Goal: Task Accomplishment & Management: Use online tool/utility

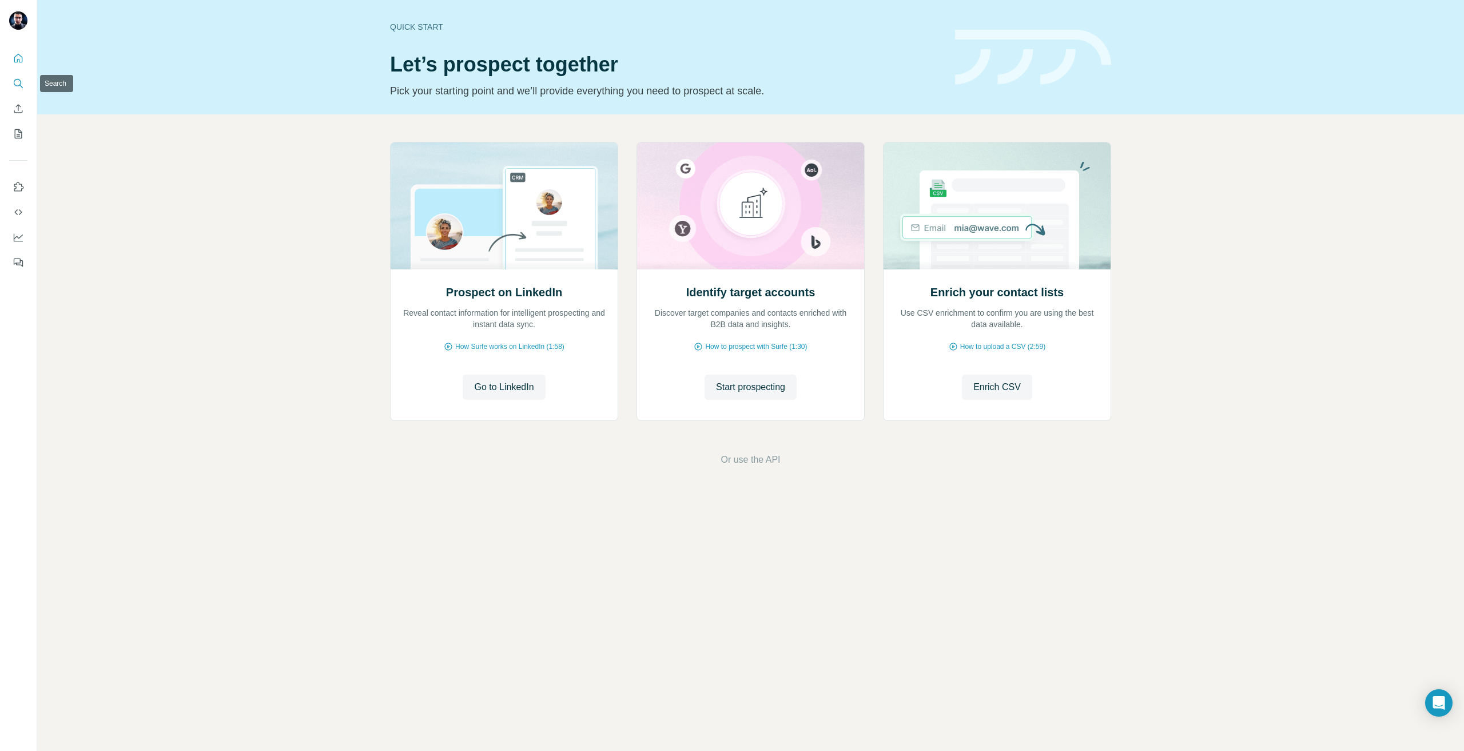
click at [14, 80] on icon "Search" at bounding box center [18, 83] width 11 height 11
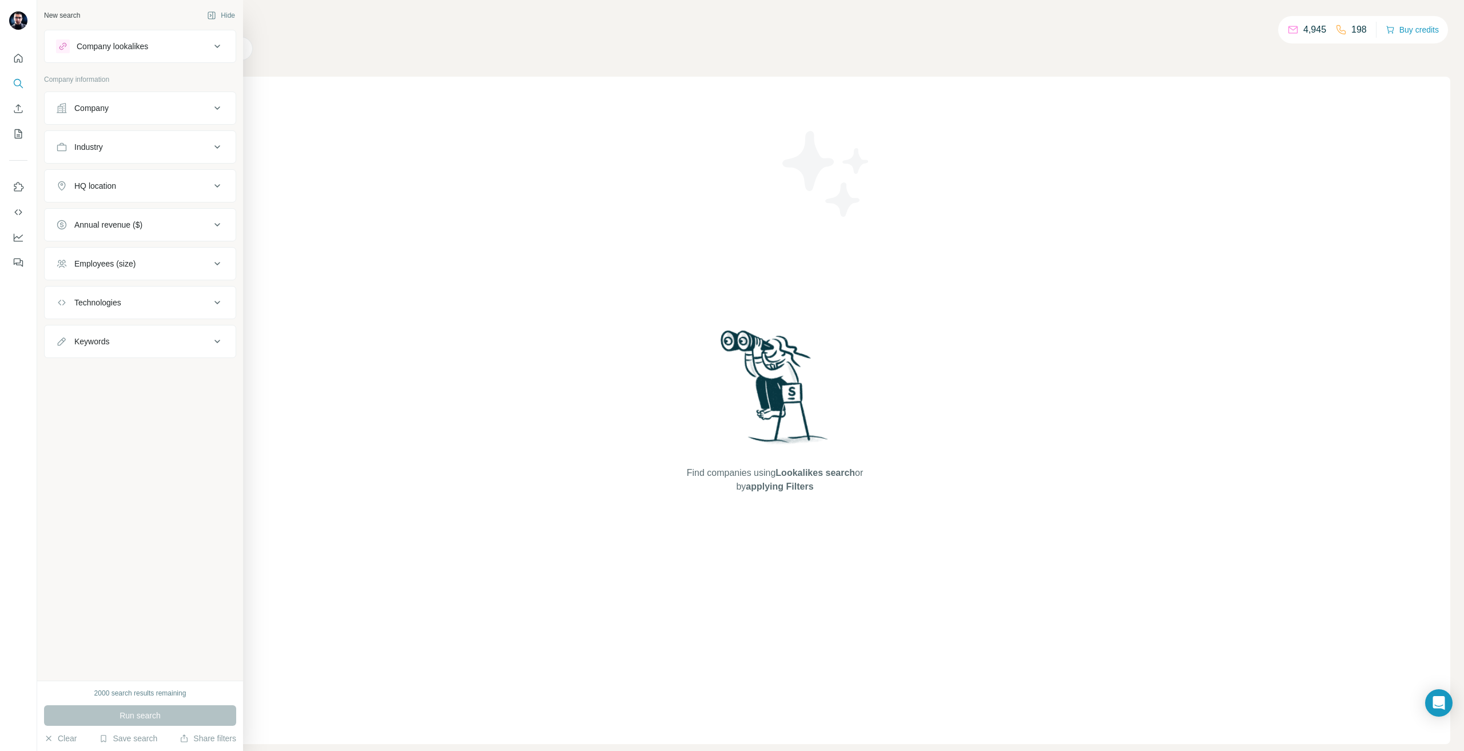
click at [87, 106] on div "Company" at bounding box center [91, 107] width 34 height 11
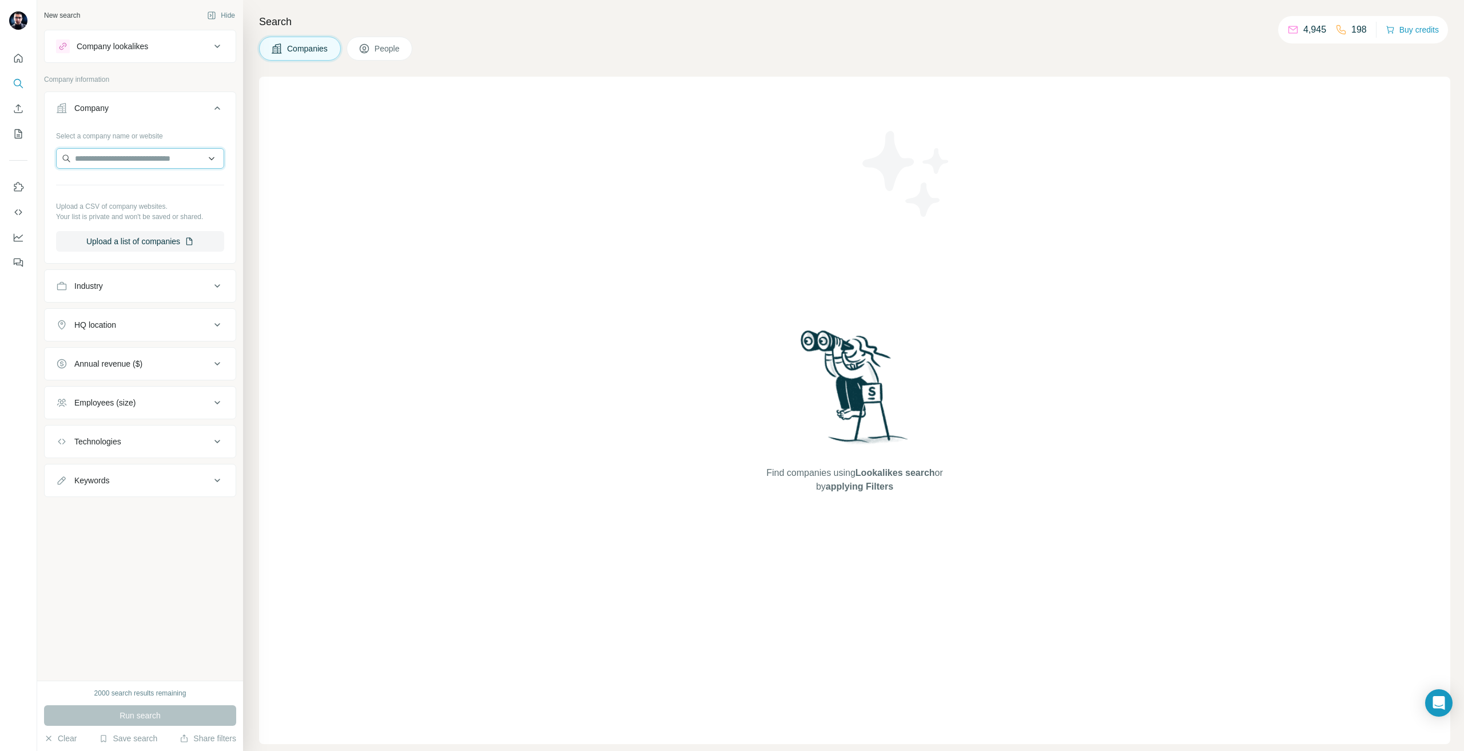
click at [153, 161] on input "text" at bounding box center [140, 158] width 168 height 21
click at [151, 30] on div "Company lookalikes" at bounding box center [140, 46] width 192 height 33
click at [148, 46] on div "Company lookalikes" at bounding box center [112, 46] width 71 height 11
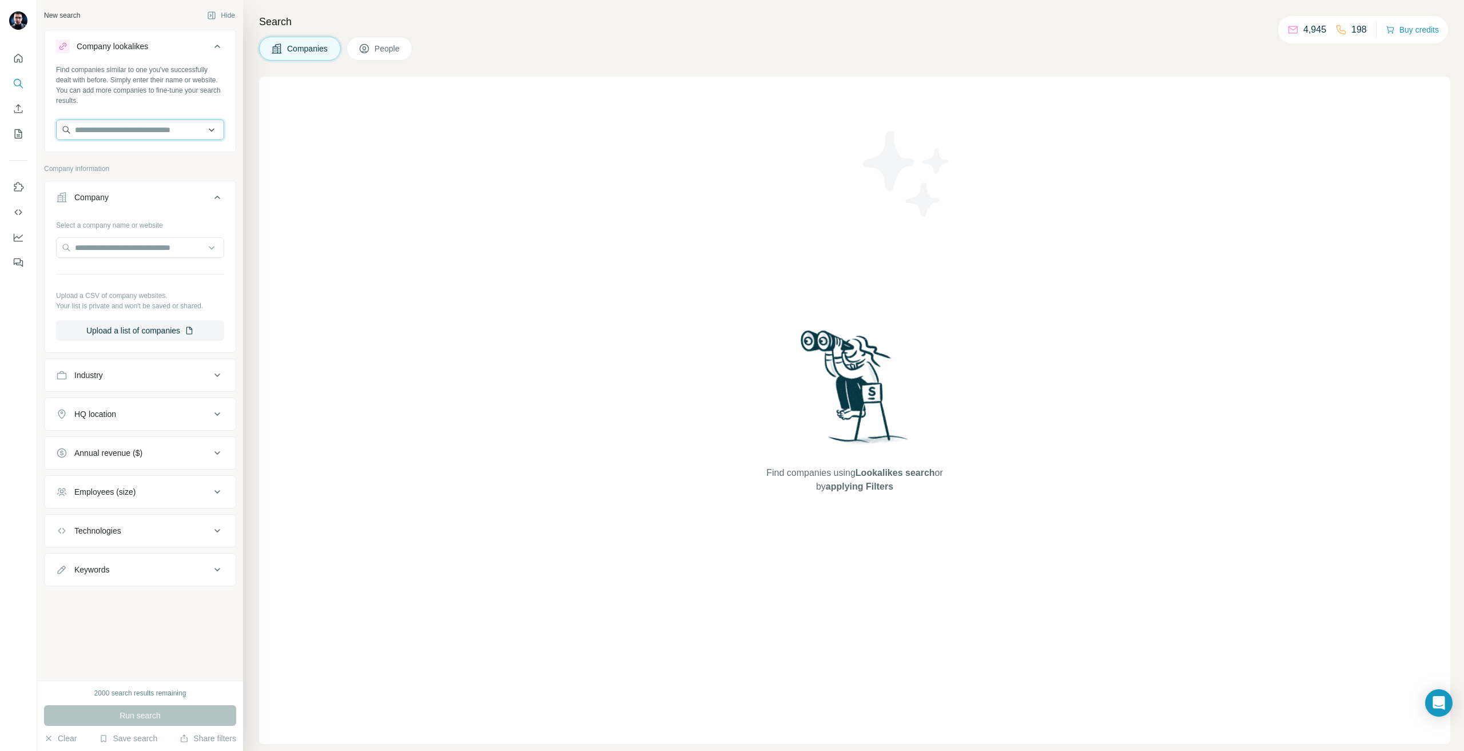
click at [132, 130] on input "text" at bounding box center [140, 130] width 168 height 21
type input "********"
click at [121, 163] on p "[DOMAIN_NAME]" at bounding box center [116, 166] width 55 height 10
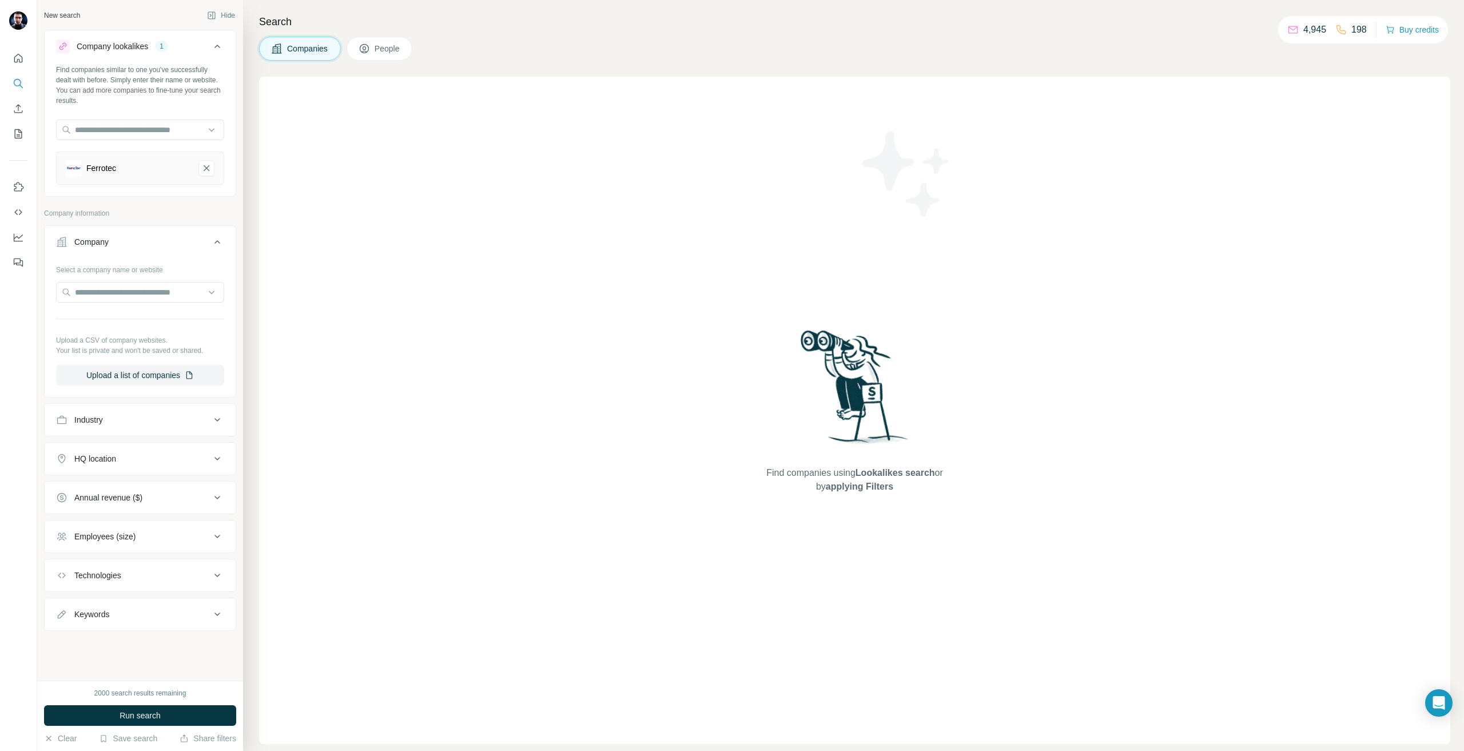
click at [109, 466] on button "HQ location" at bounding box center [140, 458] width 191 height 27
click at [105, 487] on input "text" at bounding box center [140, 487] width 168 height 21
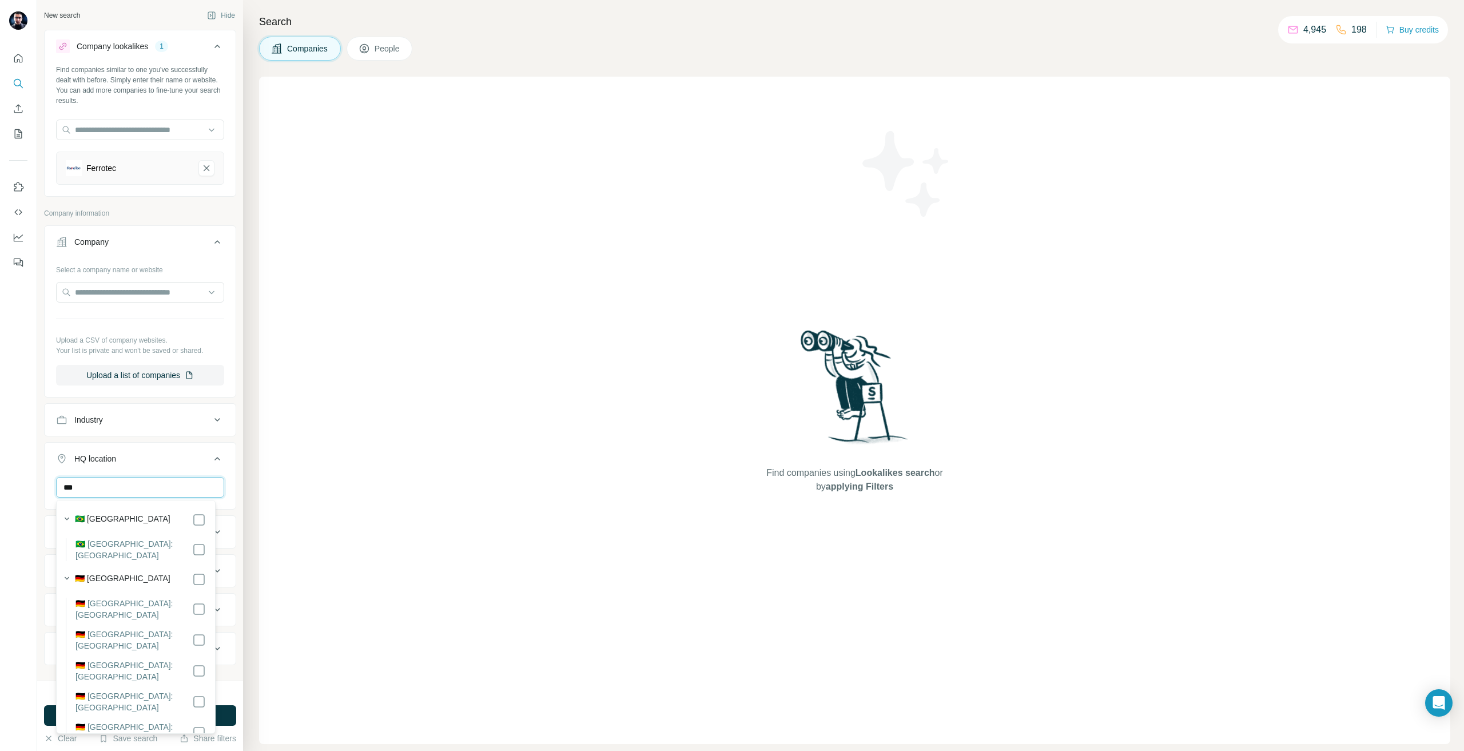
type input "***"
click at [101, 575] on label "🇩🇪 [GEOGRAPHIC_DATA]" at bounding box center [123, 580] width 96 height 14
click at [0, 572] on div at bounding box center [18, 375] width 37 height 751
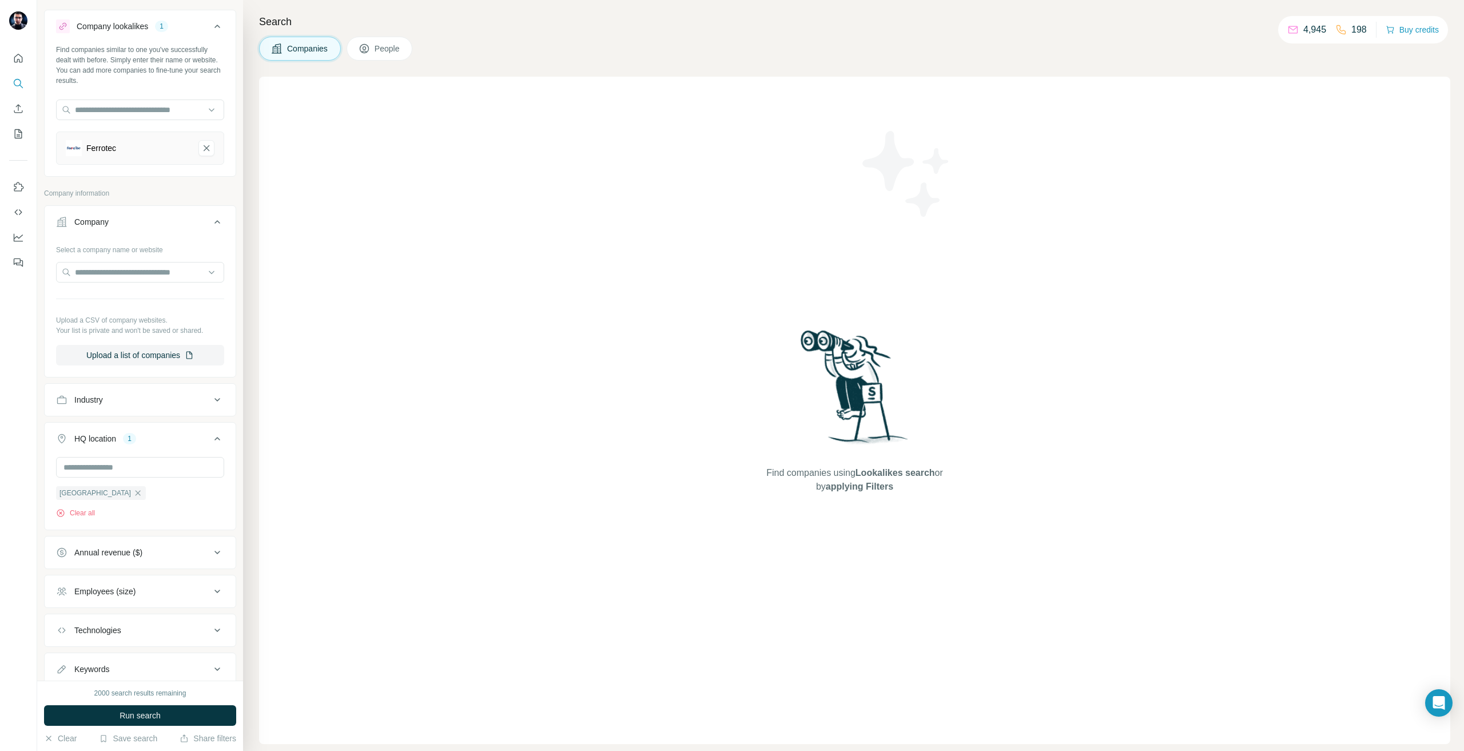
scroll to position [58, 0]
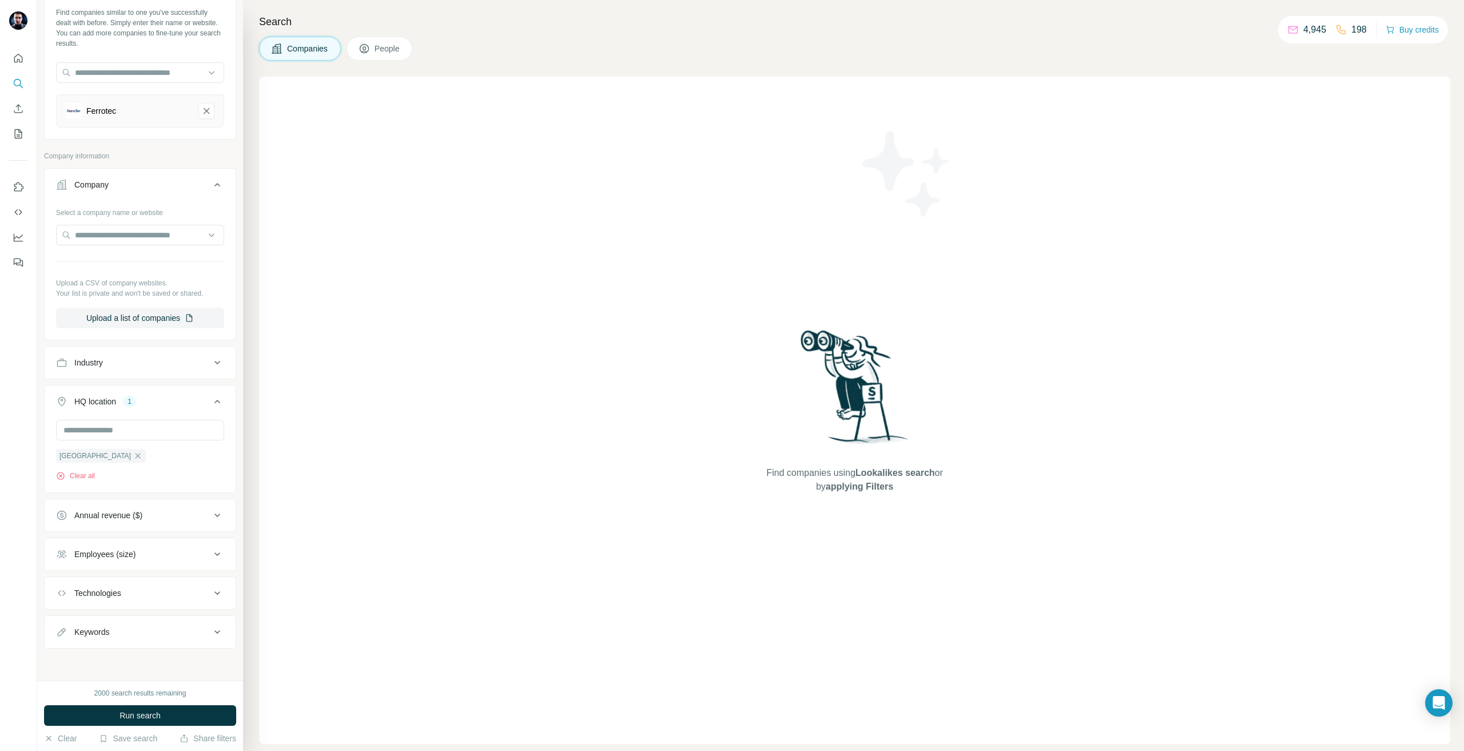
click at [116, 551] on div "Employees (size)" at bounding box center [104, 554] width 61 height 11
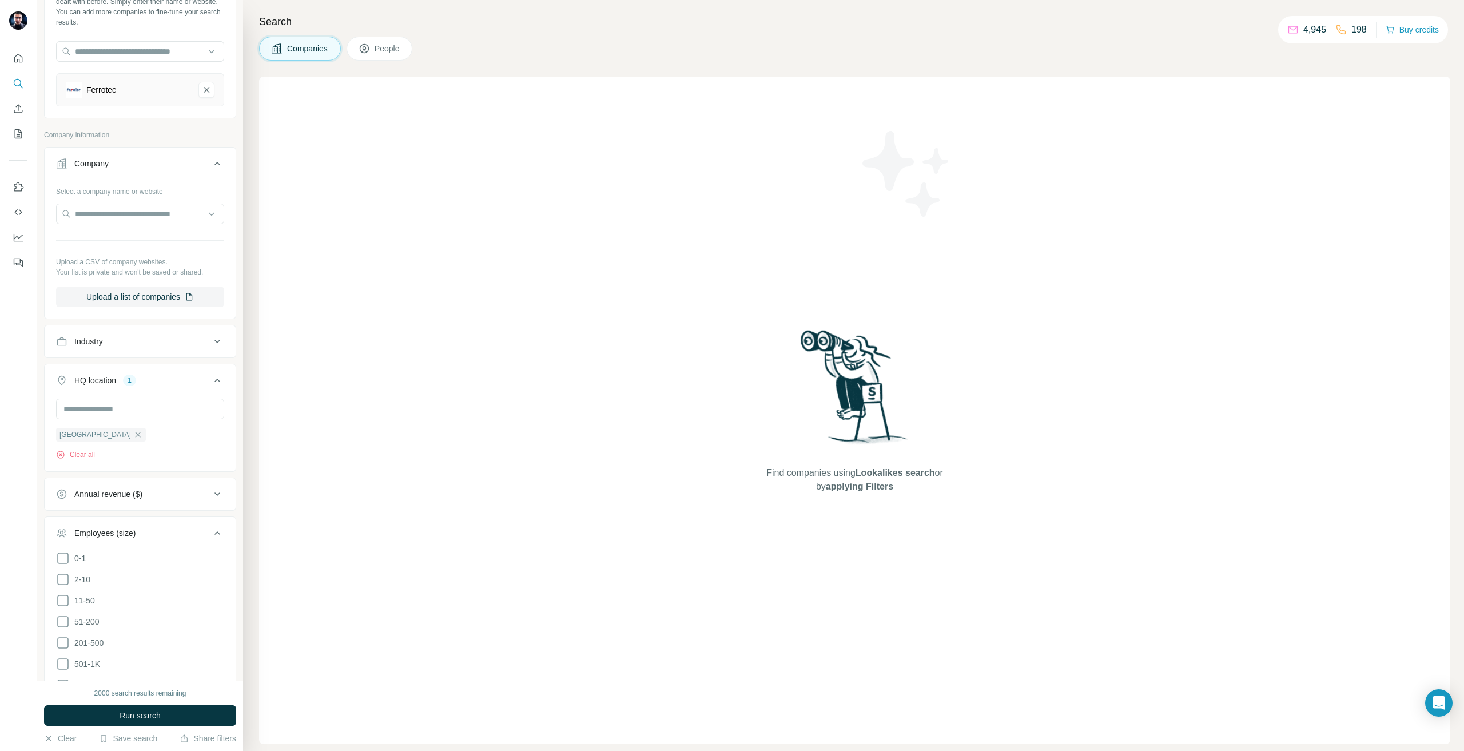
scroll to position [172, 0]
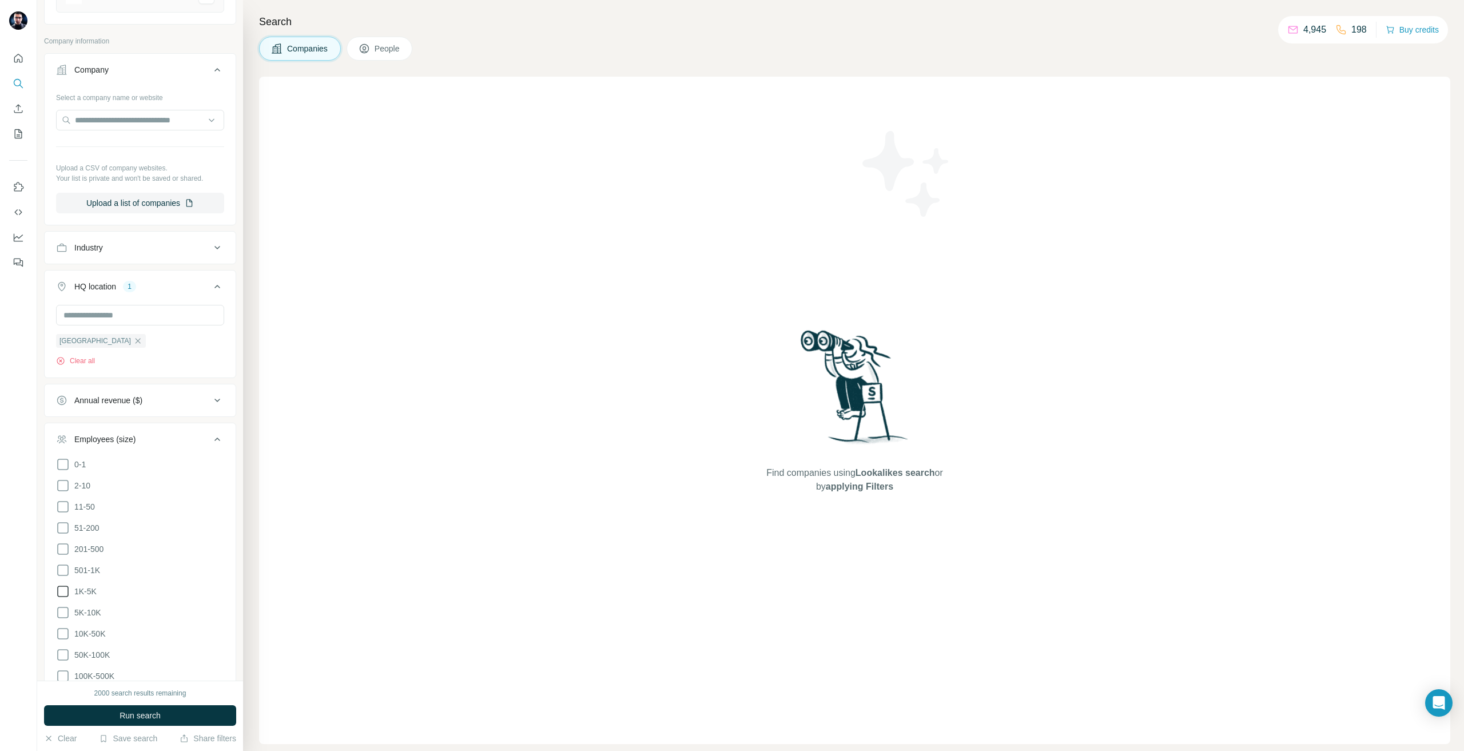
click at [89, 586] on span "1K-5K" at bounding box center [83, 591] width 27 height 11
click at [0, 574] on div at bounding box center [18, 375] width 37 height 751
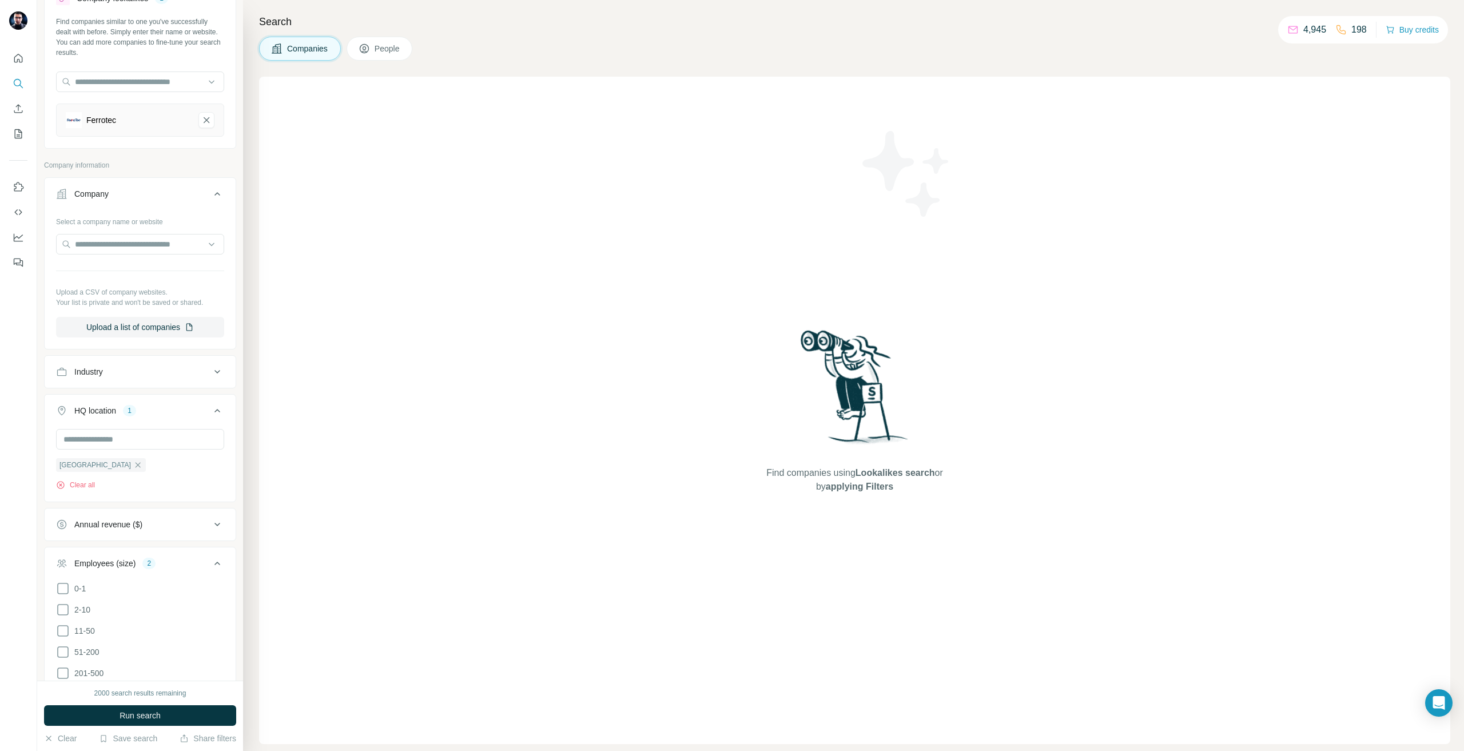
scroll to position [1, 0]
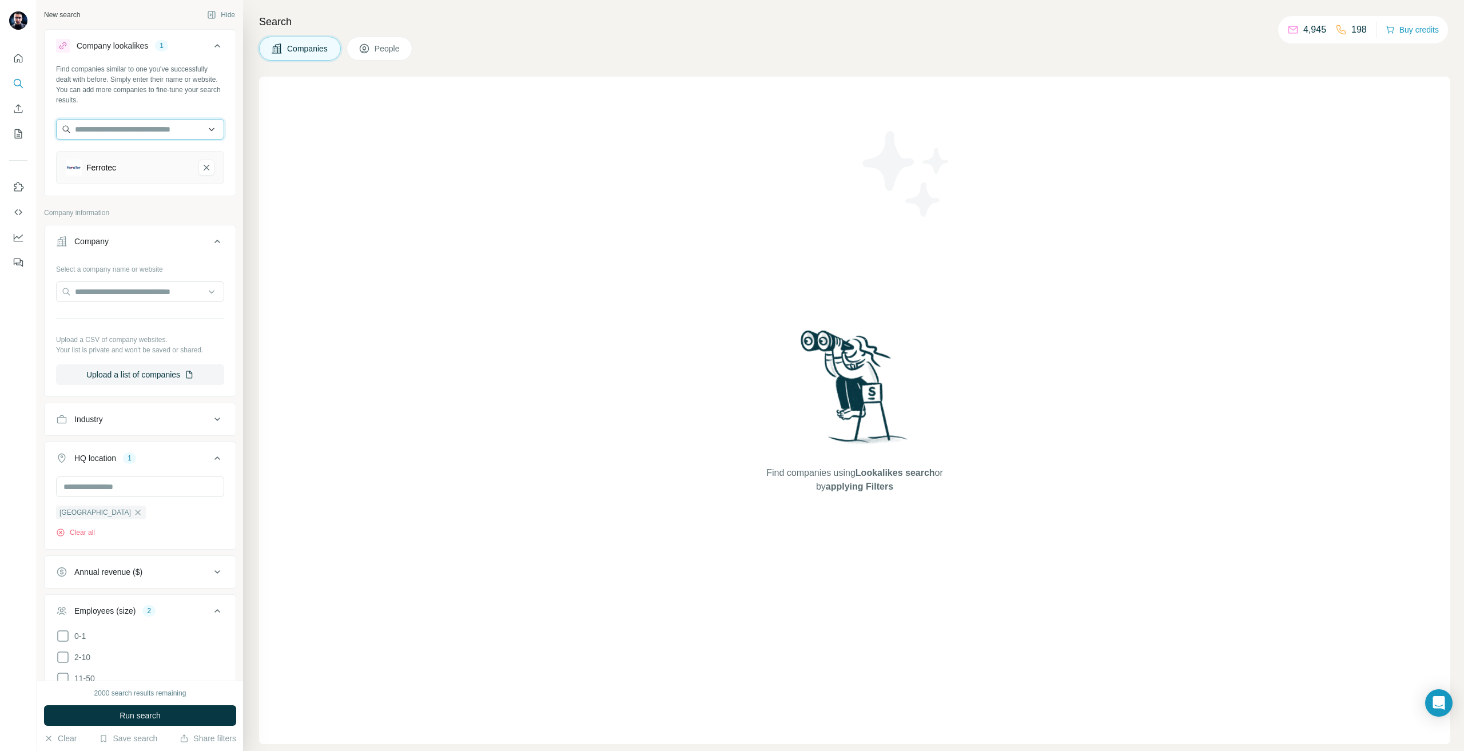
click at [102, 134] on input "text" at bounding box center [140, 129] width 168 height 21
type input "**********"
click at [139, 153] on p "Open-Xchange" at bounding box center [116, 154] width 55 height 11
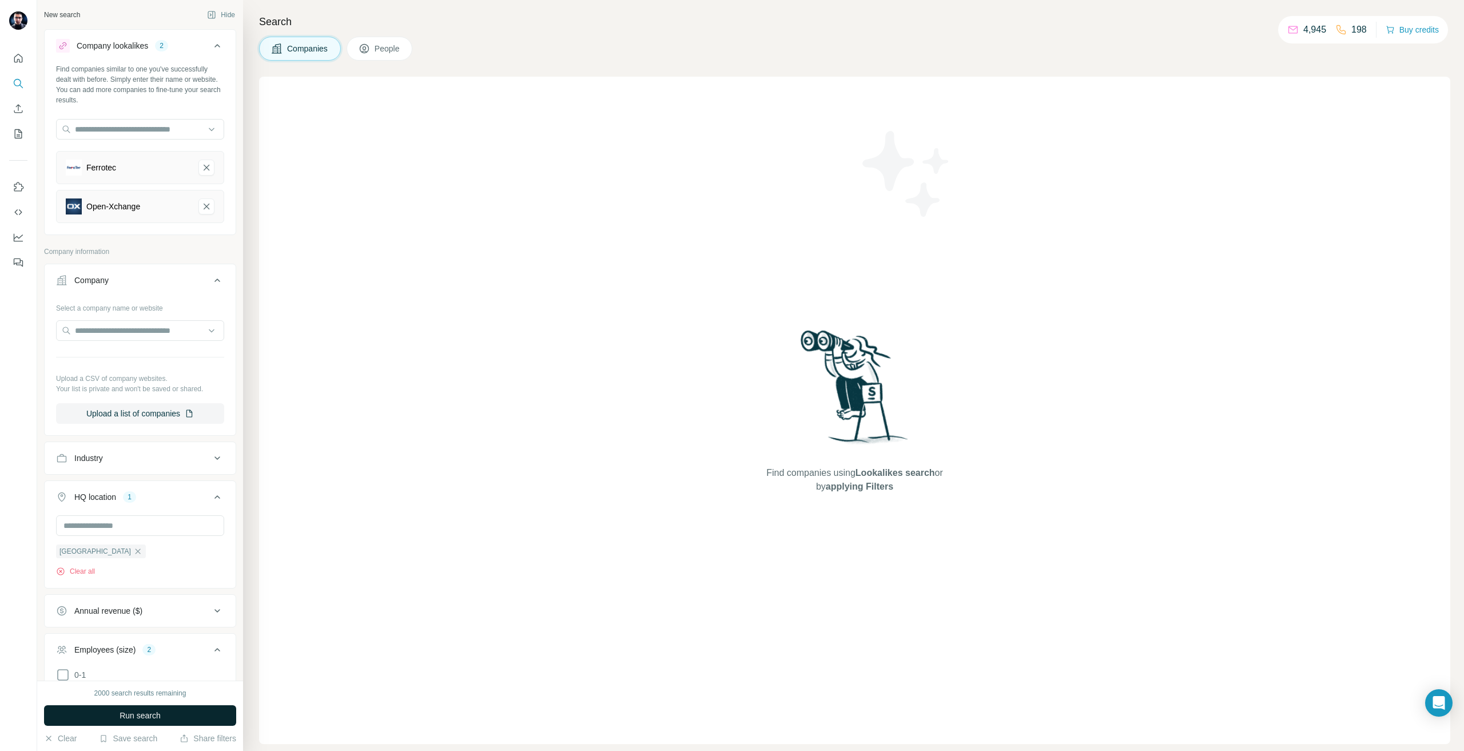
click at [189, 717] on button "Run search" at bounding box center [140, 715] width 192 height 21
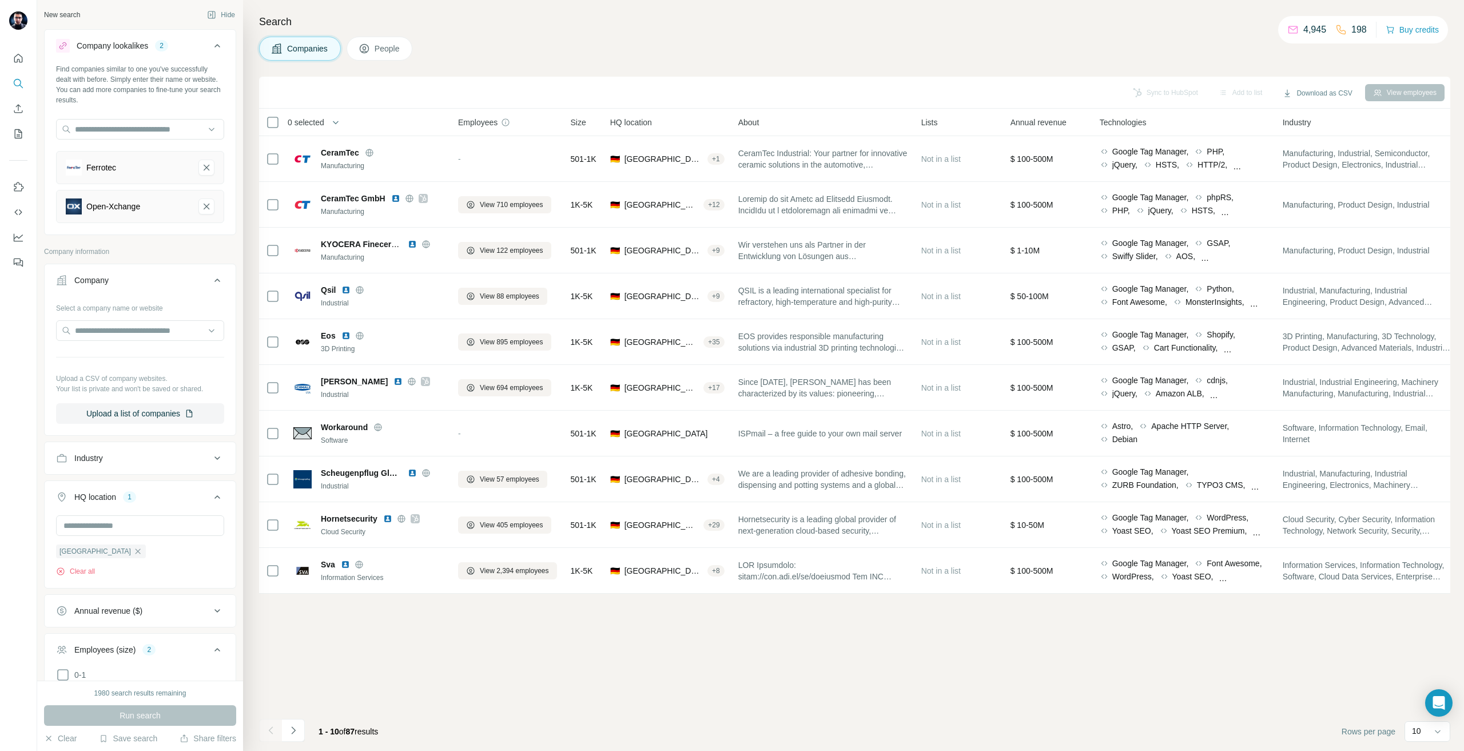
click at [1436, 744] on footer "1 - 10 of 87 results Rows per page 10" at bounding box center [854, 731] width 1191 height 39
click at [1425, 730] on div "10" at bounding box center [1426, 730] width 29 height 11
click at [1421, 642] on p "60" at bounding box center [1419, 643] width 9 height 11
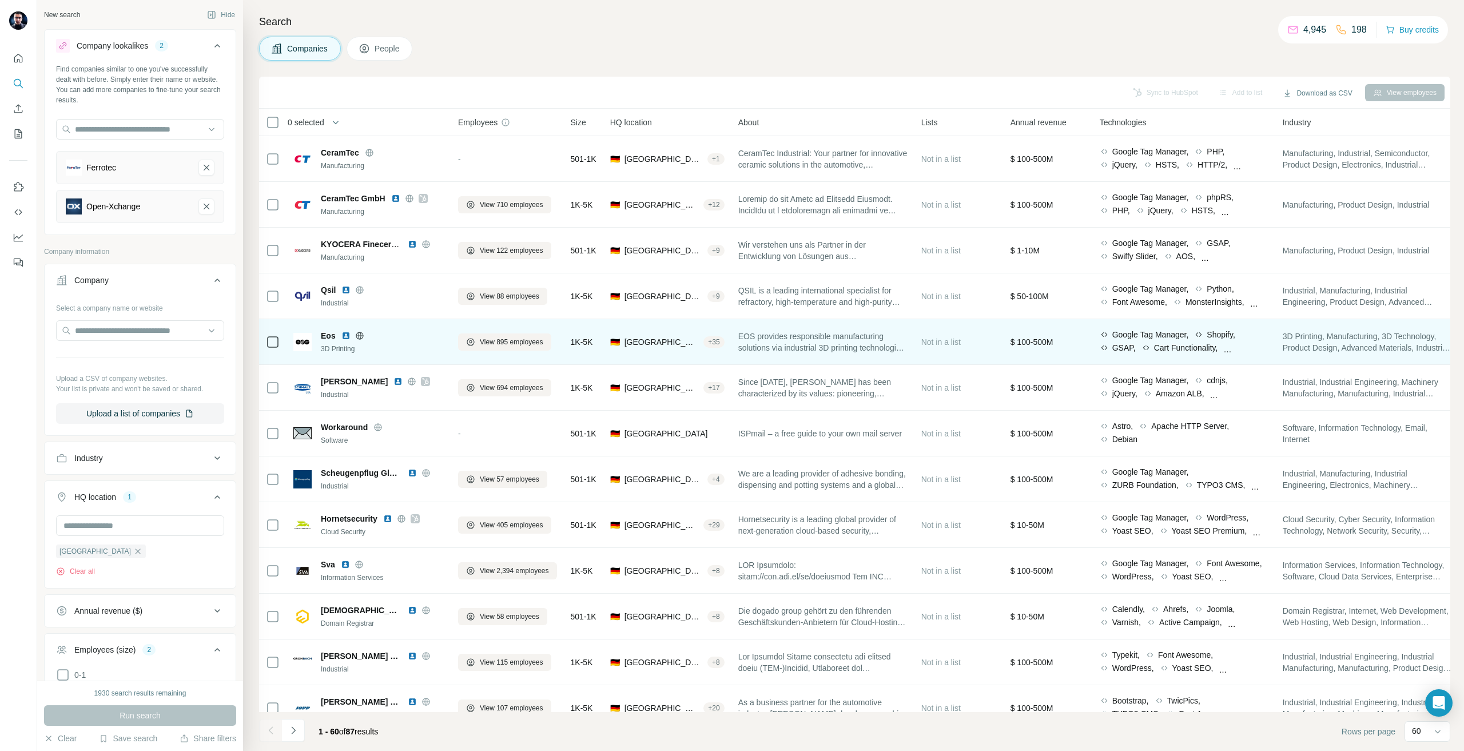
click at [359, 333] on icon at bounding box center [359, 335] width 9 height 9
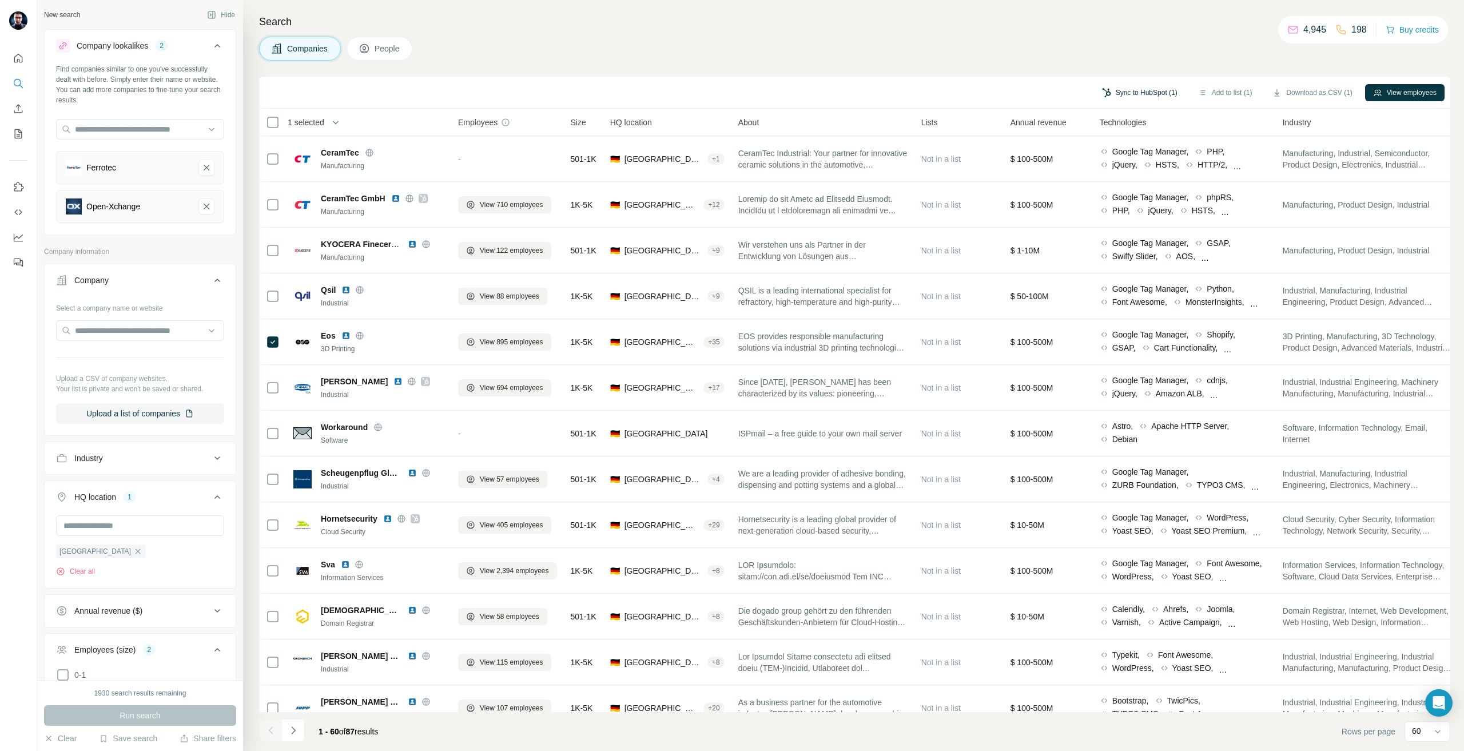
click at [1128, 93] on button "Sync to HubSpot (1)" at bounding box center [1140, 92] width 92 height 17
click at [1143, 186] on button "Sync to HubSpot" at bounding box center [1107, 191] width 127 height 23
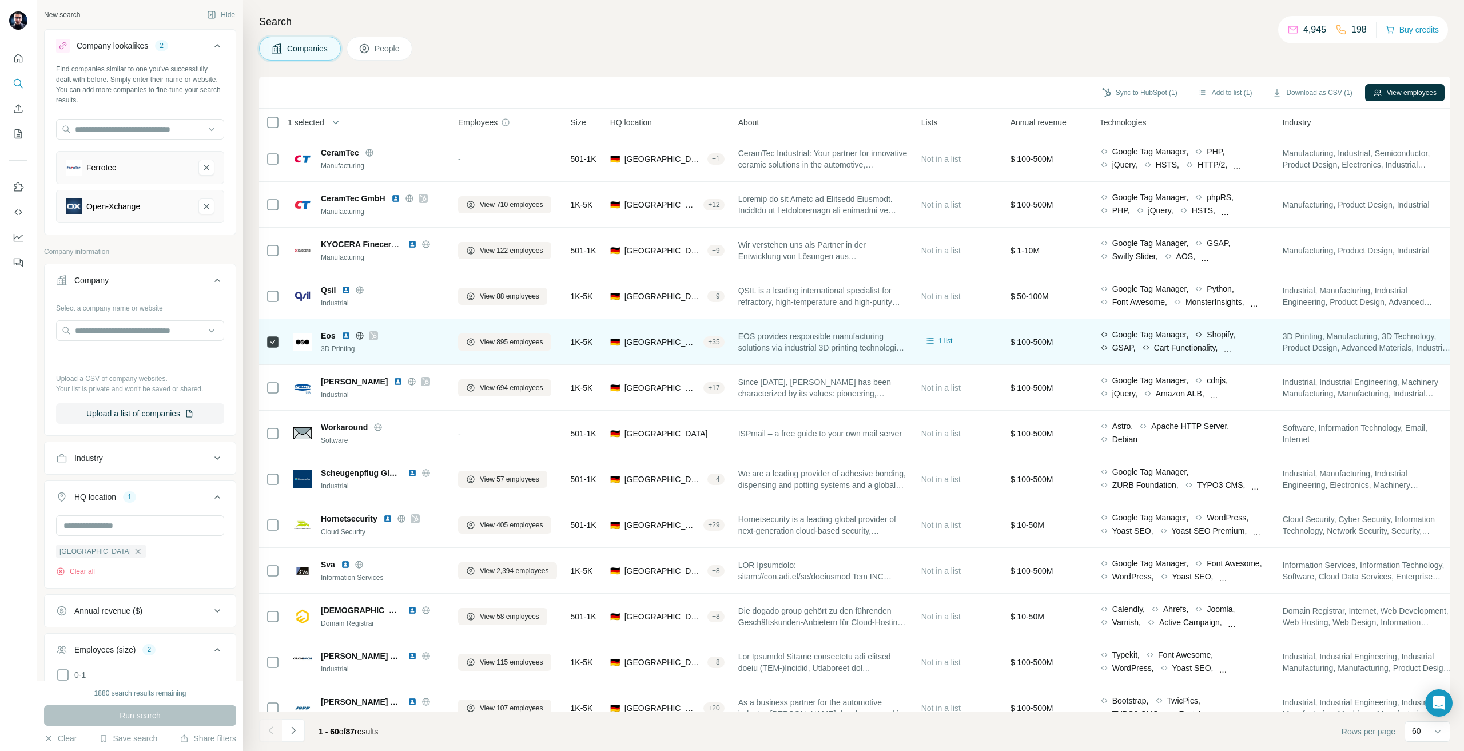
click at [372, 340] on div at bounding box center [373, 335] width 9 height 9
click at [372, 339] on icon at bounding box center [373, 335] width 7 height 9
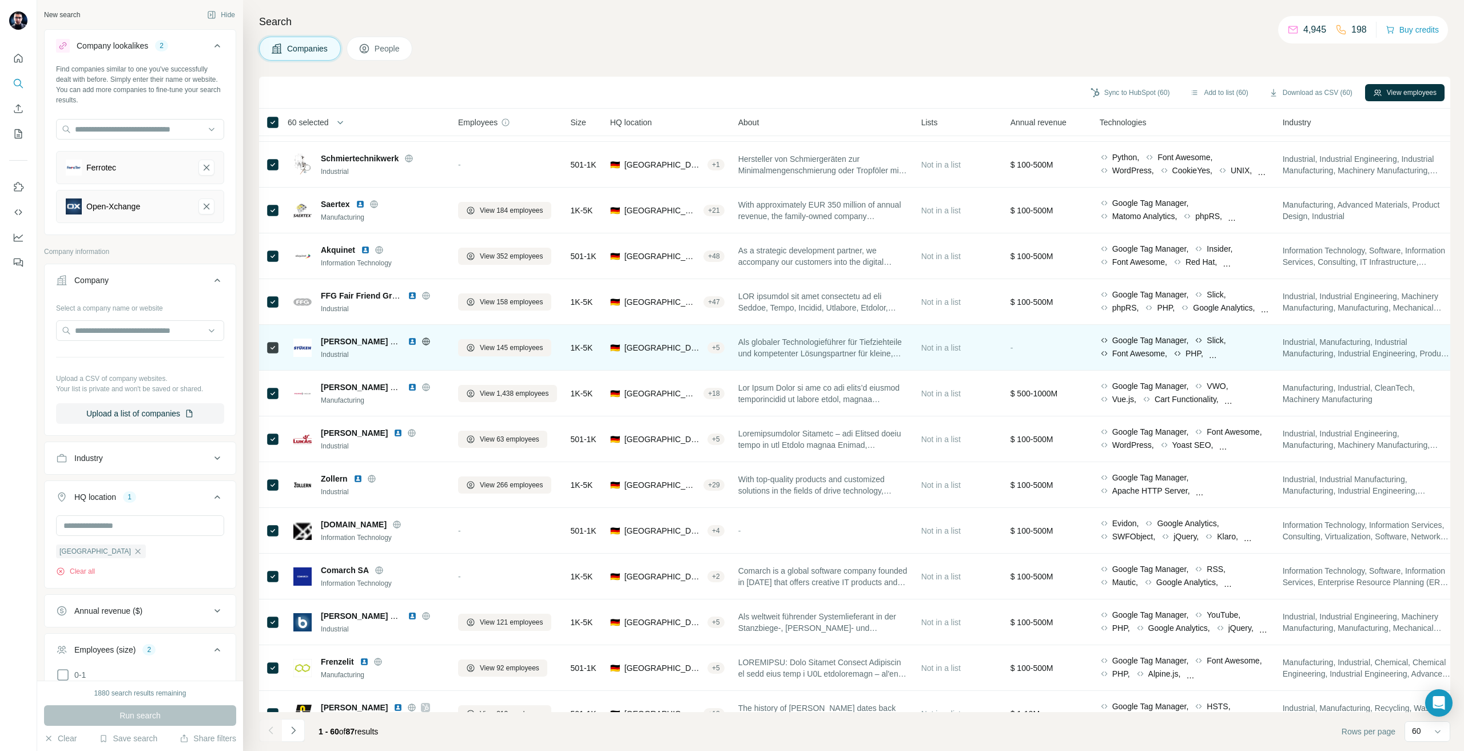
scroll to position [1889, 0]
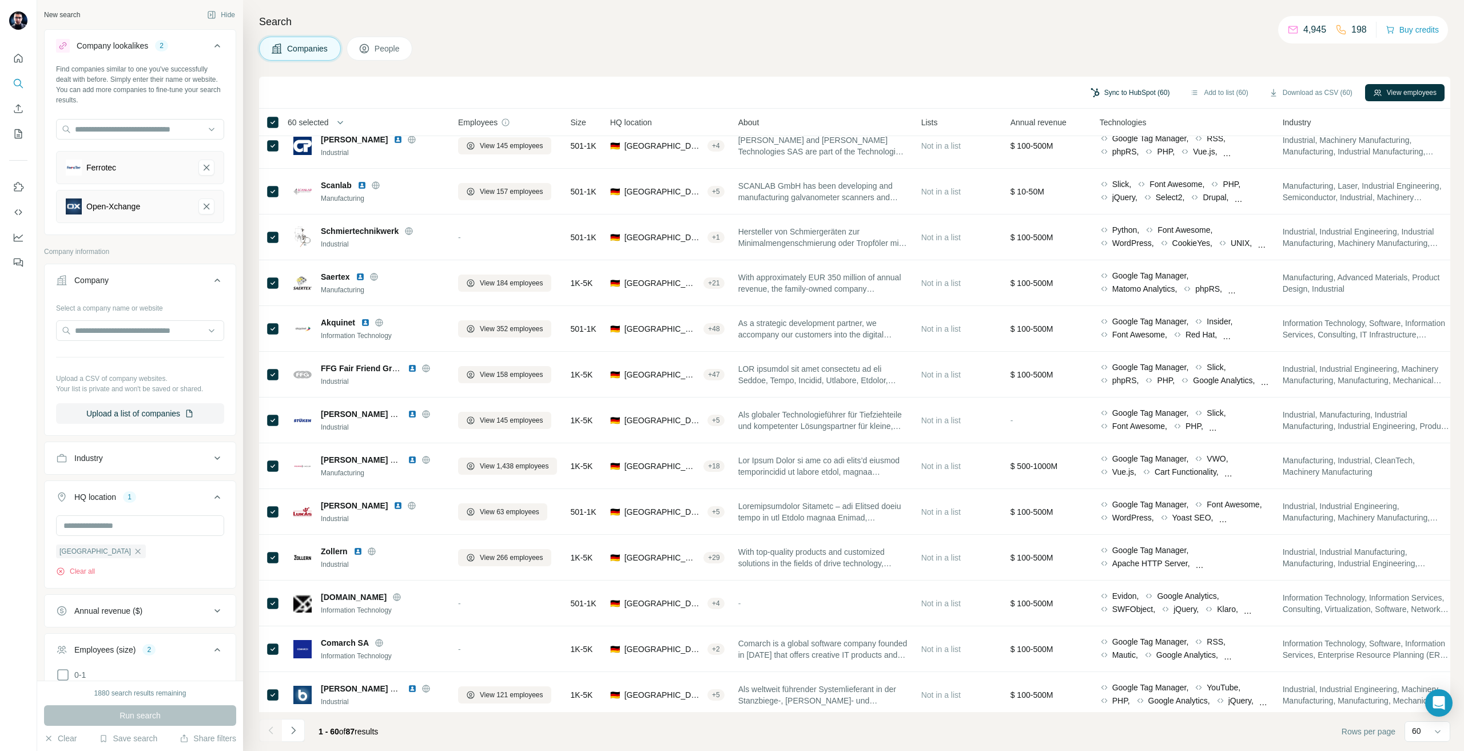
click at [1117, 97] on button "Sync to HubSpot (60)" at bounding box center [1131, 92] width 96 height 17
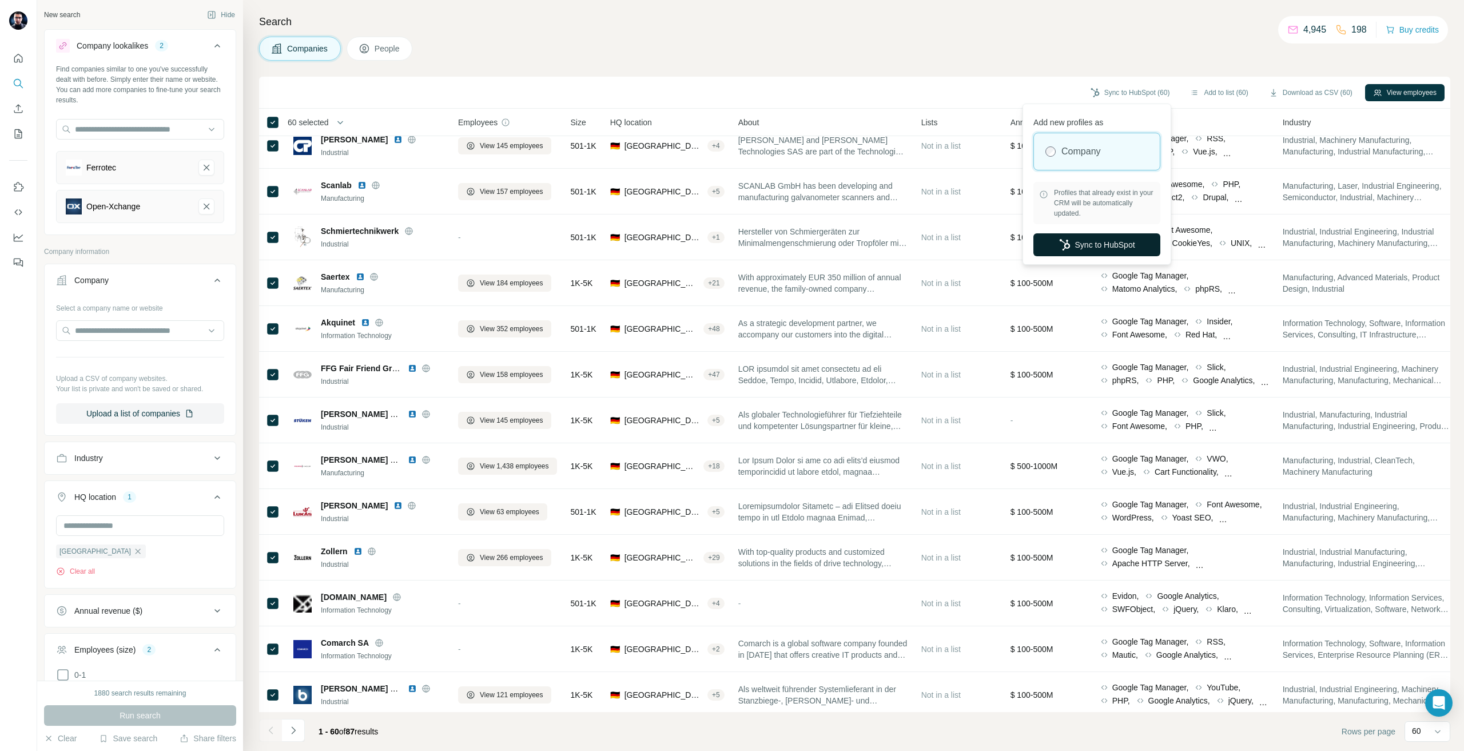
click at [1105, 248] on button "Sync to HubSpot" at bounding box center [1097, 244] width 127 height 23
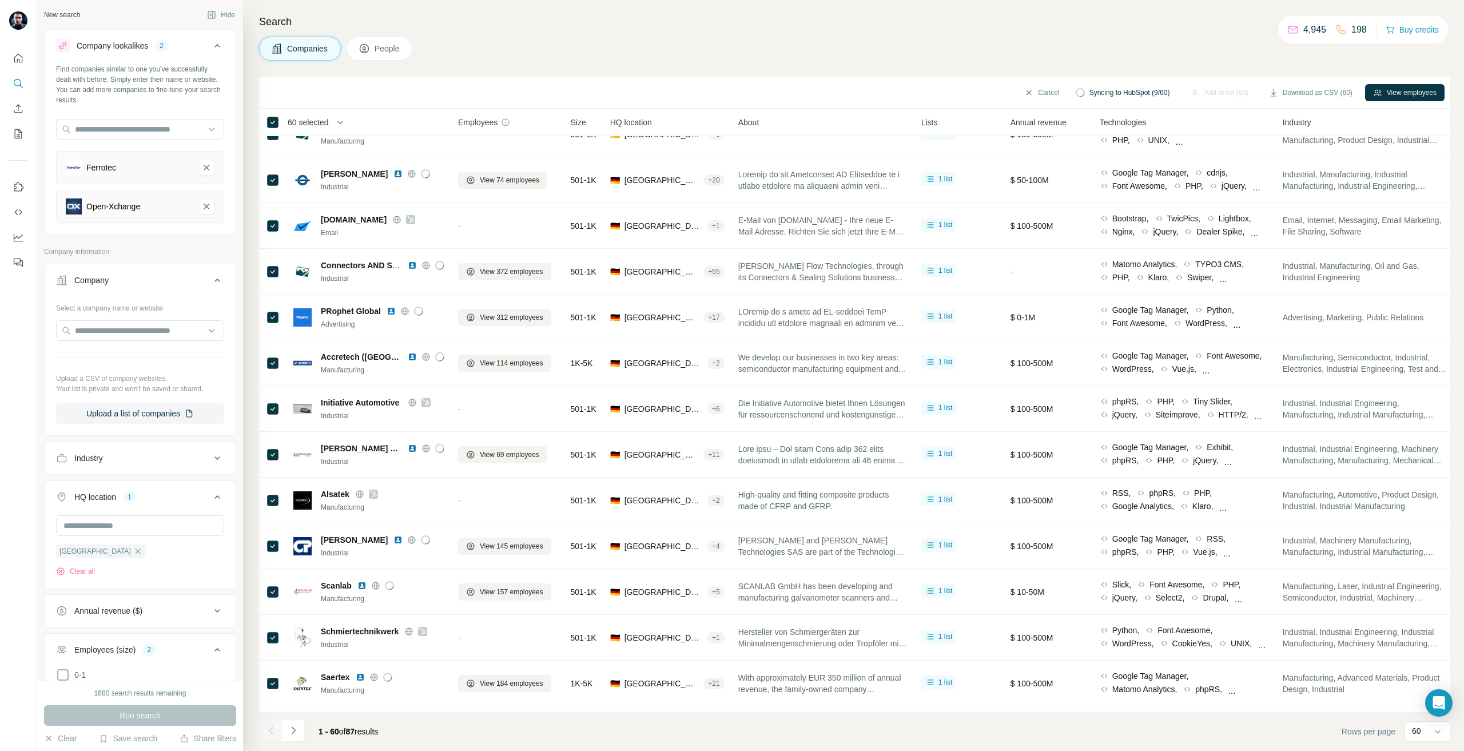
scroll to position [1146, 0]
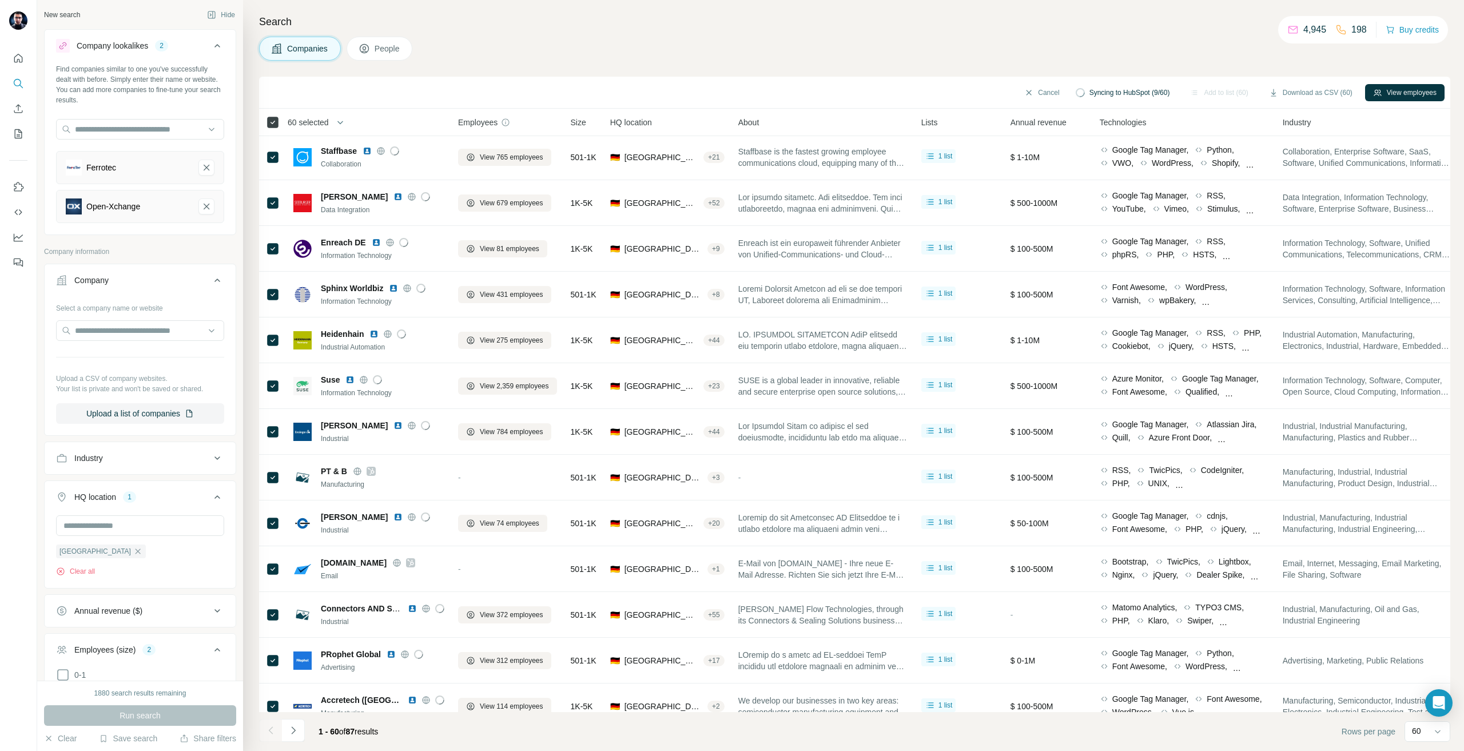
click at [274, 116] on icon at bounding box center [273, 123] width 14 height 14
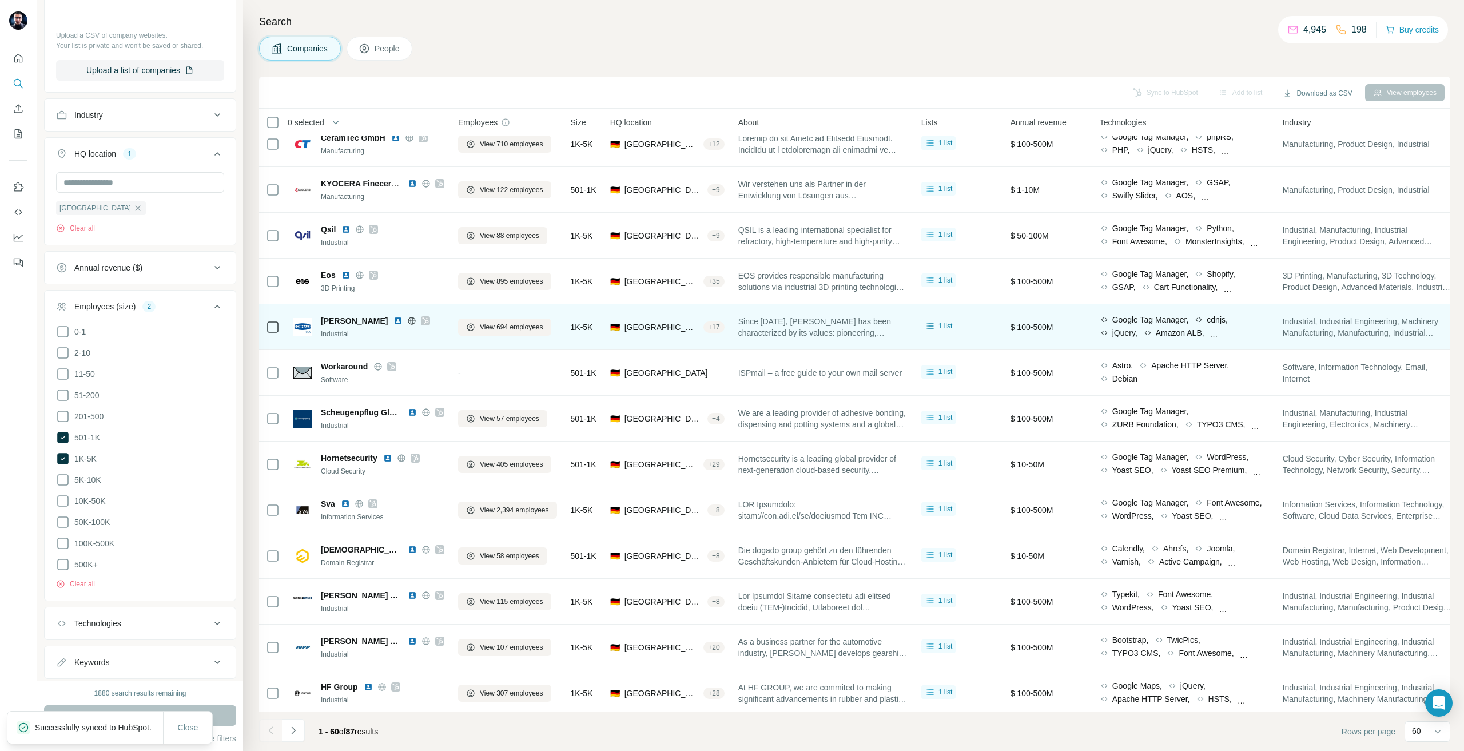
scroll to position [0, 0]
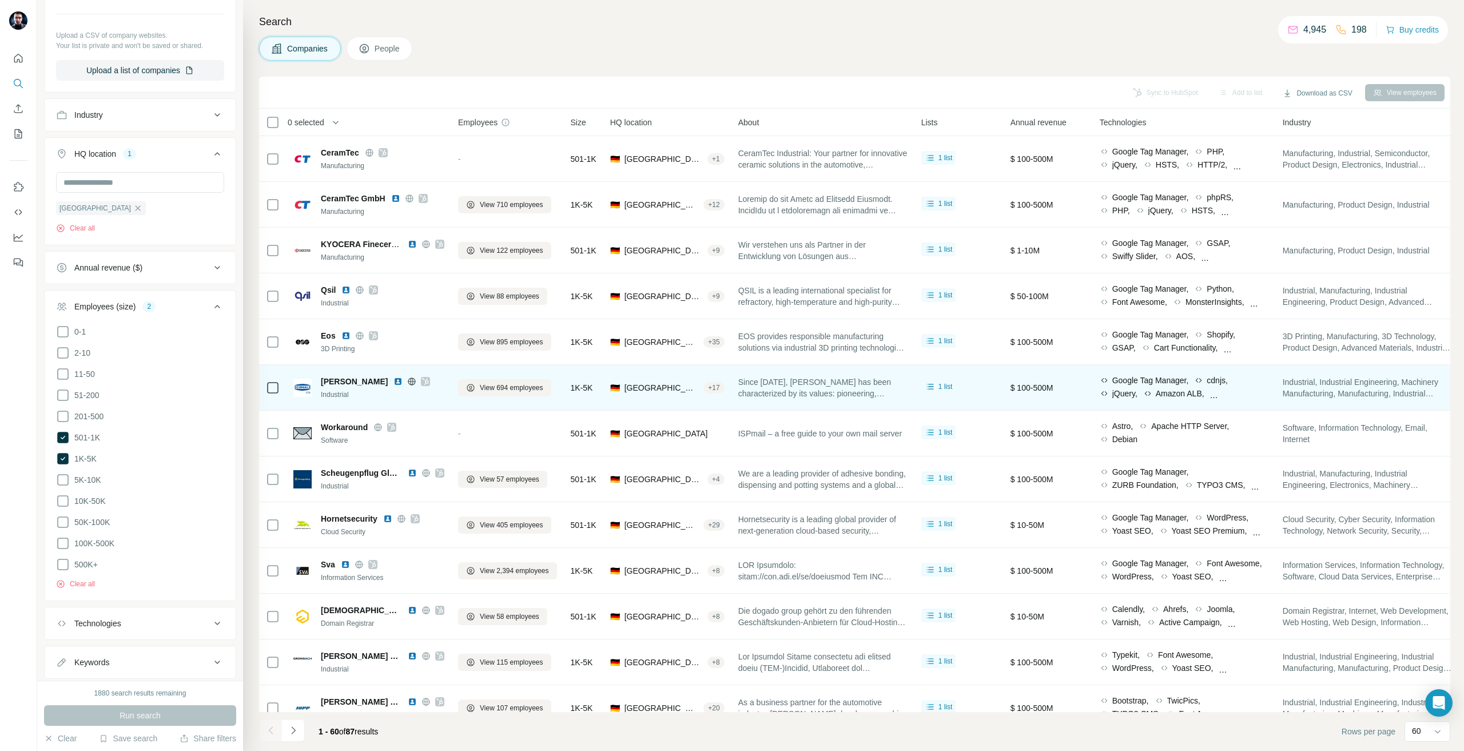
click at [423, 380] on icon at bounding box center [426, 381] width 6 height 7
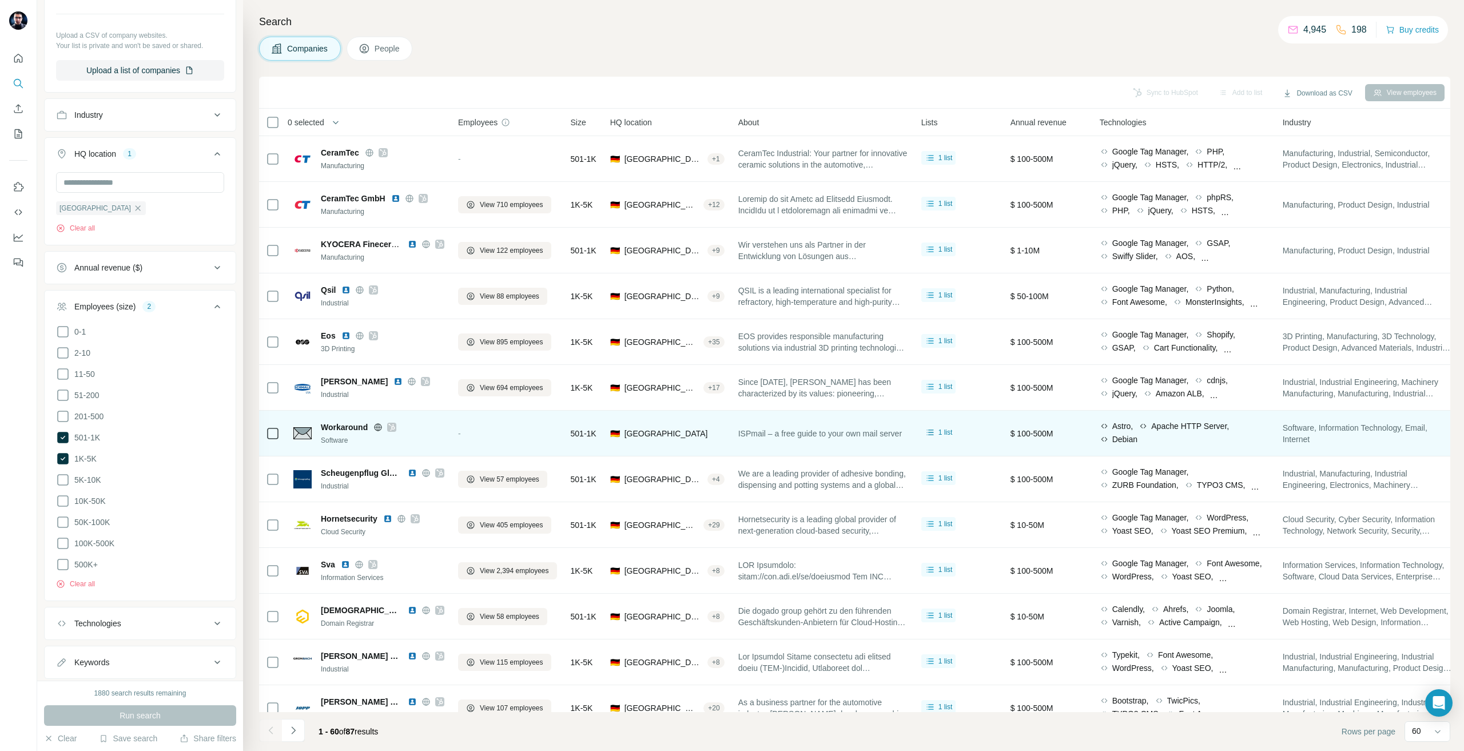
click at [390, 426] on icon at bounding box center [391, 427] width 7 height 9
click at [390, 427] on icon at bounding box center [391, 427] width 7 height 9
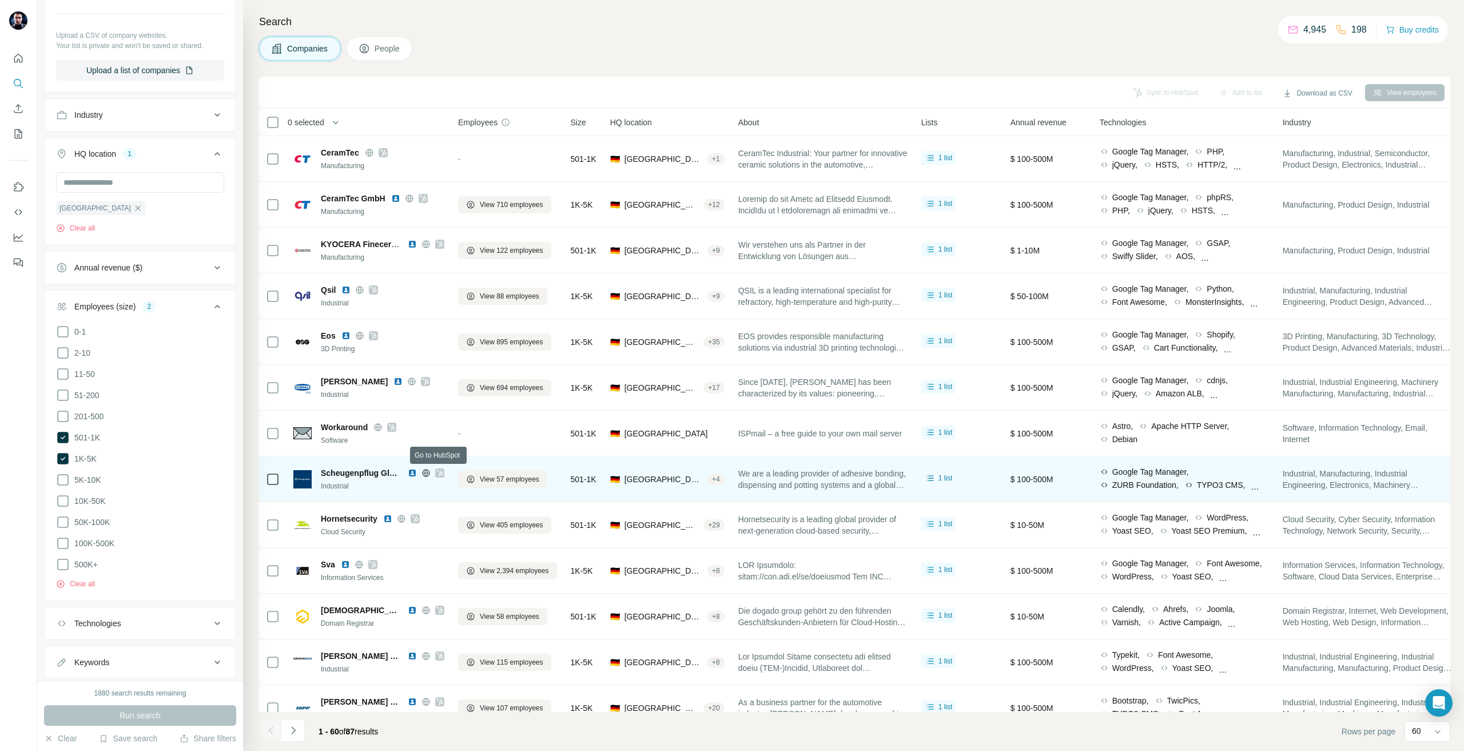
click at [440, 472] on icon at bounding box center [439, 473] width 6 height 7
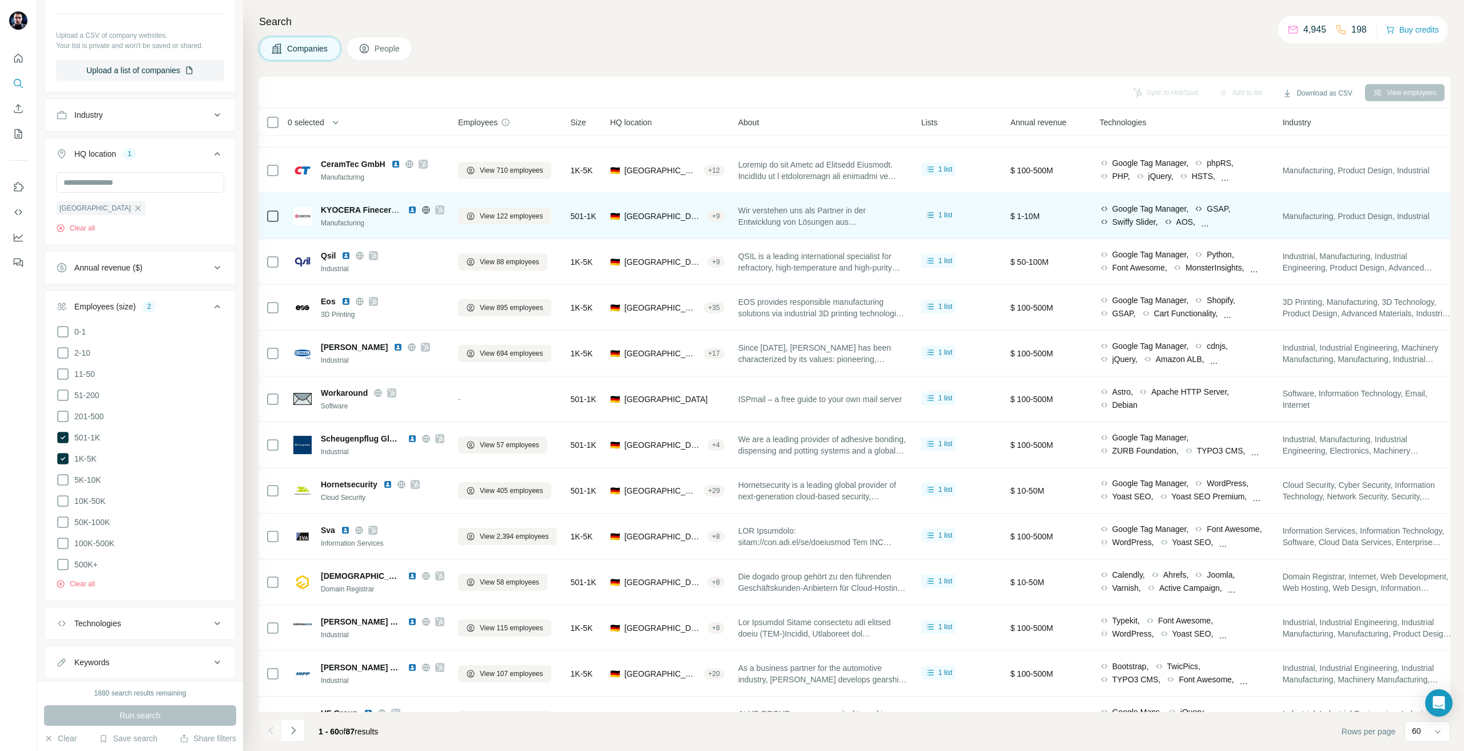
scroll to position [57, 0]
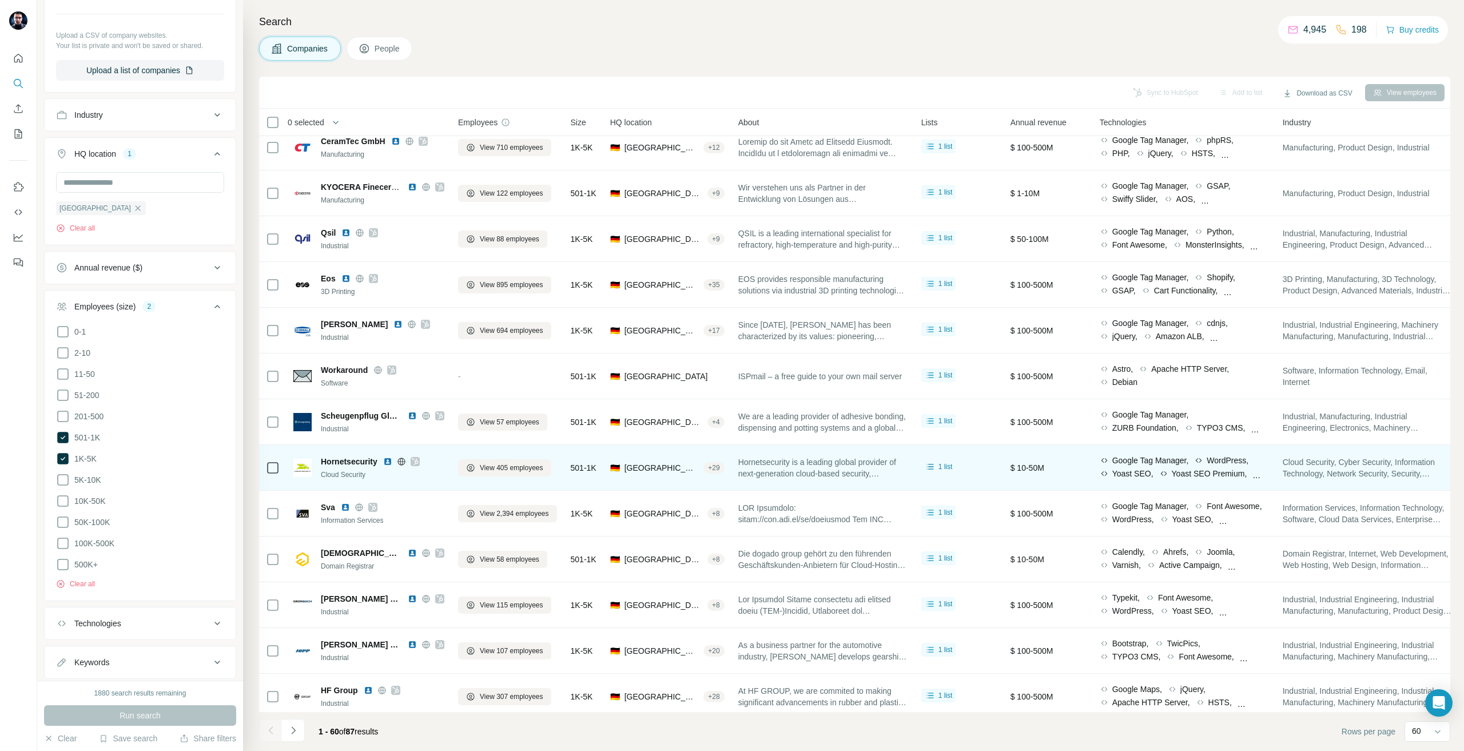
click at [387, 458] on img at bounding box center [387, 461] width 9 height 9
click at [414, 464] on icon at bounding box center [415, 461] width 7 height 9
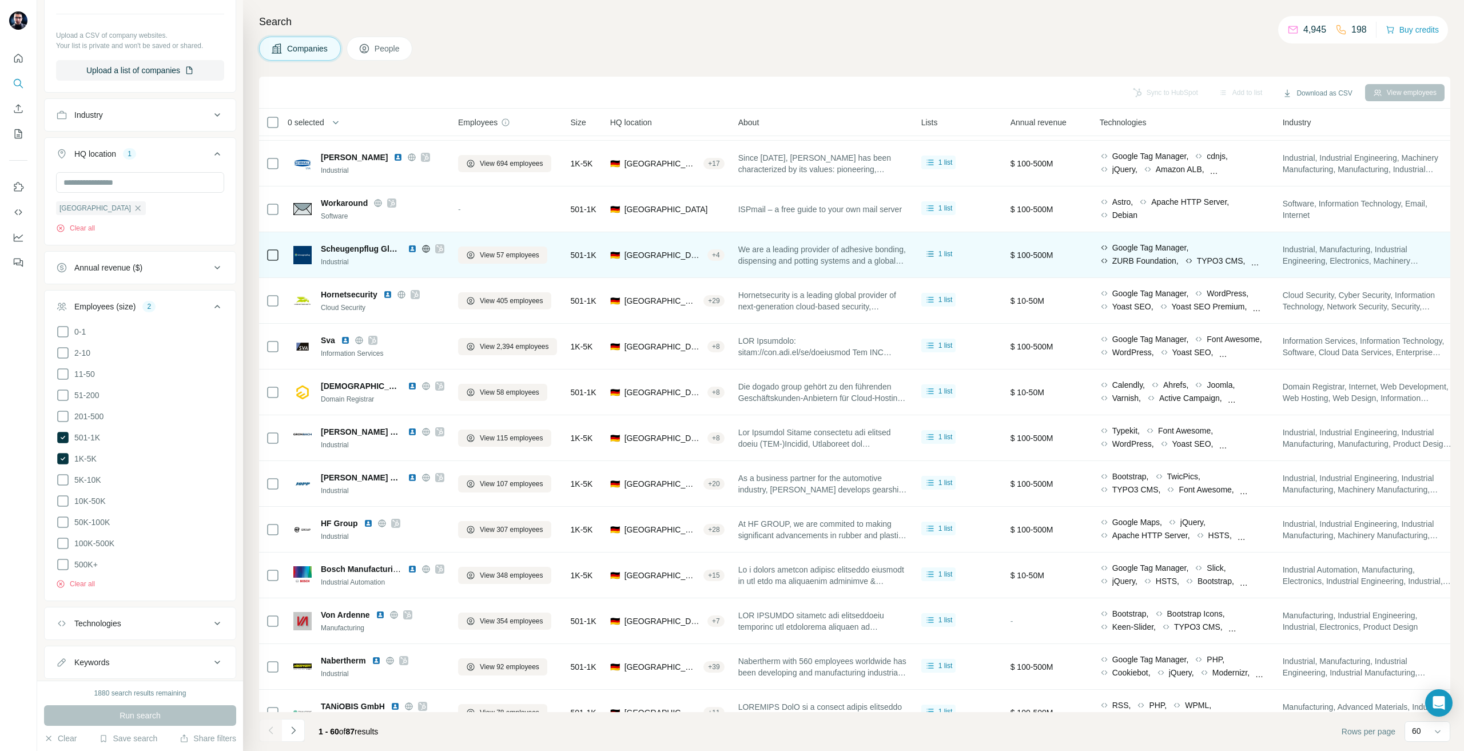
scroll to position [229, 0]
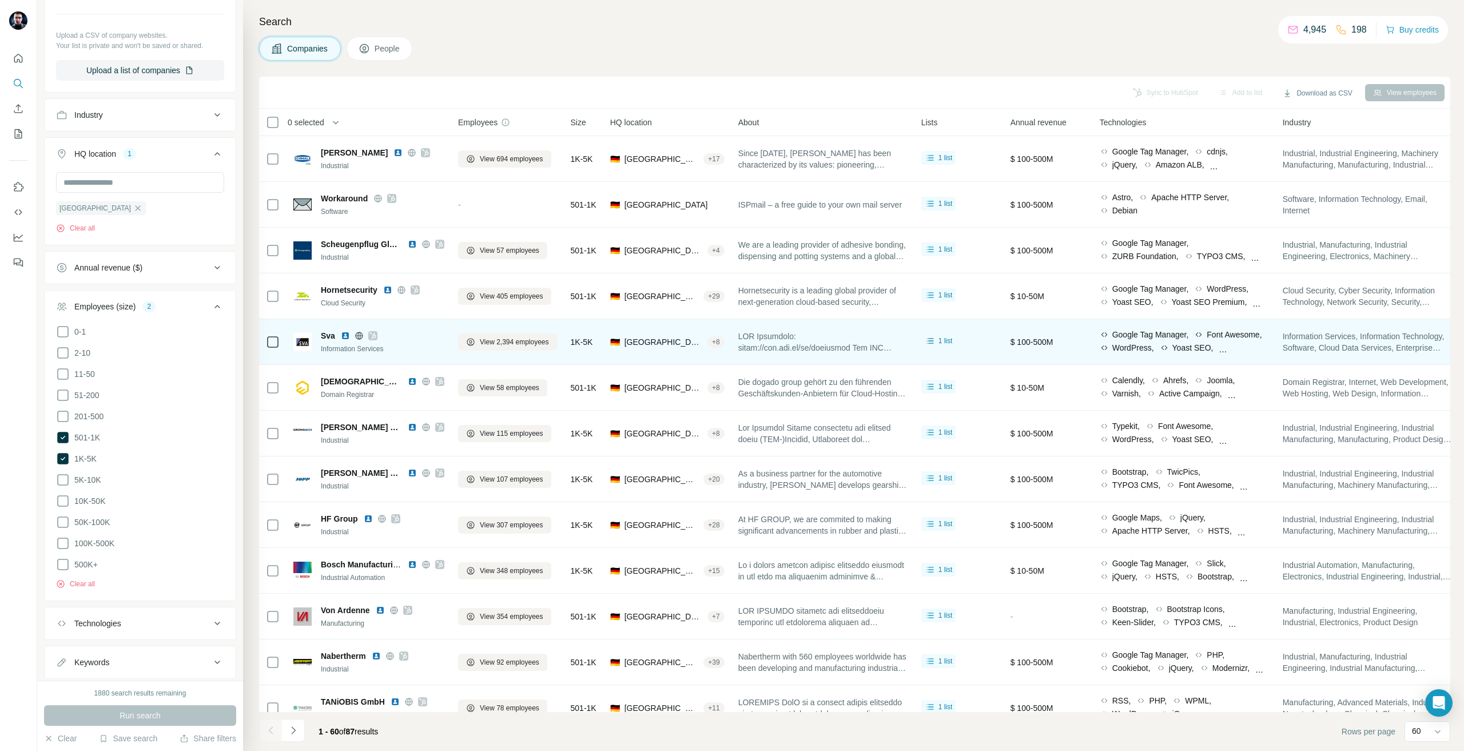
click at [373, 336] on icon at bounding box center [373, 335] width 6 height 7
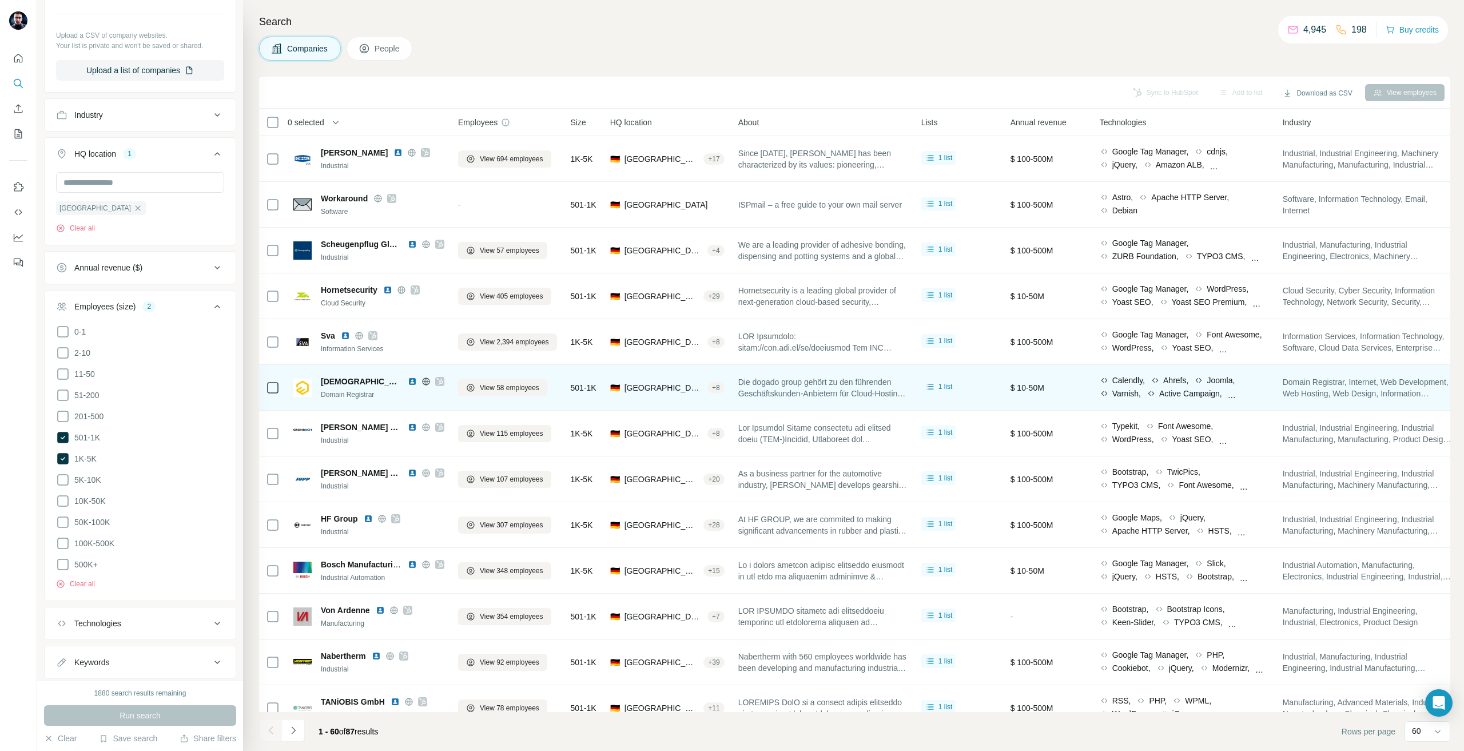
click at [436, 378] on icon at bounding box center [439, 381] width 7 height 9
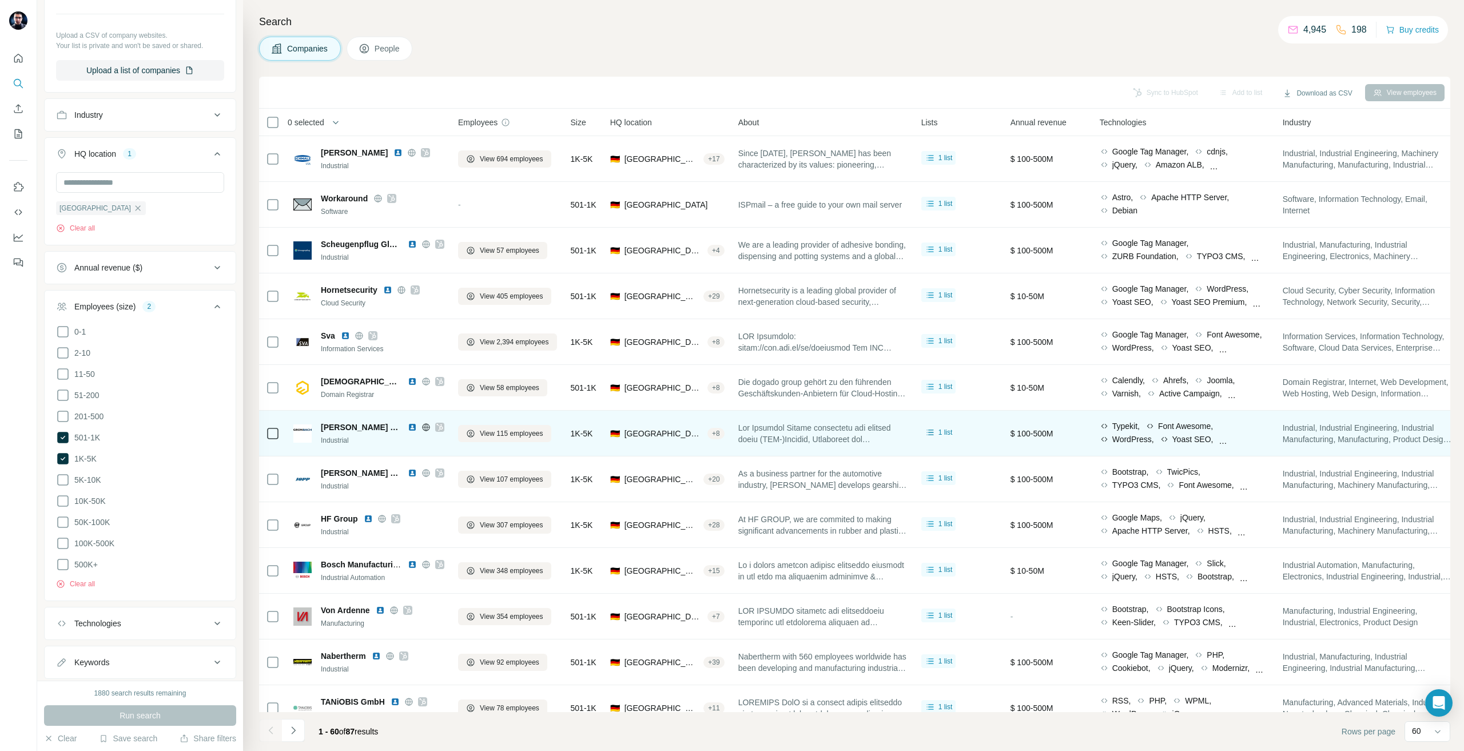
click at [436, 427] on icon at bounding box center [439, 427] width 7 height 9
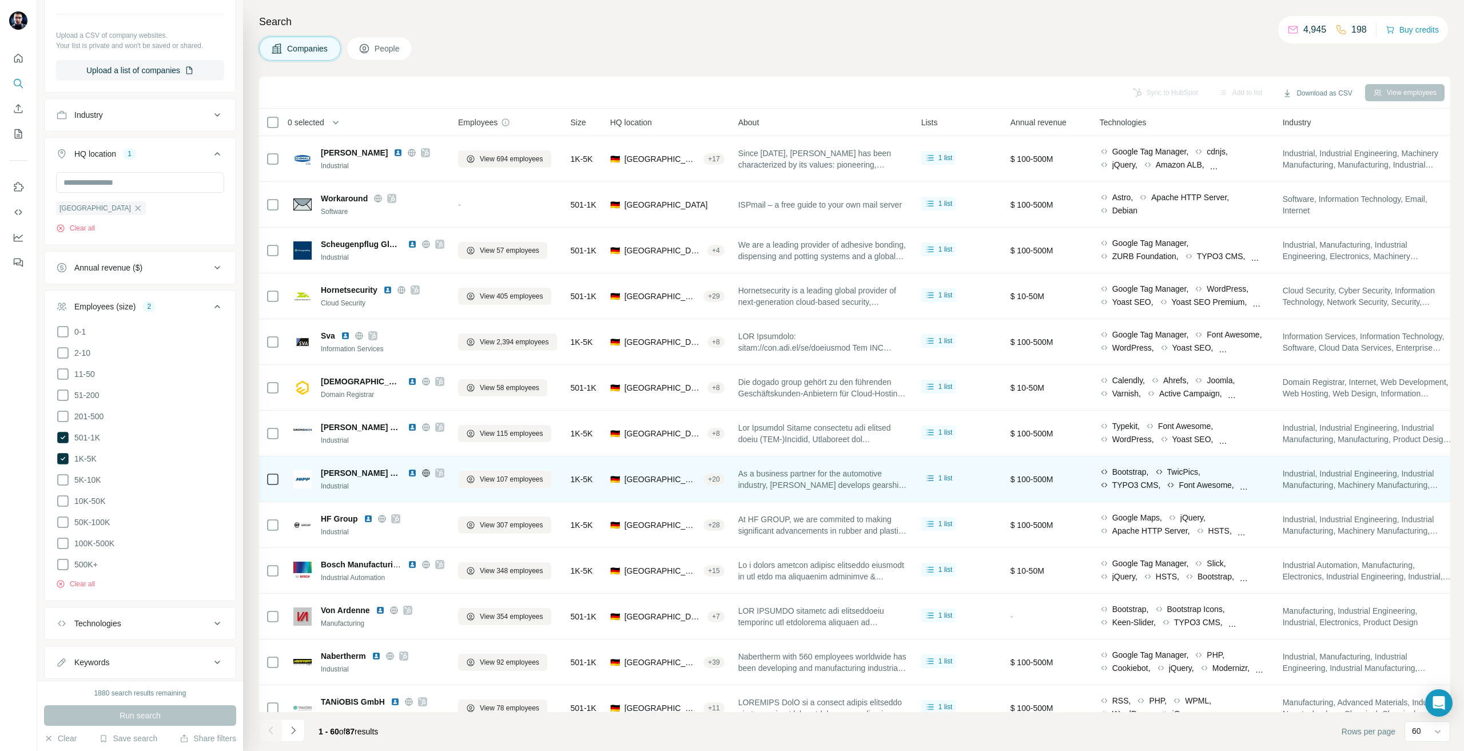
click at [436, 474] on icon at bounding box center [439, 472] width 7 height 9
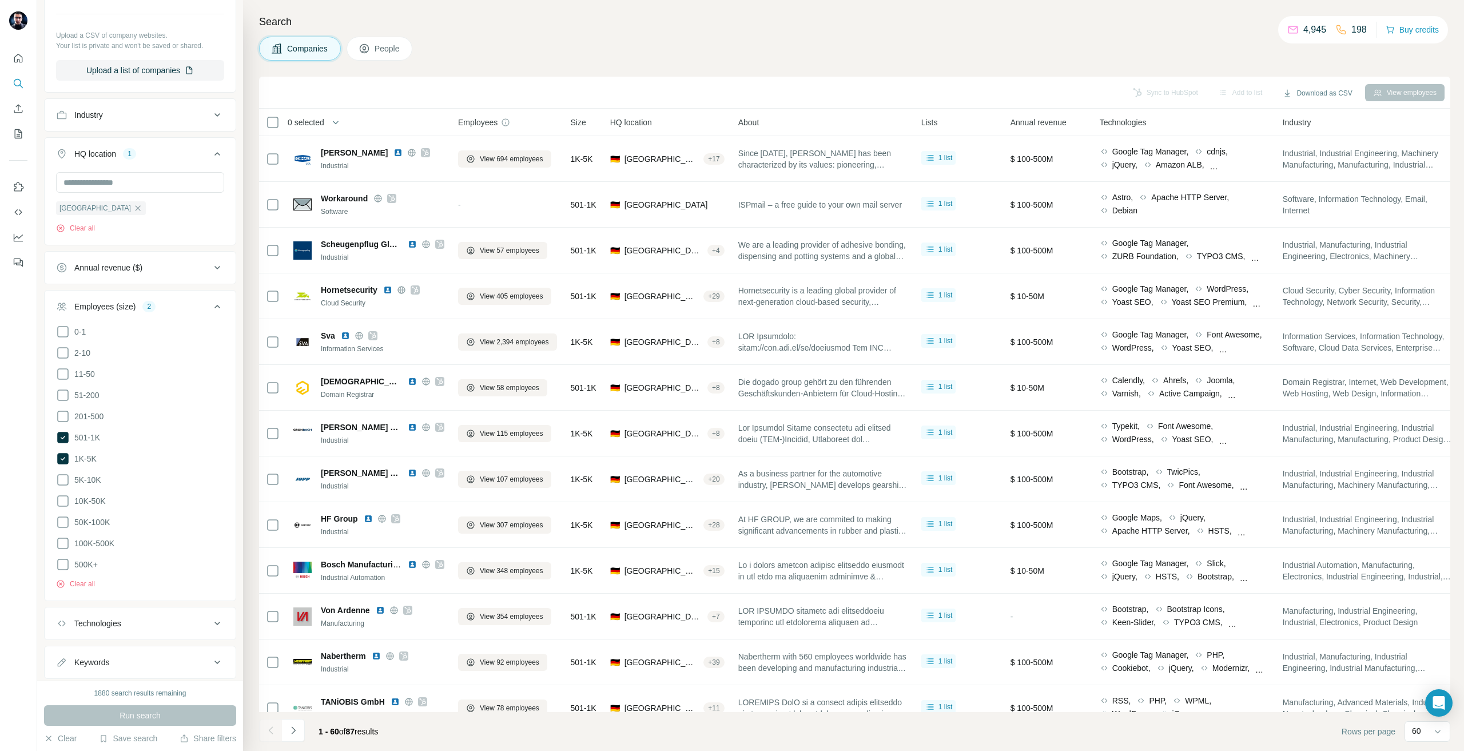
click at [395, 522] on icon at bounding box center [395, 518] width 7 height 9
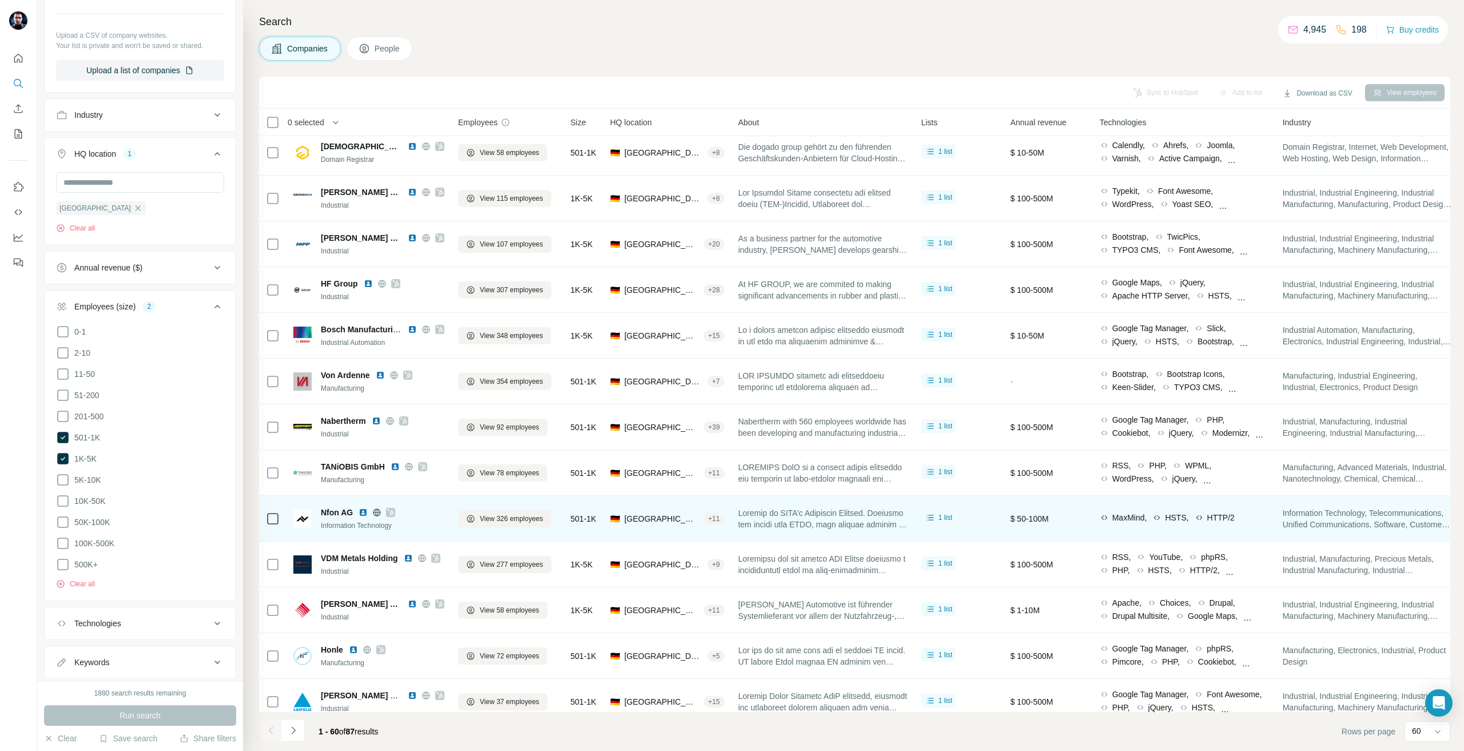
scroll to position [572, 0]
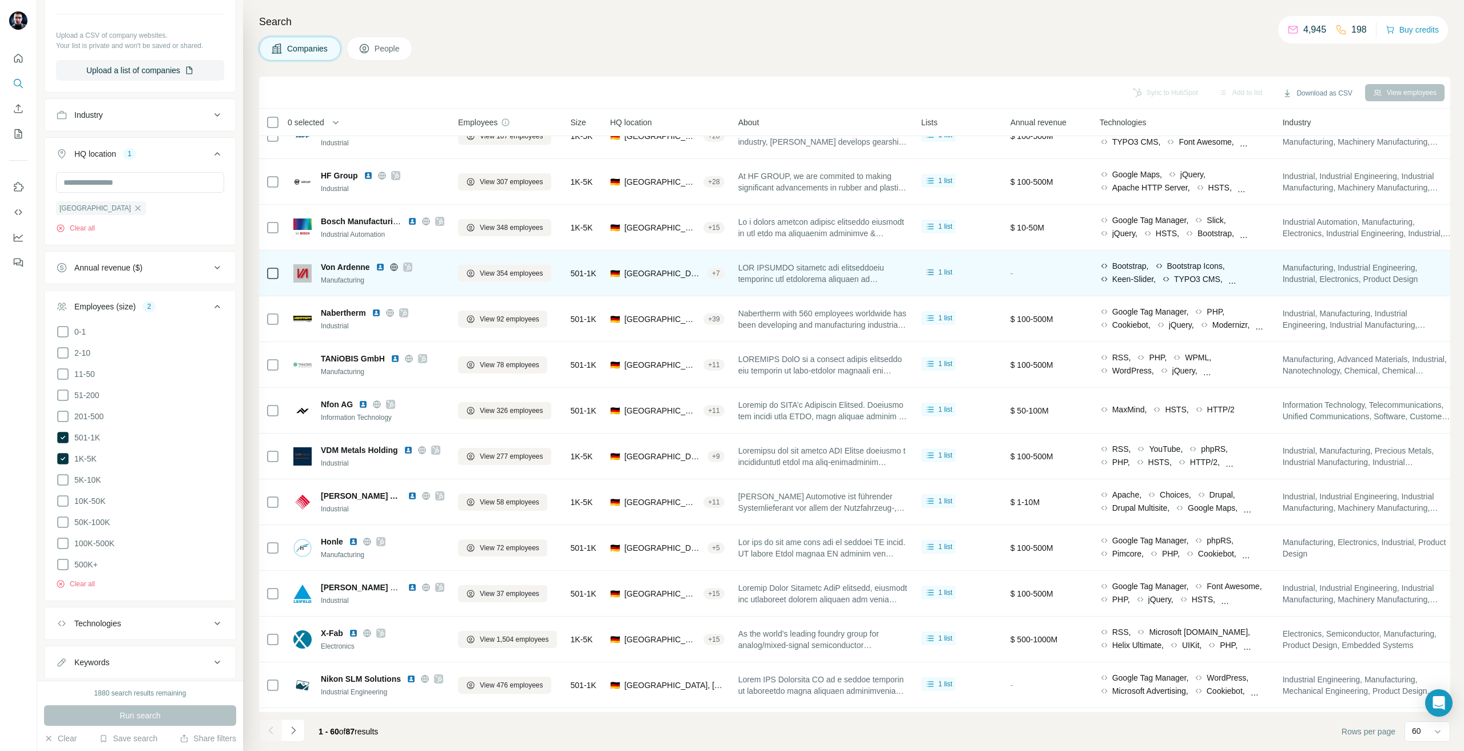
click at [410, 266] on icon at bounding box center [407, 267] width 6 height 7
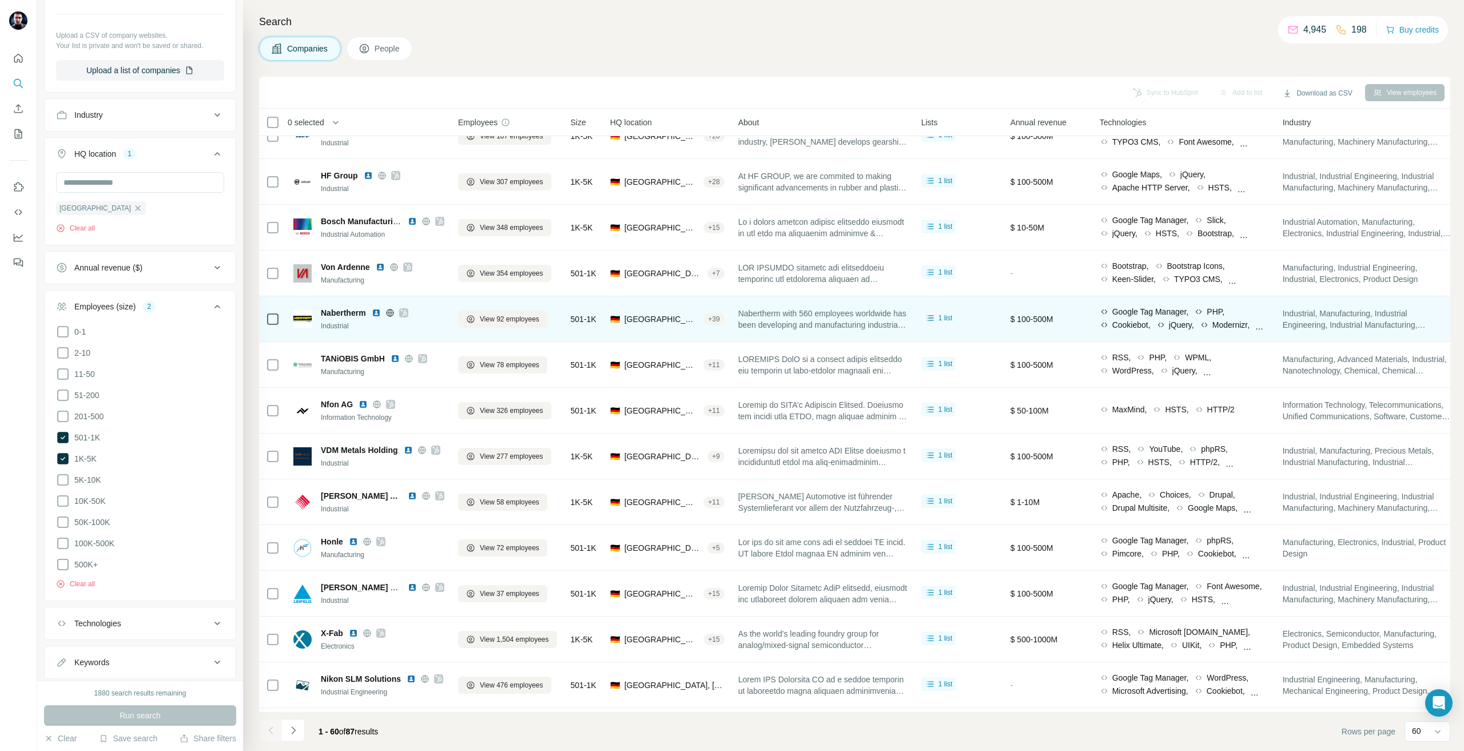
click at [404, 315] on icon at bounding box center [403, 312] width 6 height 7
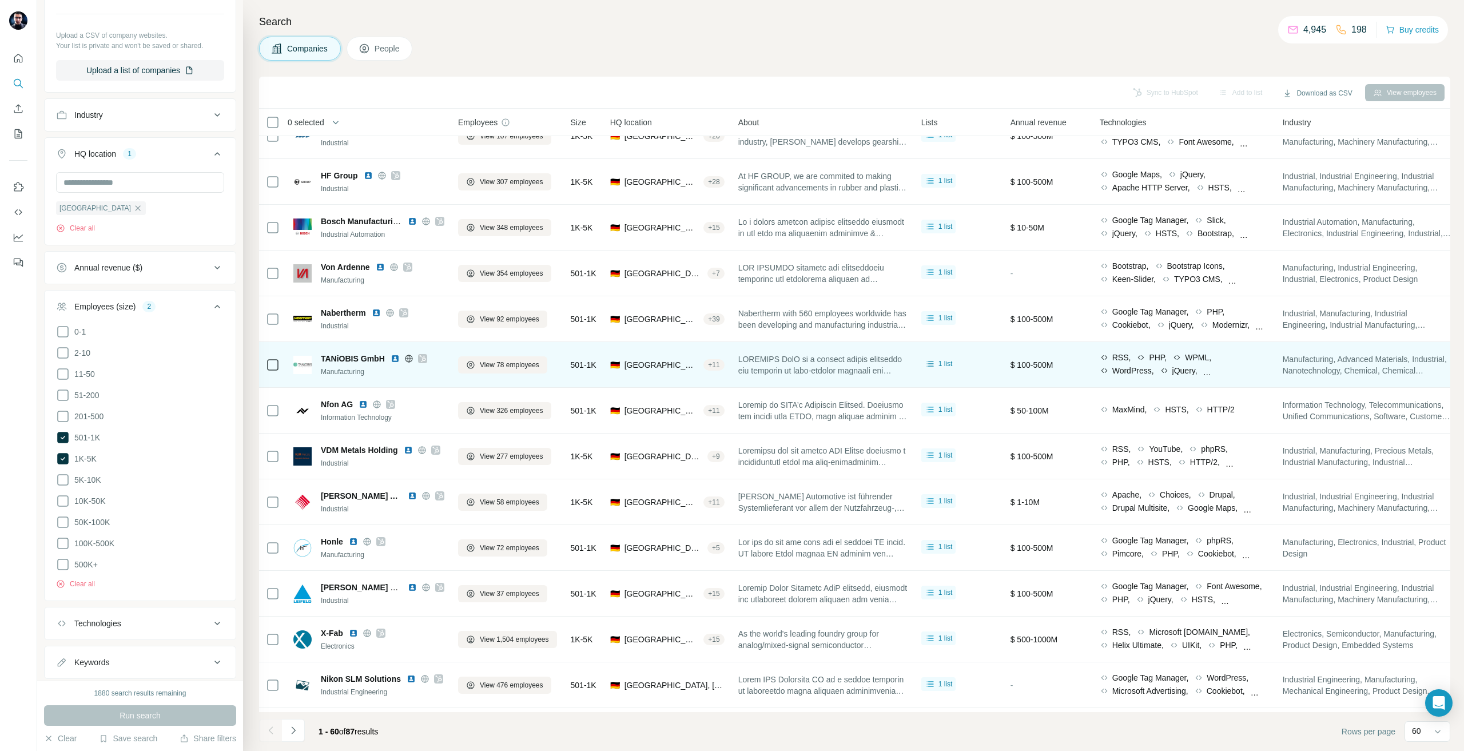
click at [423, 361] on icon at bounding box center [422, 358] width 7 height 9
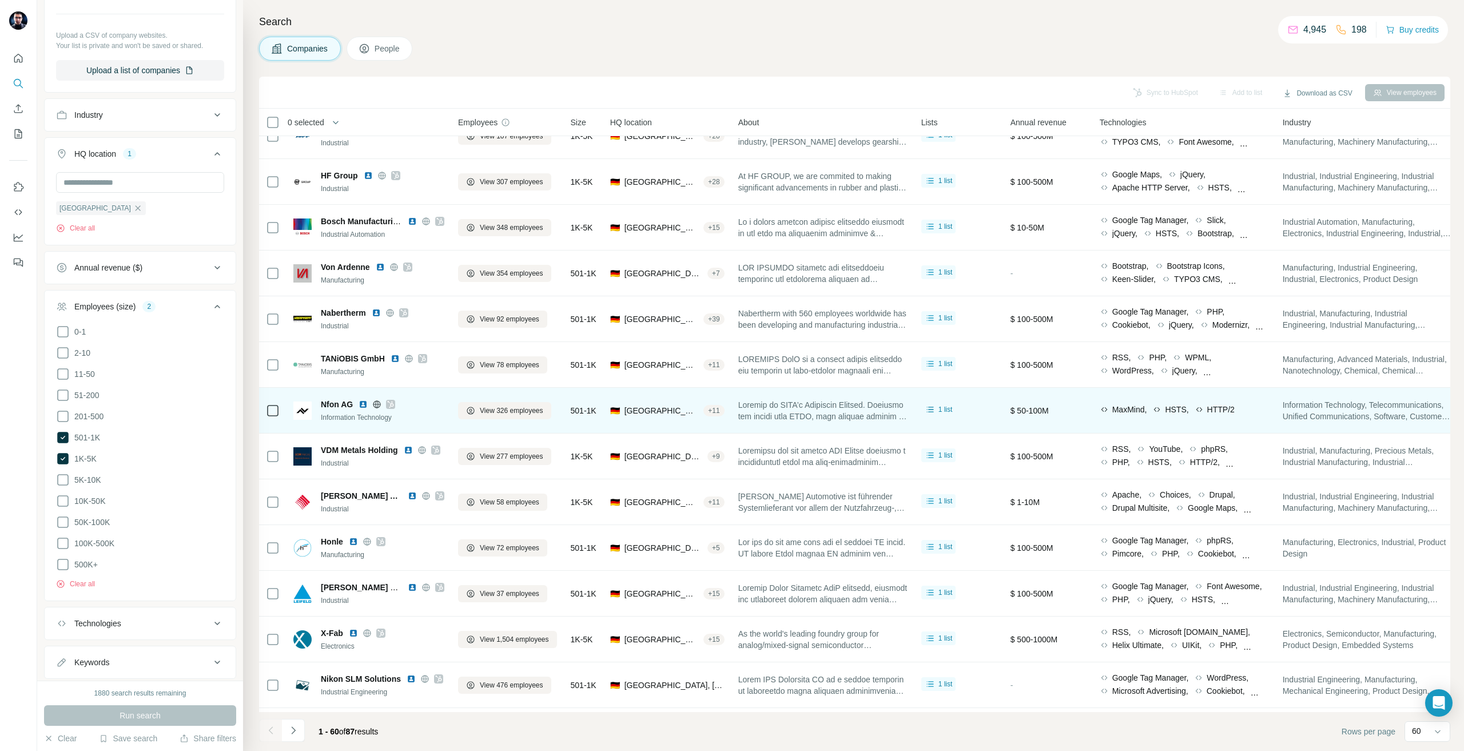
click at [395, 403] on div at bounding box center [390, 404] width 9 height 9
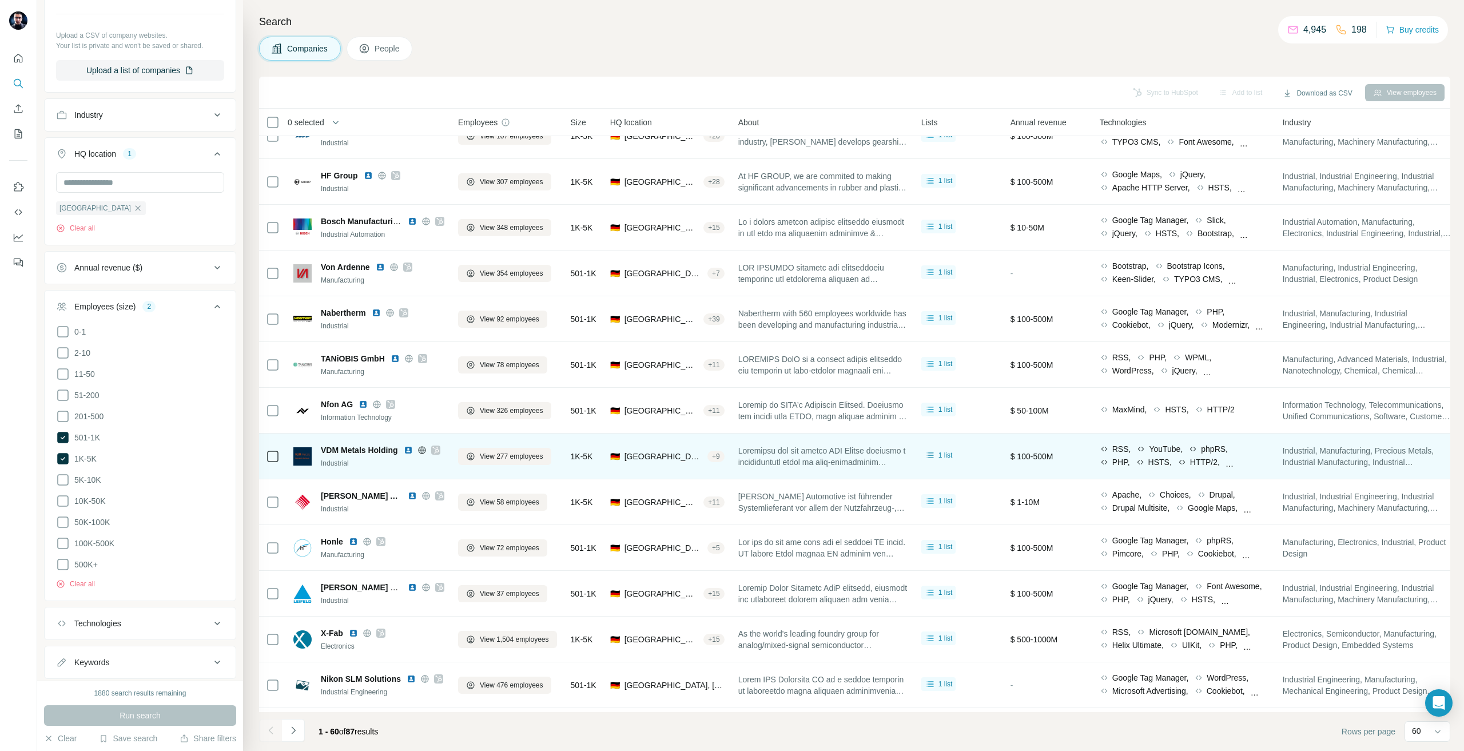
click at [439, 450] on icon at bounding box center [435, 450] width 7 height 9
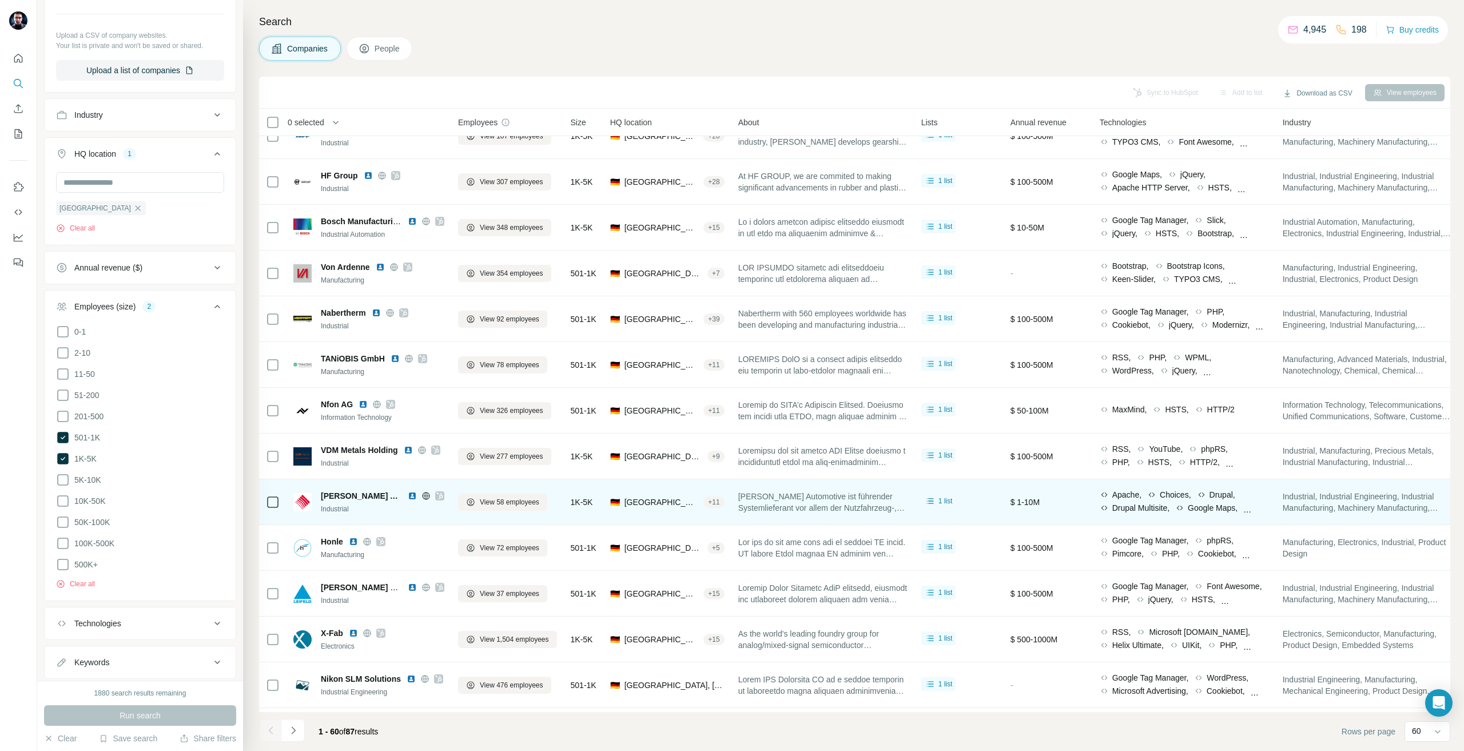
click at [443, 494] on icon at bounding box center [439, 495] width 7 height 9
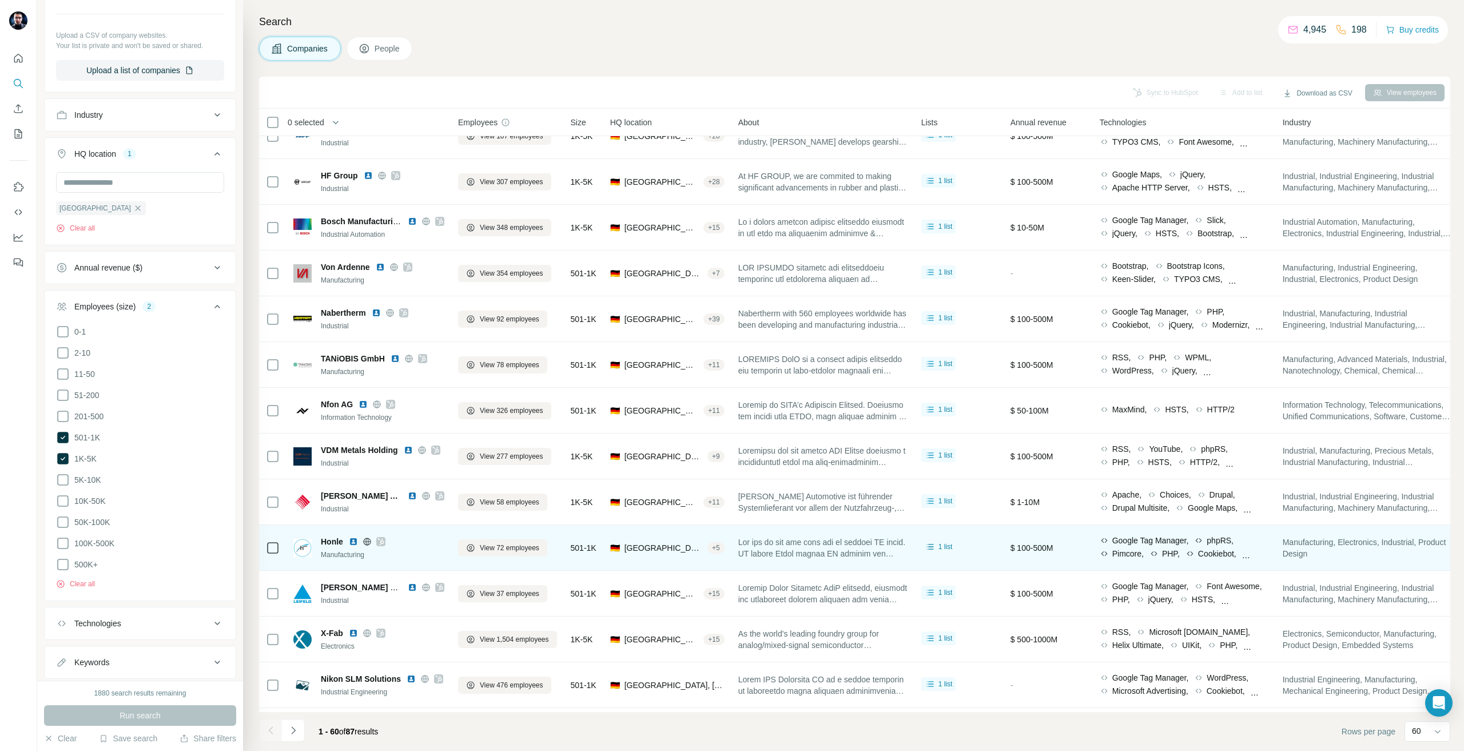
click at [383, 543] on icon at bounding box center [381, 541] width 6 height 7
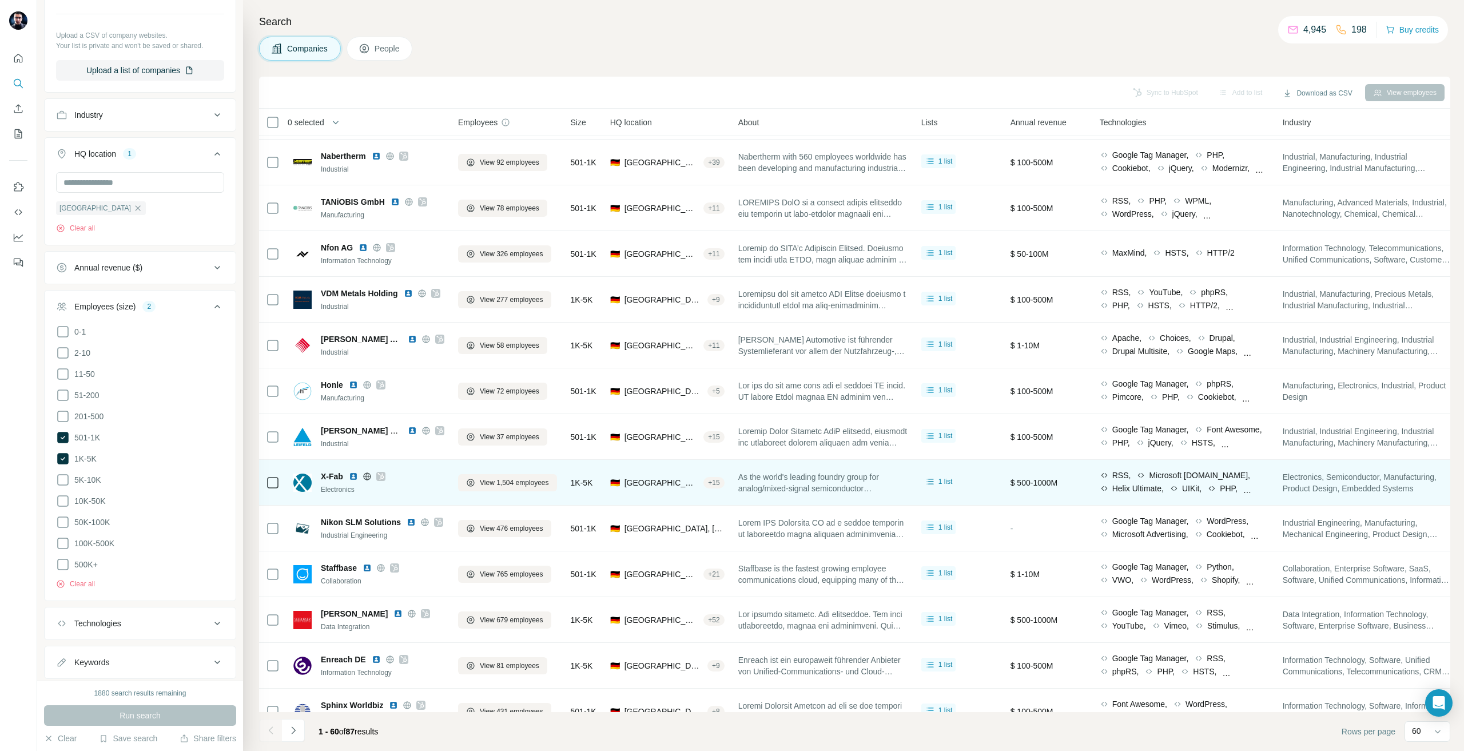
scroll to position [744, 0]
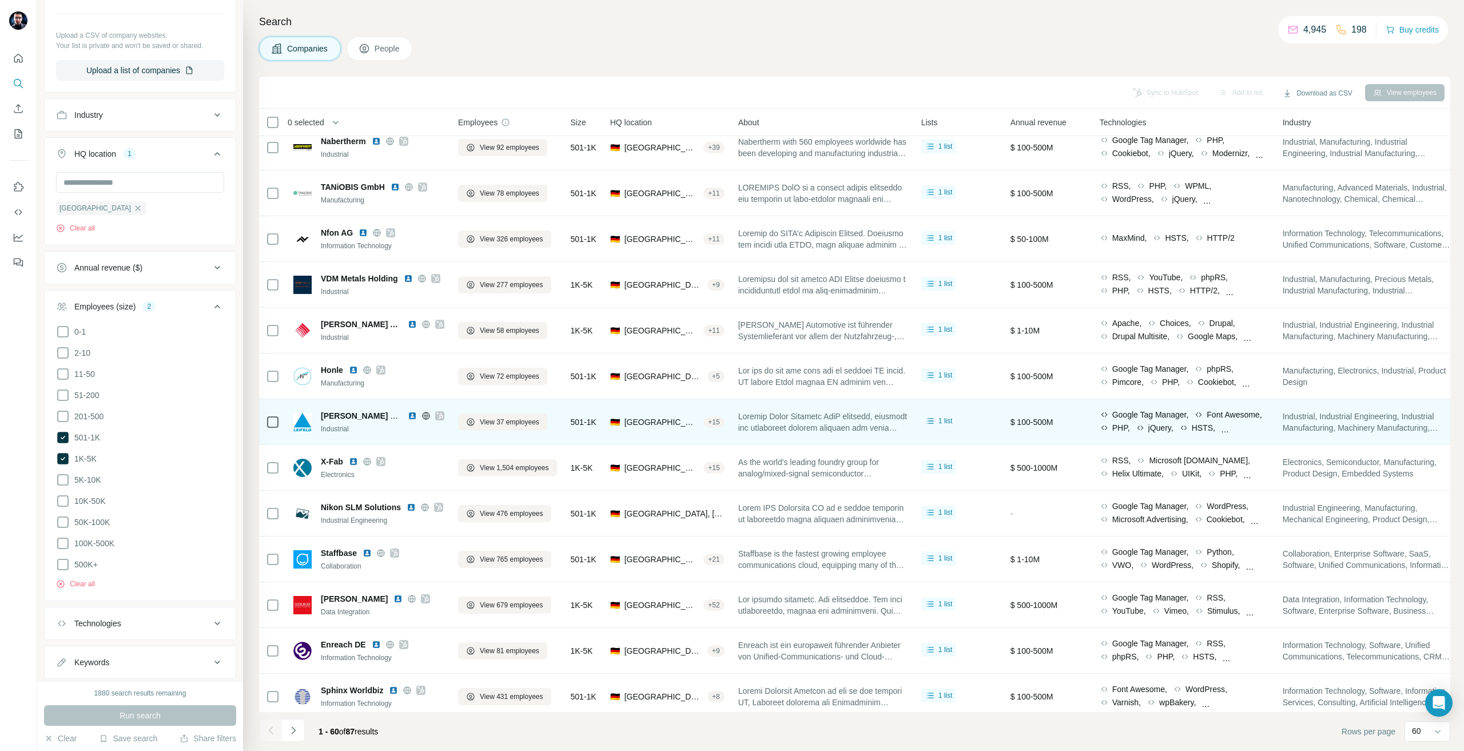
click at [443, 419] on icon at bounding box center [439, 415] width 7 height 9
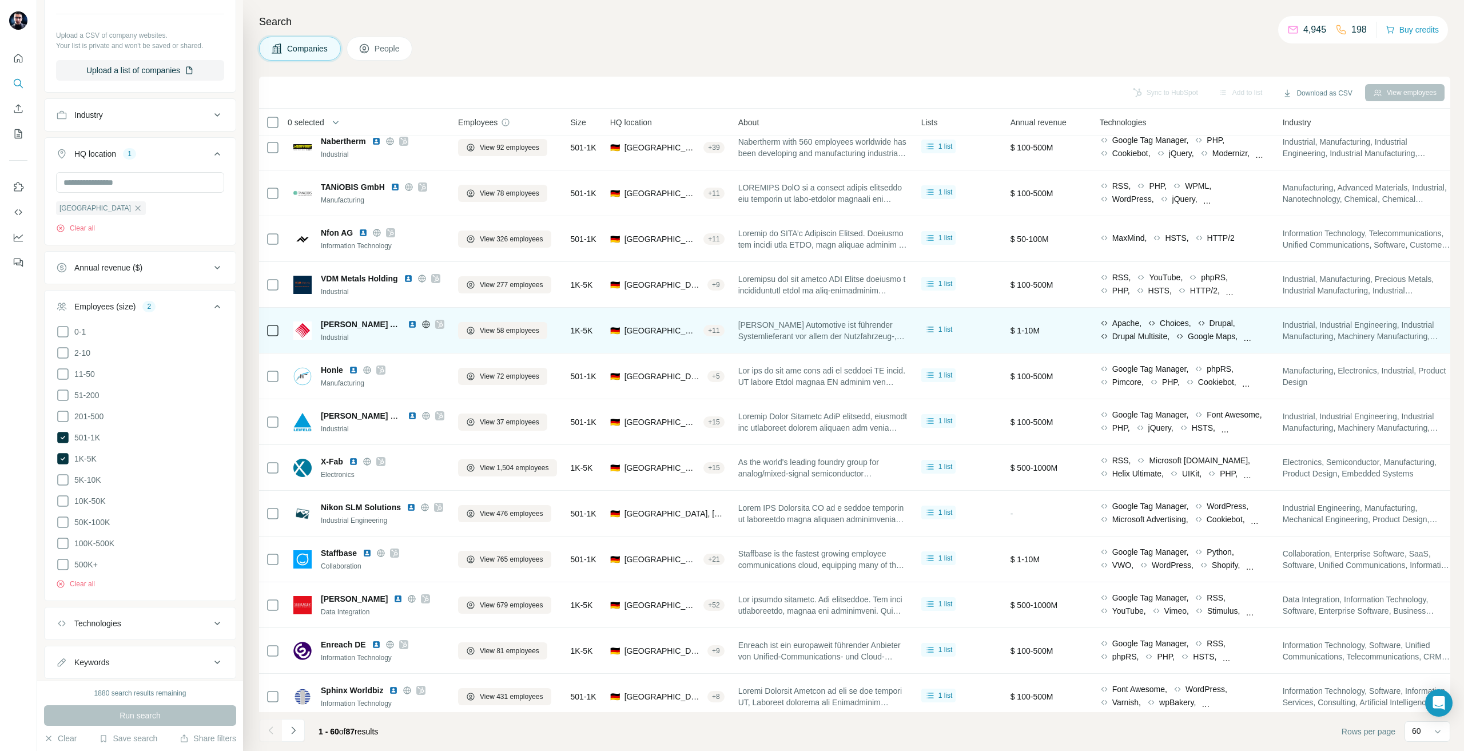
click at [442, 323] on icon at bounding box center [439, 324] width 6 height 7
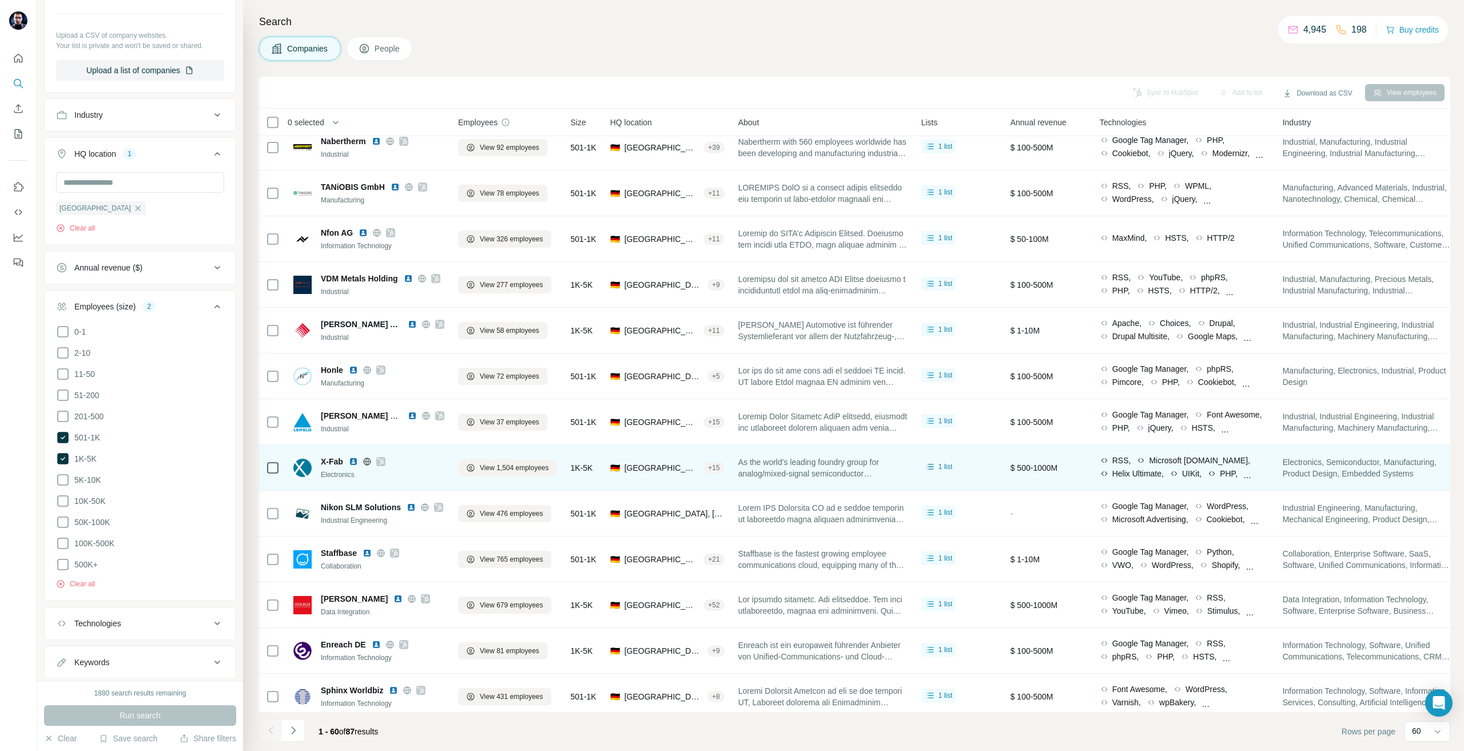
click at [382, 459] on icon at bounding box center [381, 461] width 7 height 9
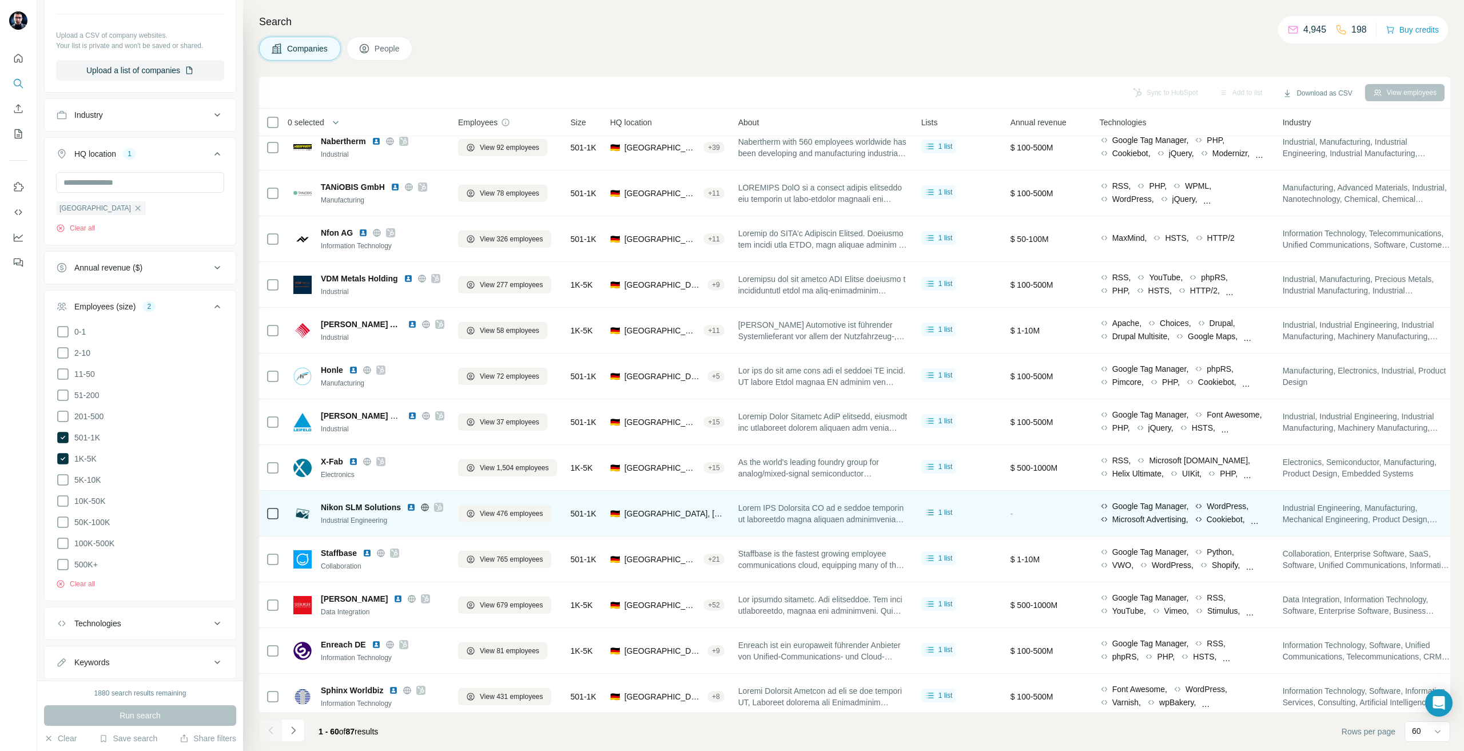
click at [436, 511] on icon at bounding box center [438, 507] width 7 height 9
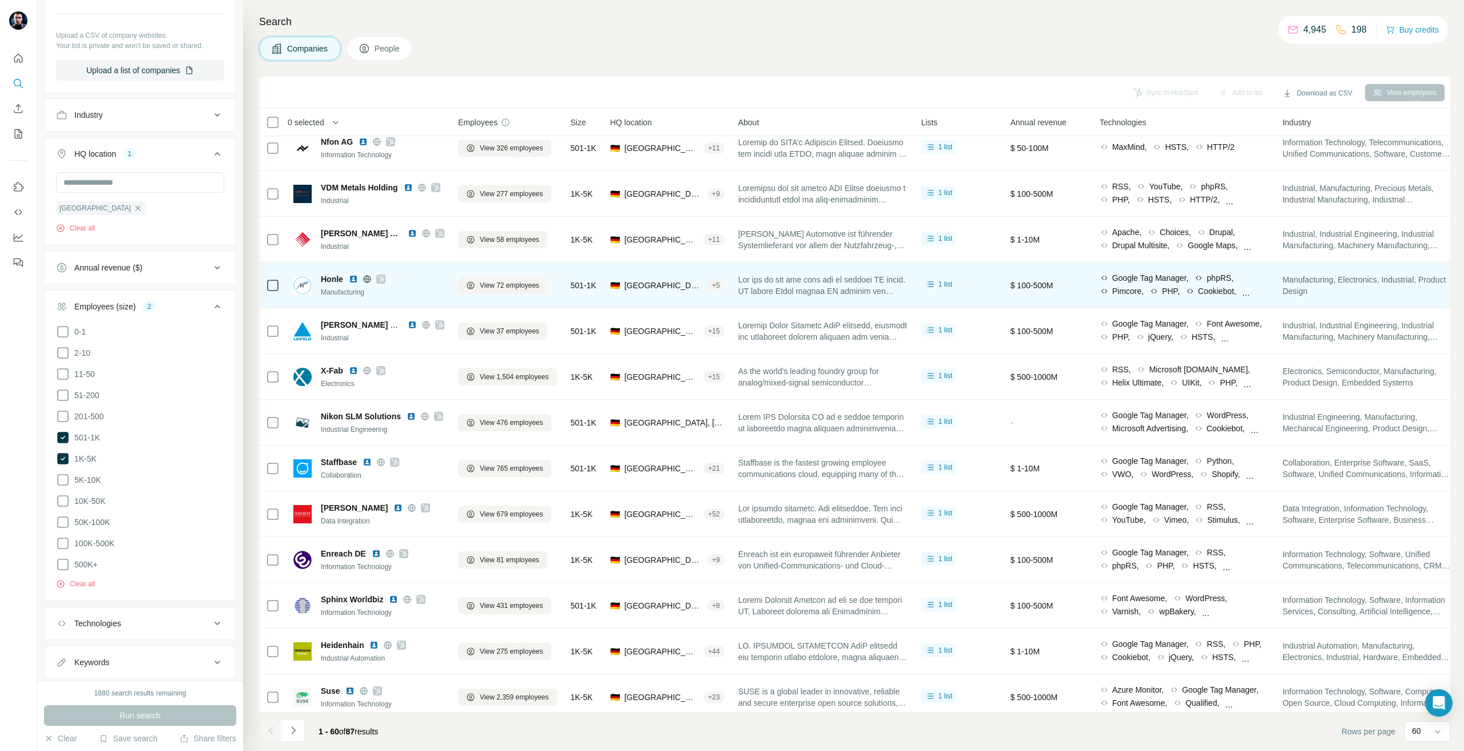
scroll to position [858, 0]
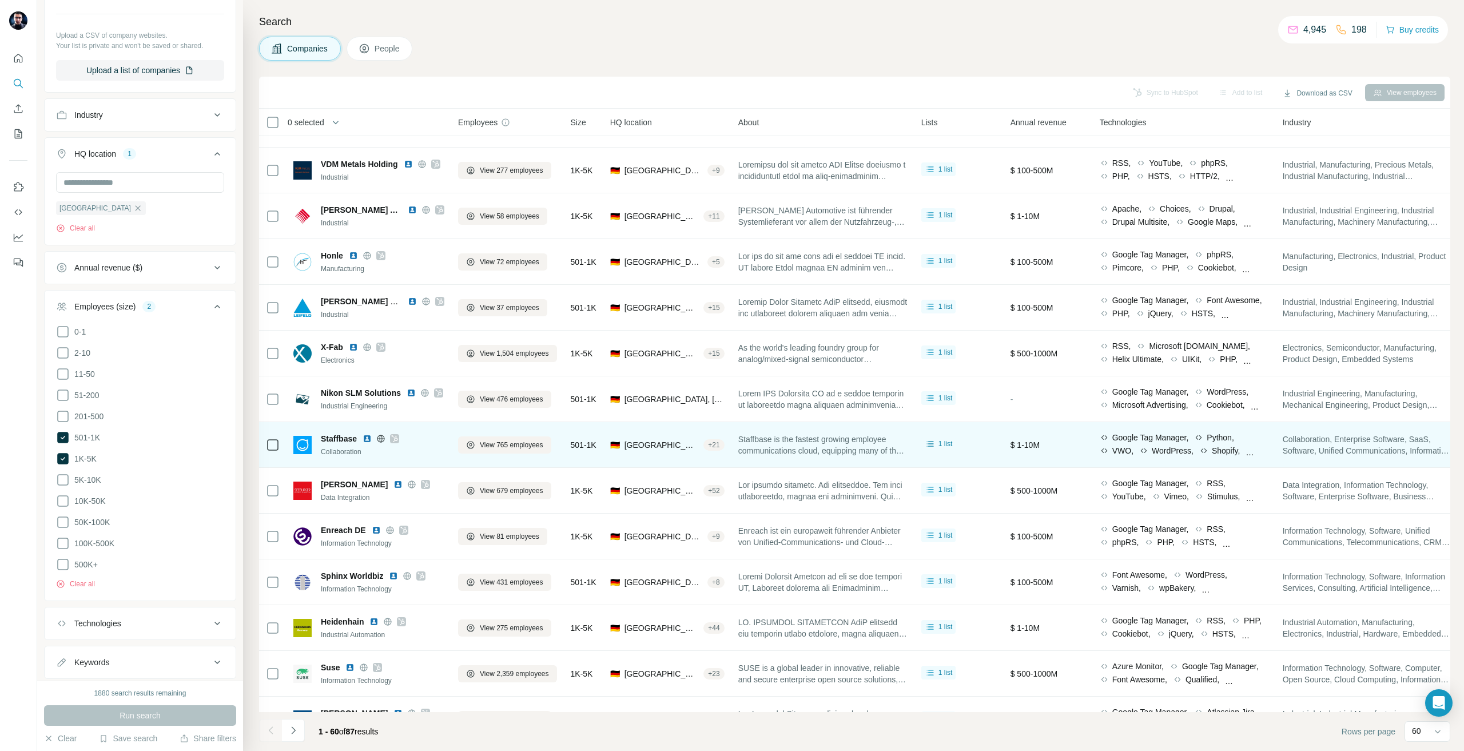
click at [395, 441] on icon at bounding box center [394, 438] width 7 height 9
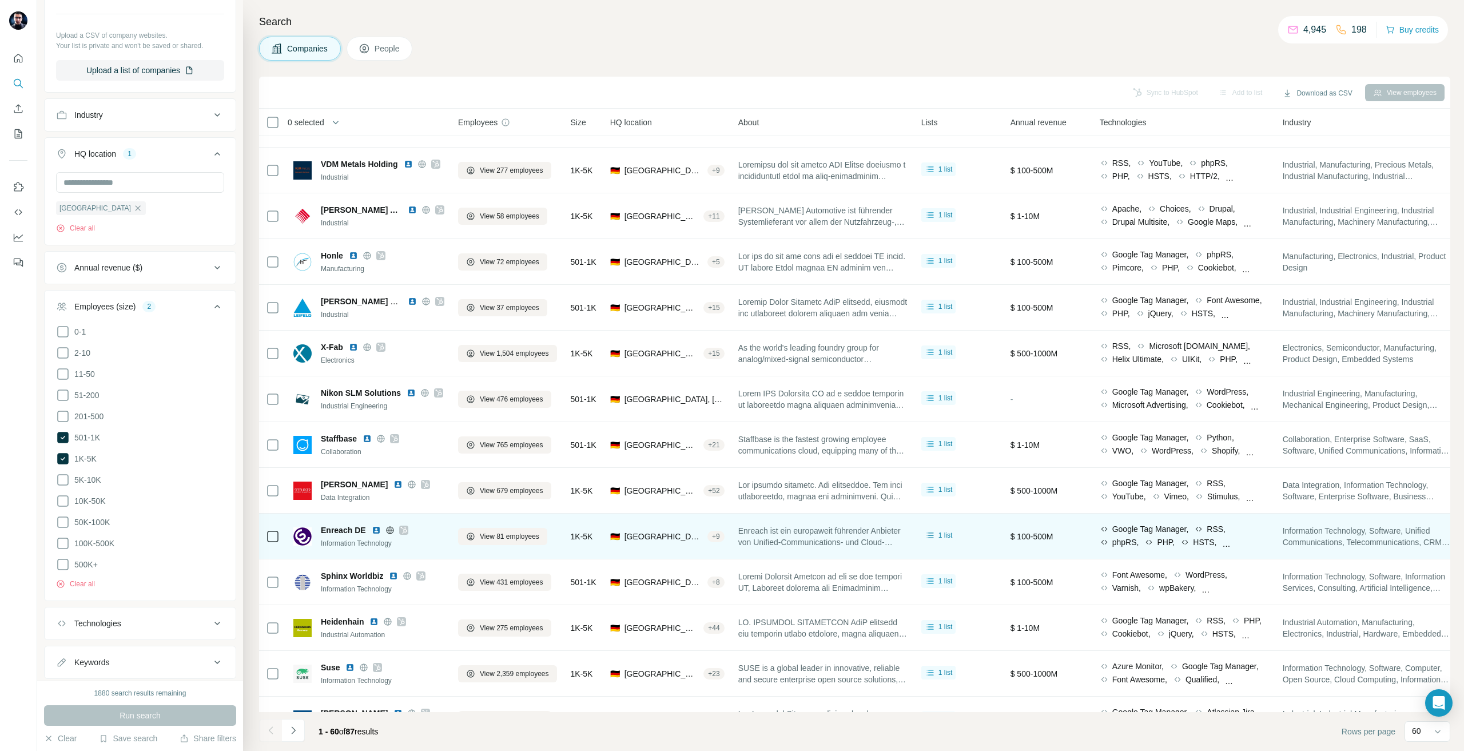
scroll to position [1087, 0]
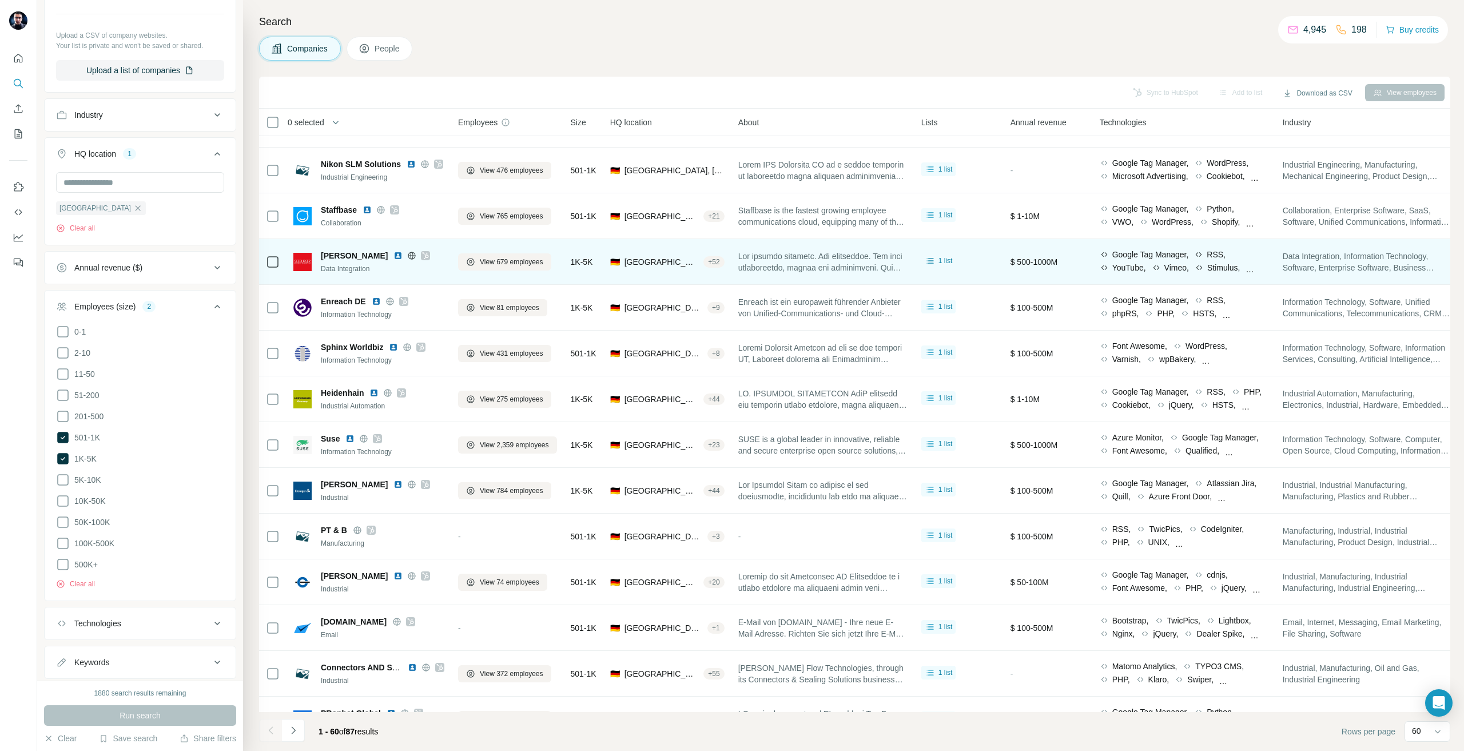
click at [421, 256] on div at bounding box center [425, 255] width 9 height 9
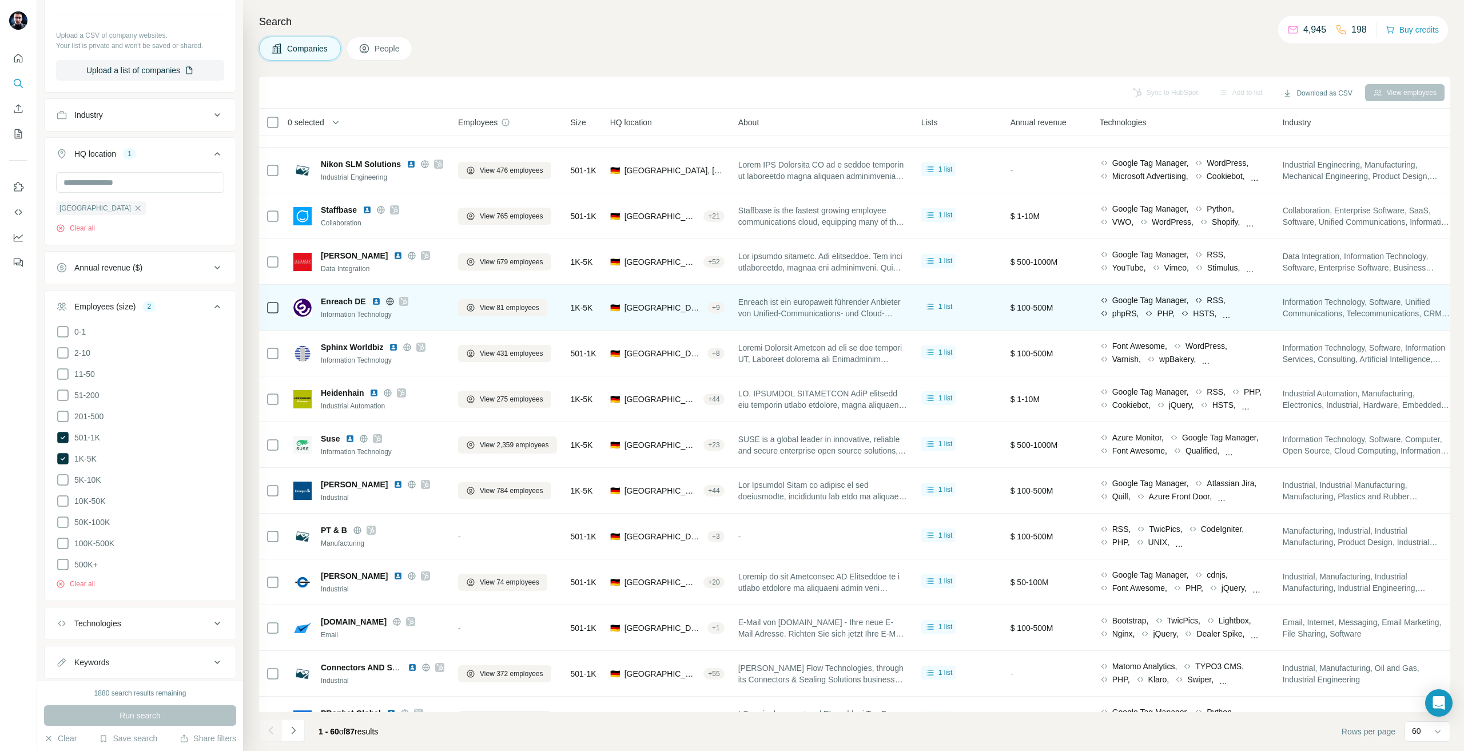
click at [403, 301] on icon at bounding box center [403, 301] width 6 height 7
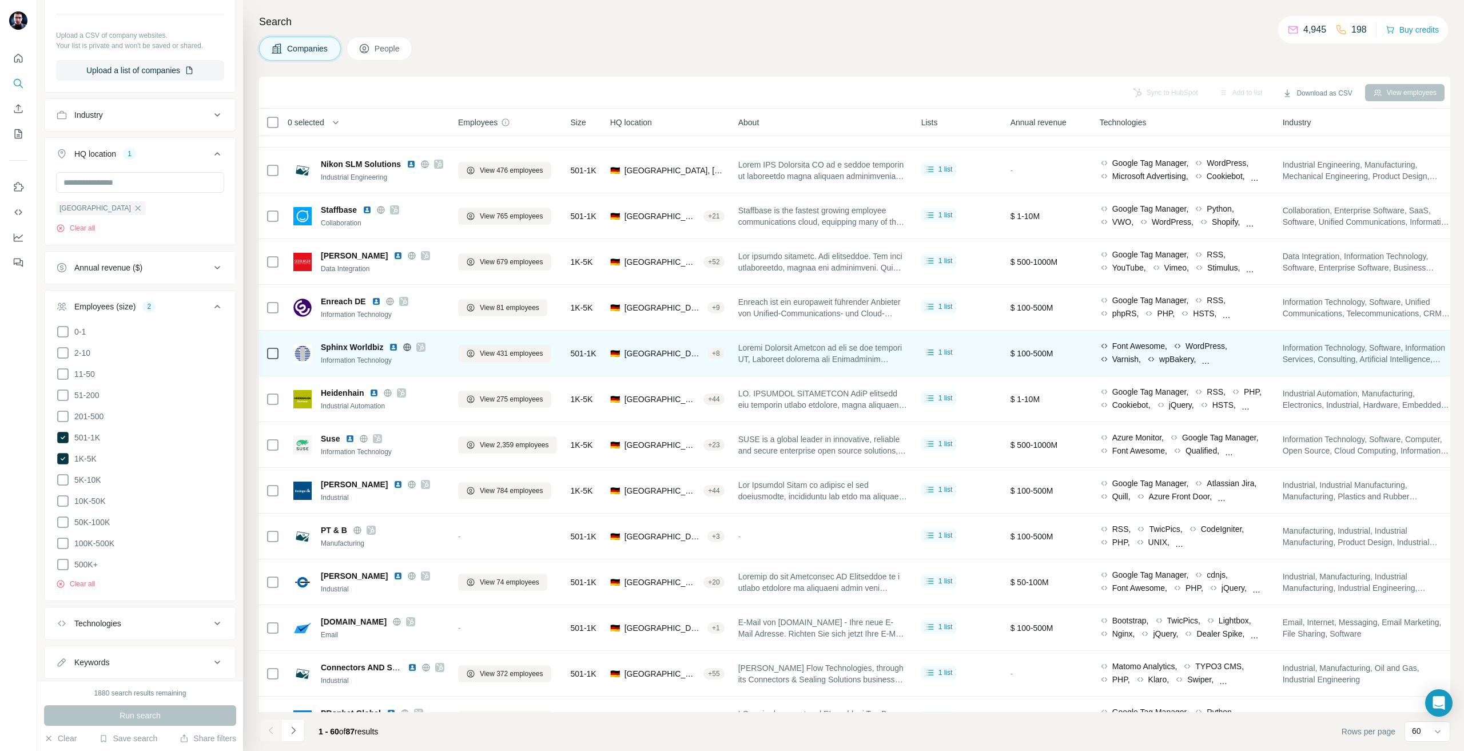
click at [423, 349] on icon at bounding box center [421, 347] width 6 height 7
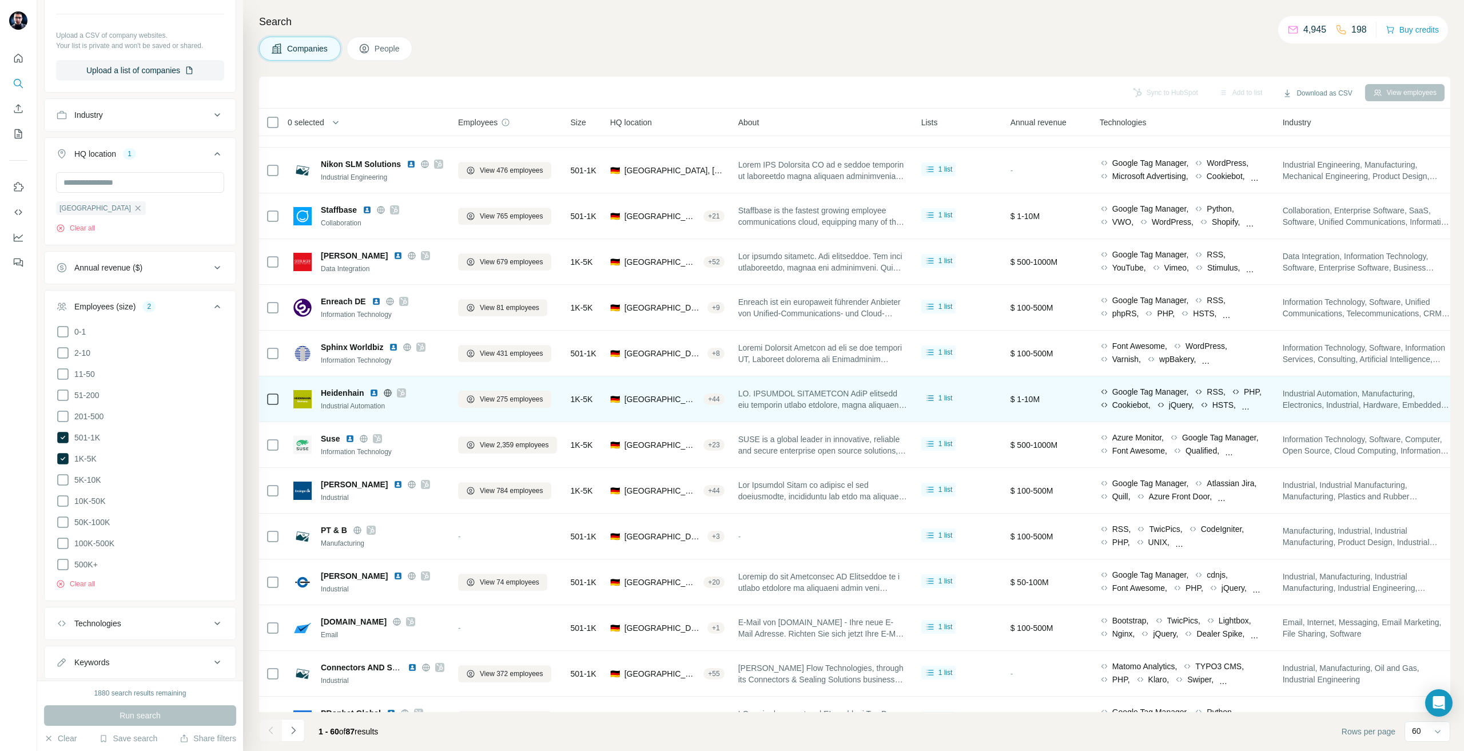
click at [399, 392] on icon at bounding box center [401, 392] width 7 height 9
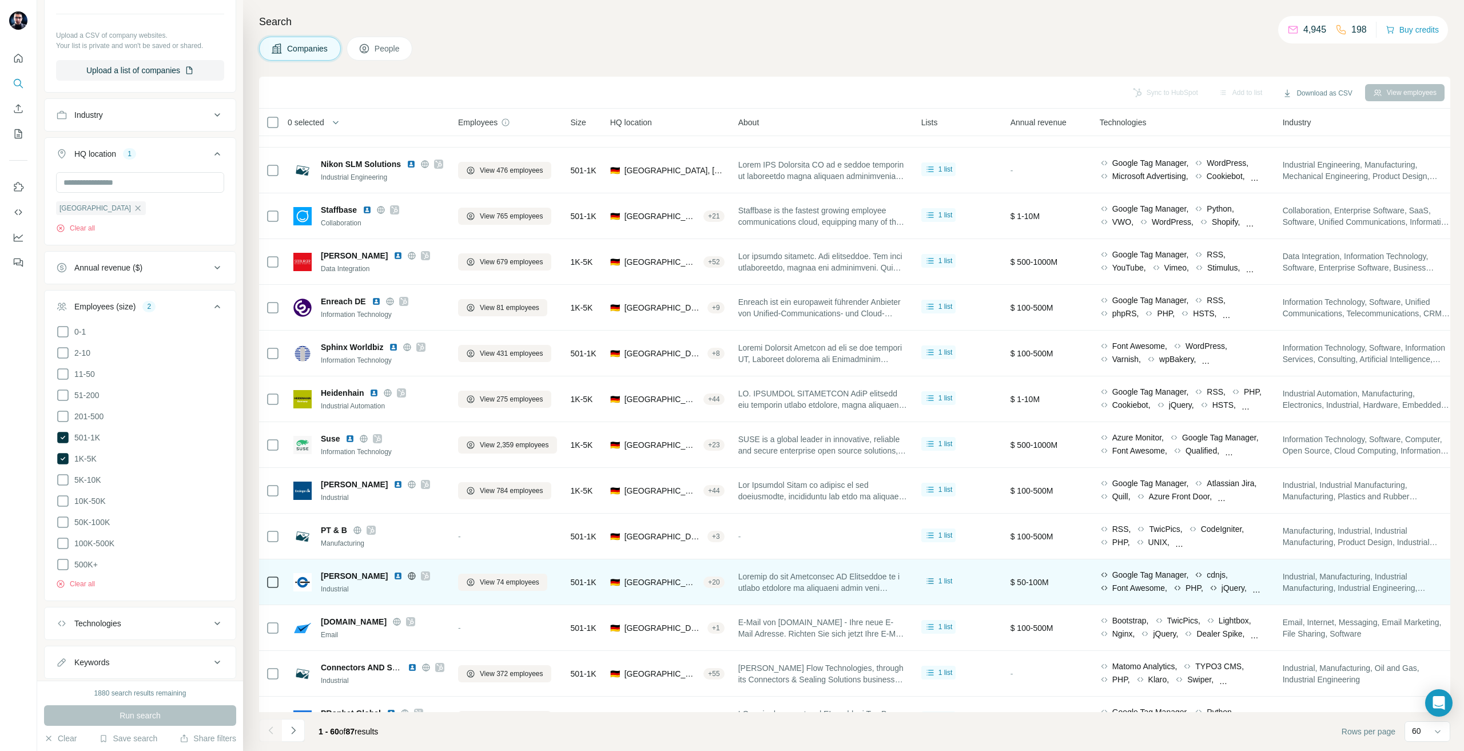
scroll to position [1316, 0]
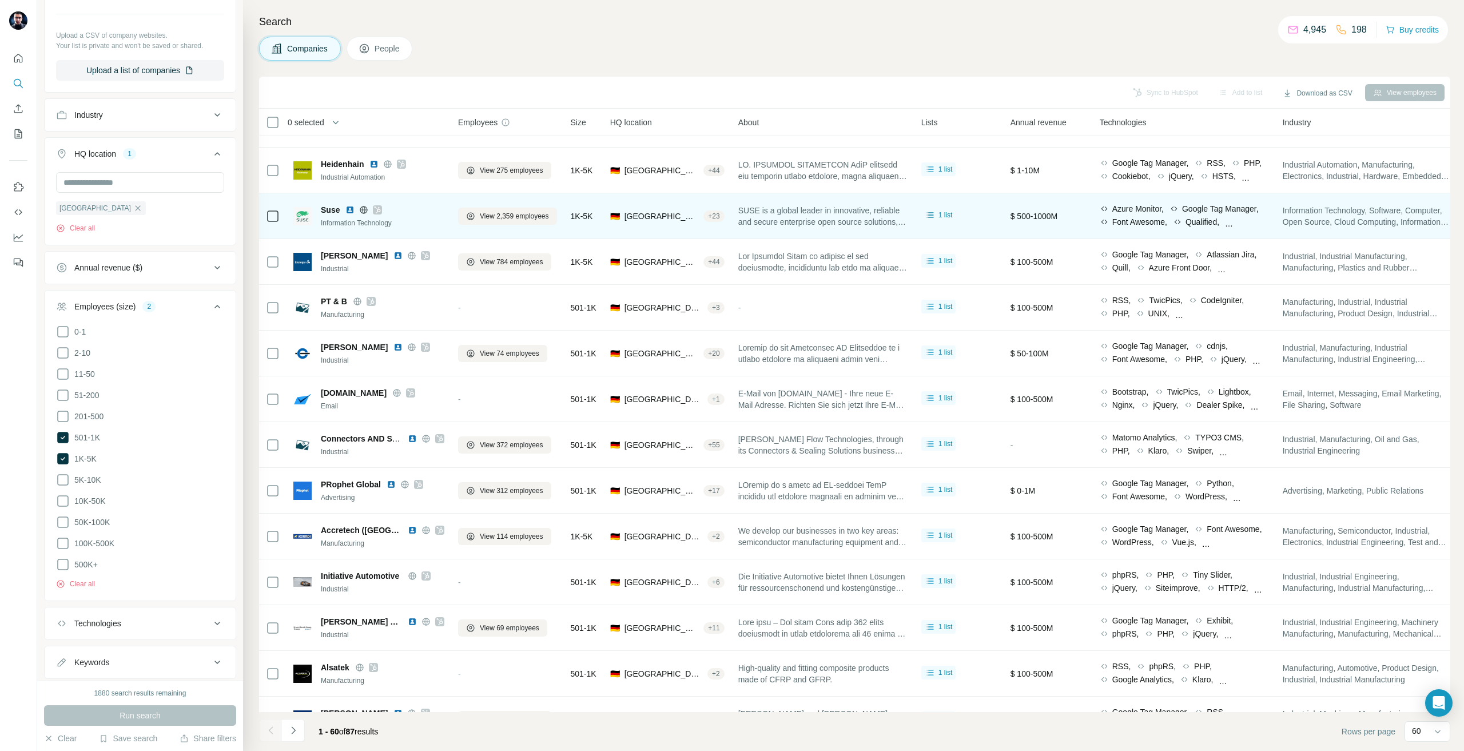
click at [380, 212] on icon at bounding box center [377, 209] width 7 height 9
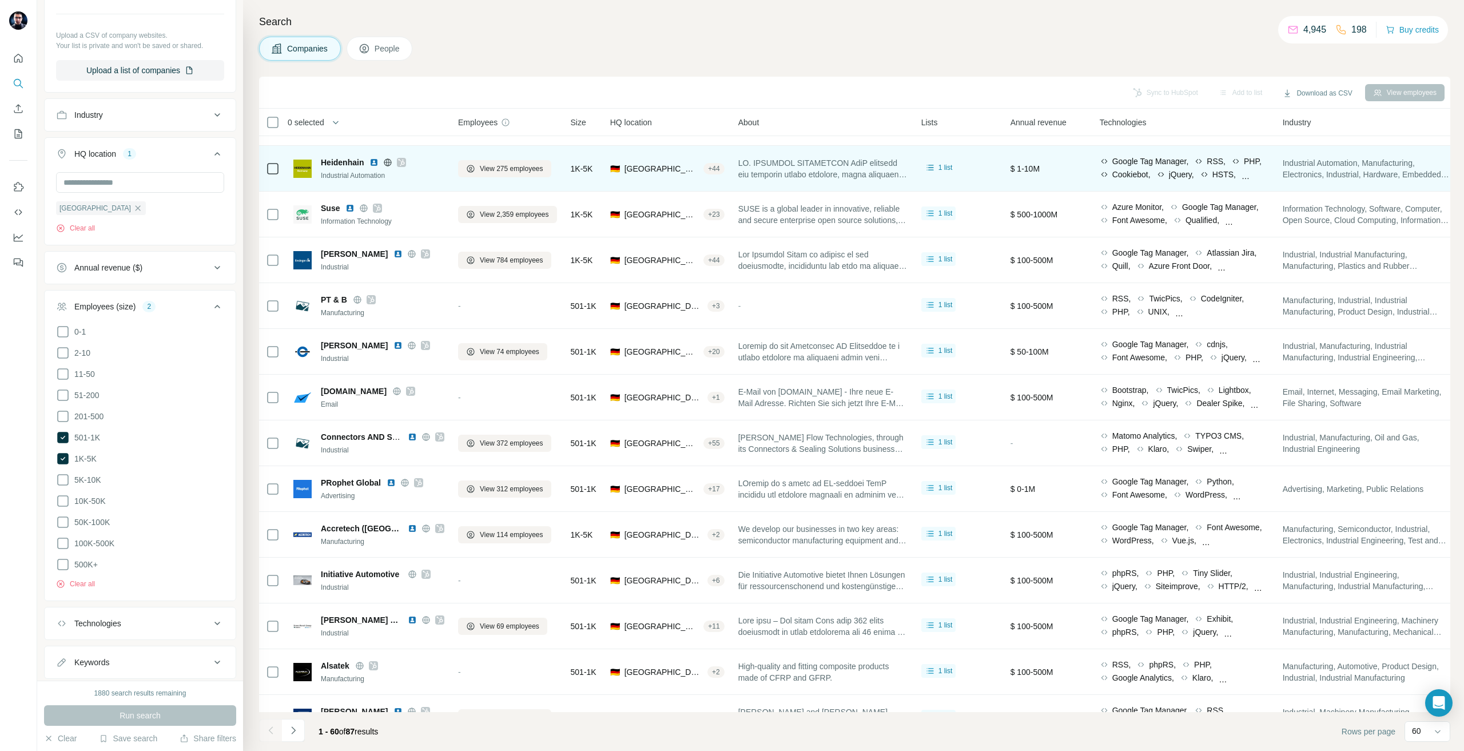
scroll to position [1088, 0]
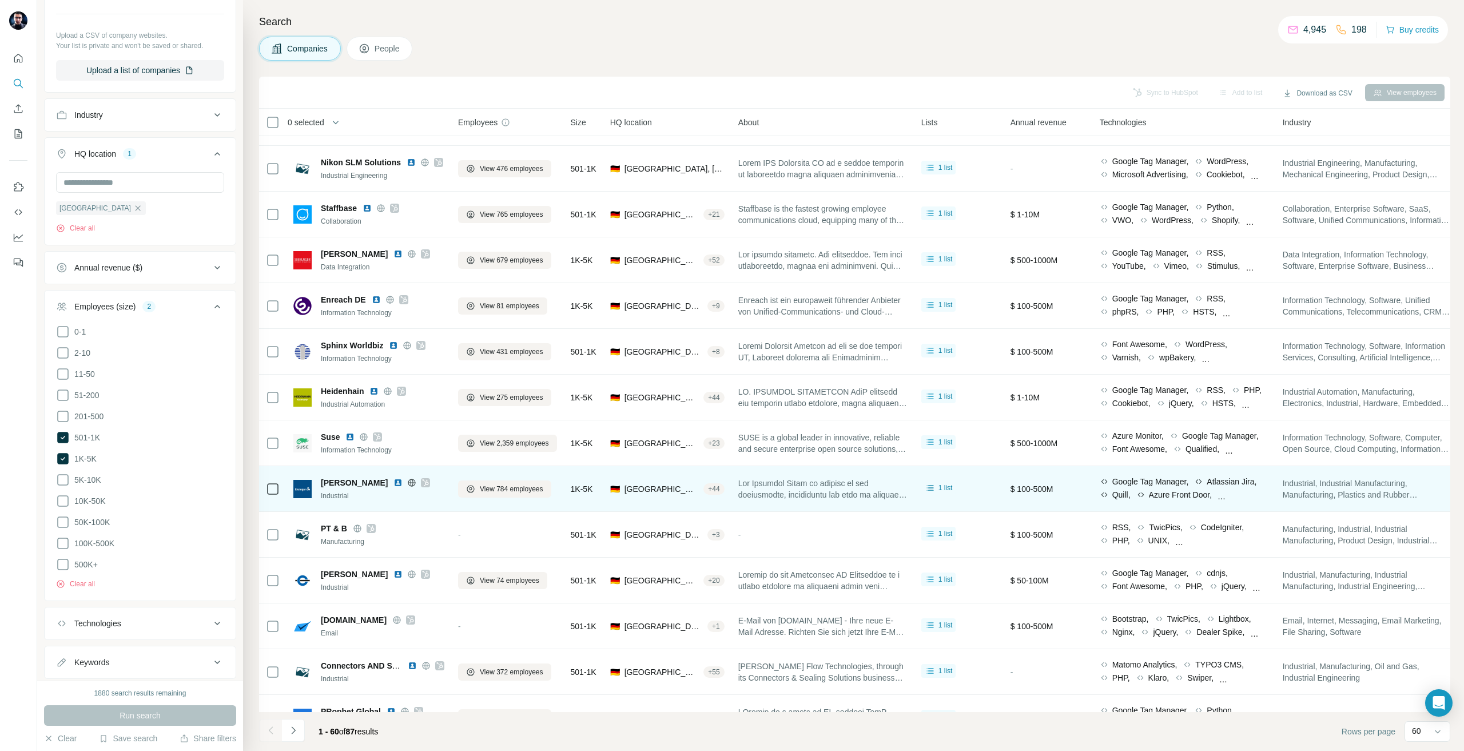
click at [422, 479] on icon at bounding box center [425, 482] width 7 height 9
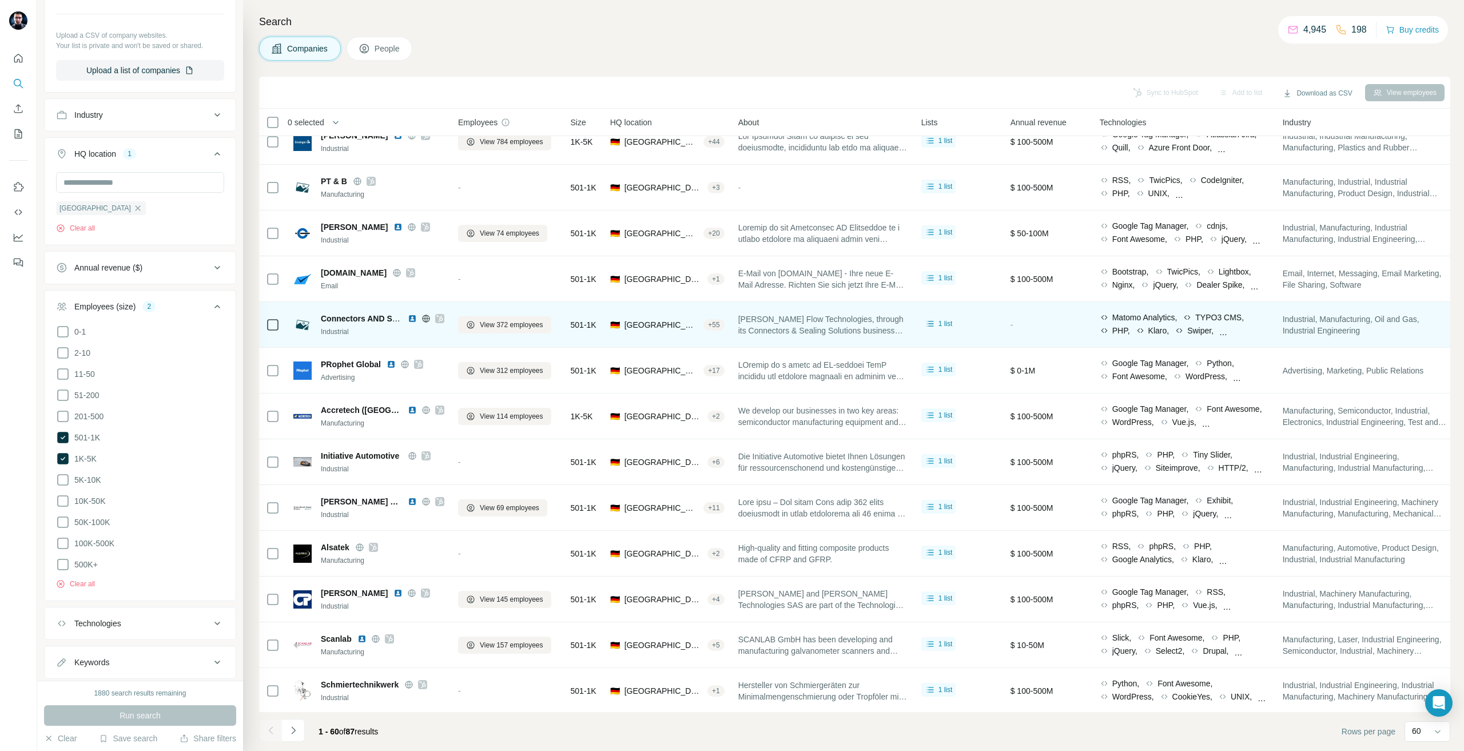
scroll to position [1432, 0]
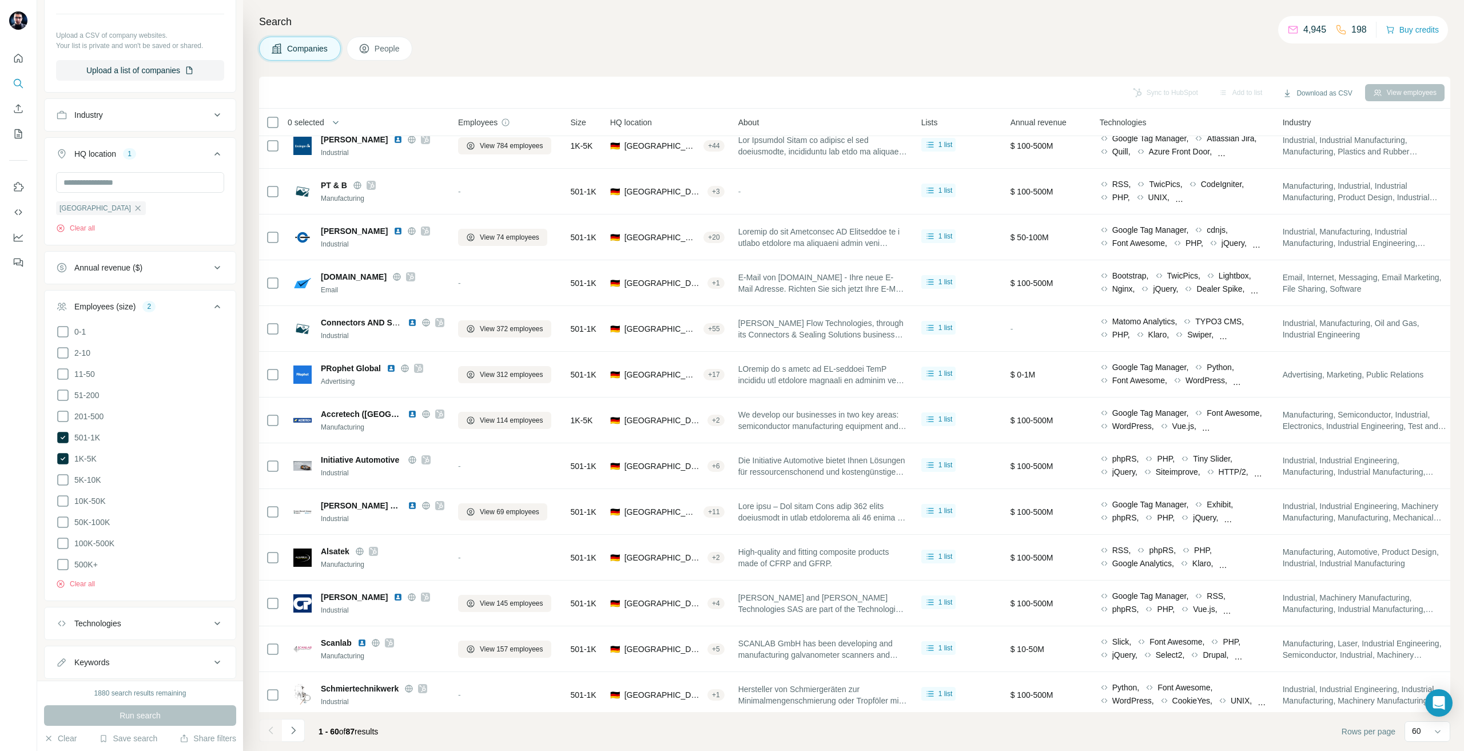
drag, startPoint x: 414, startPoint y: 233, endPoint x: 292, endPoint y: 109, distance: 173.5
click at [422, 232] on icon at bounding box center [425, 231] width 7 height 9
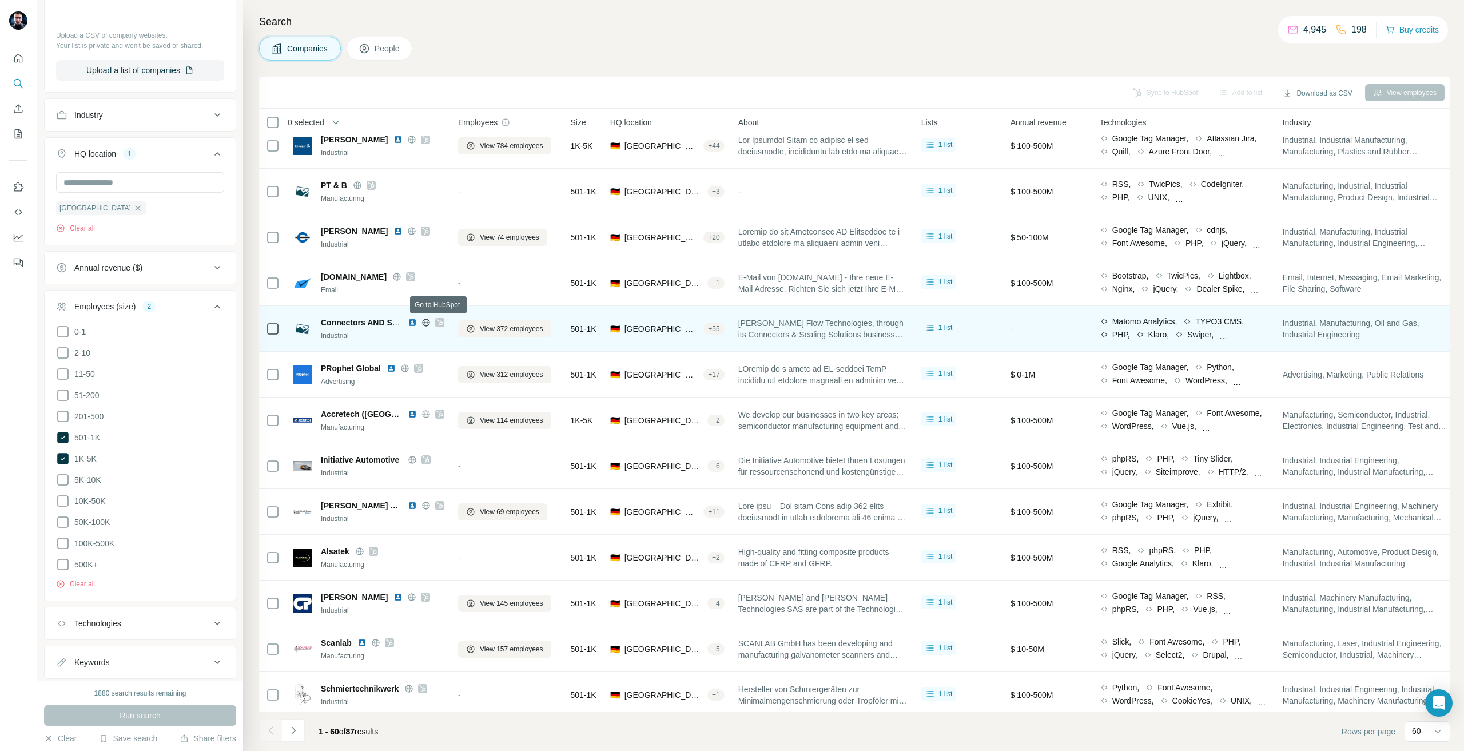
click at [439, 324] on icon at bounding box center [439, 322] width 7 height 9
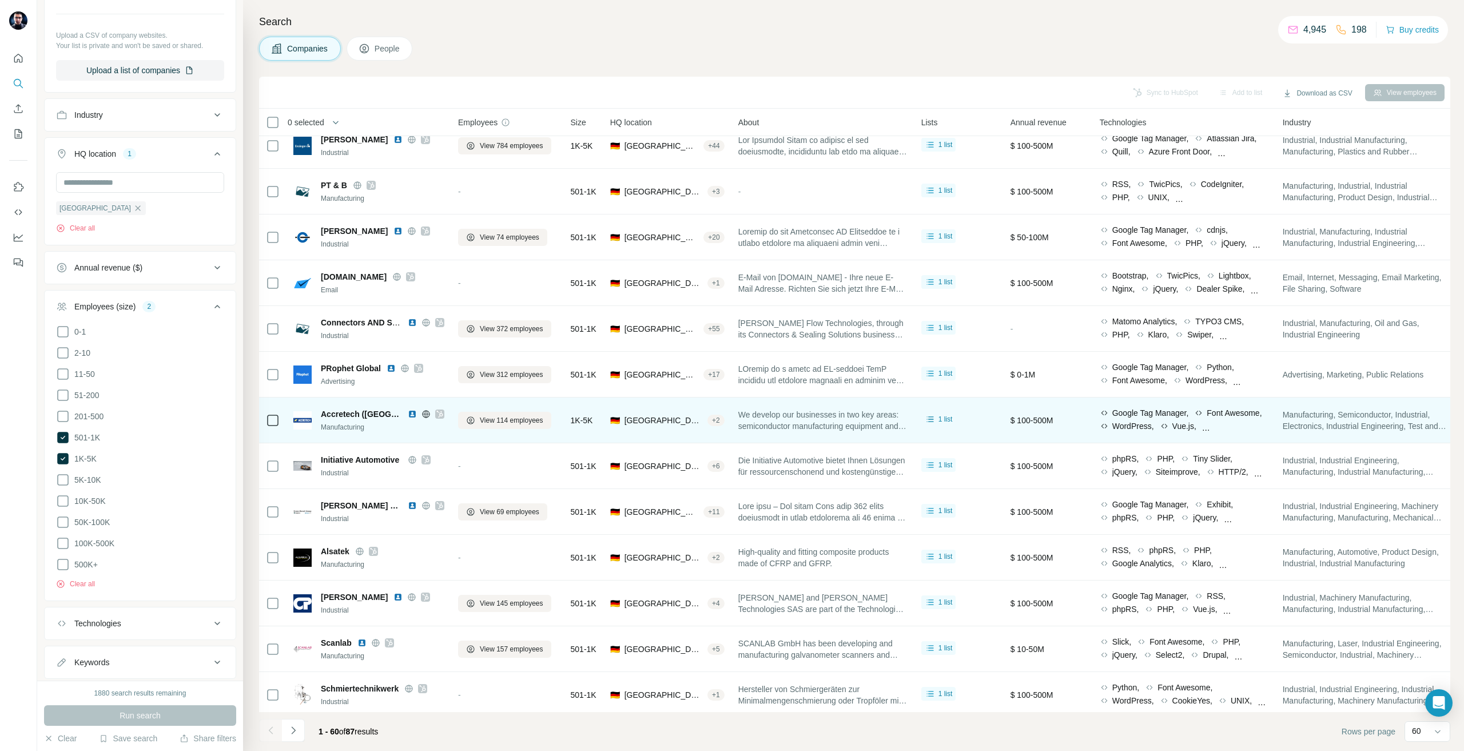
click at [436, 416] on icon at bounding box center [439, 414] width 7 height 9
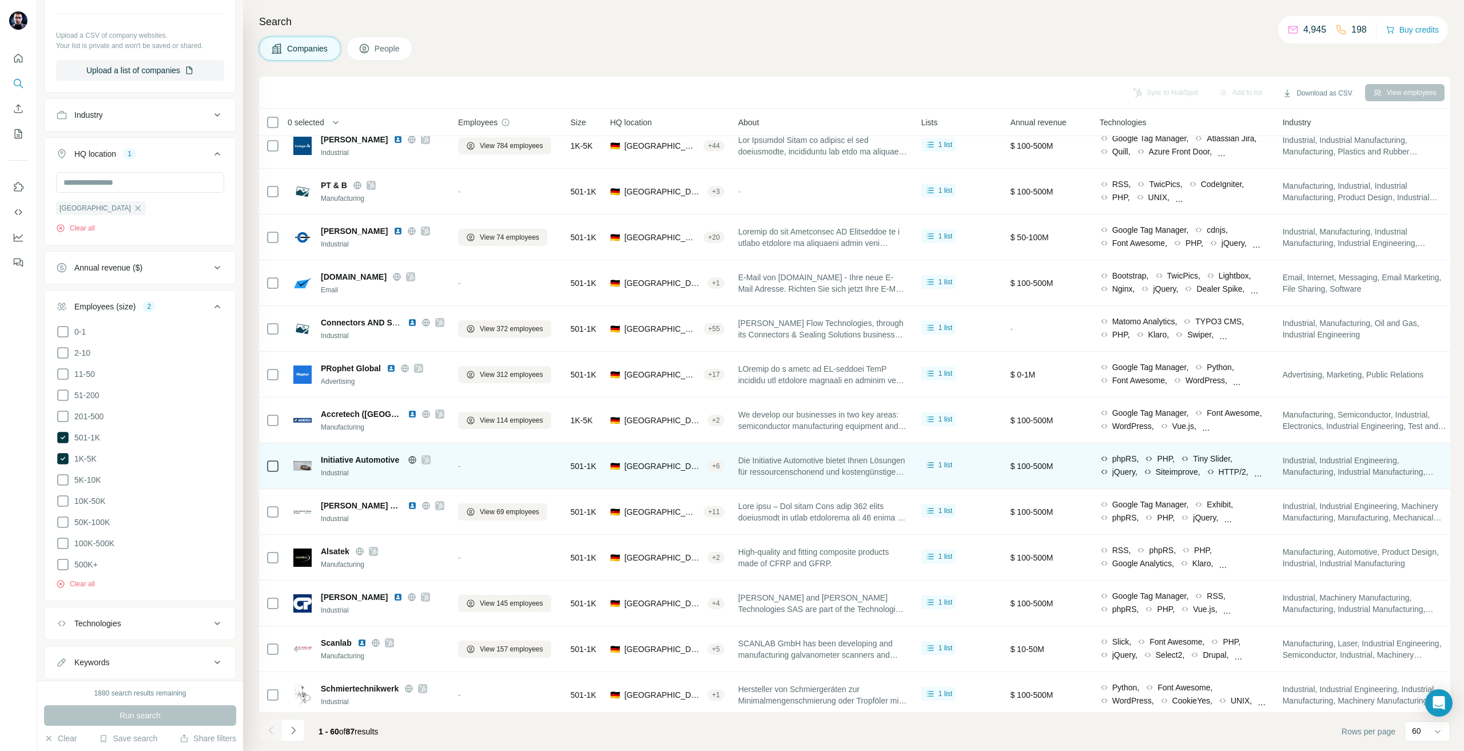
click at [430, 458] on div at bounding box center [426, 459] width 9 height 9
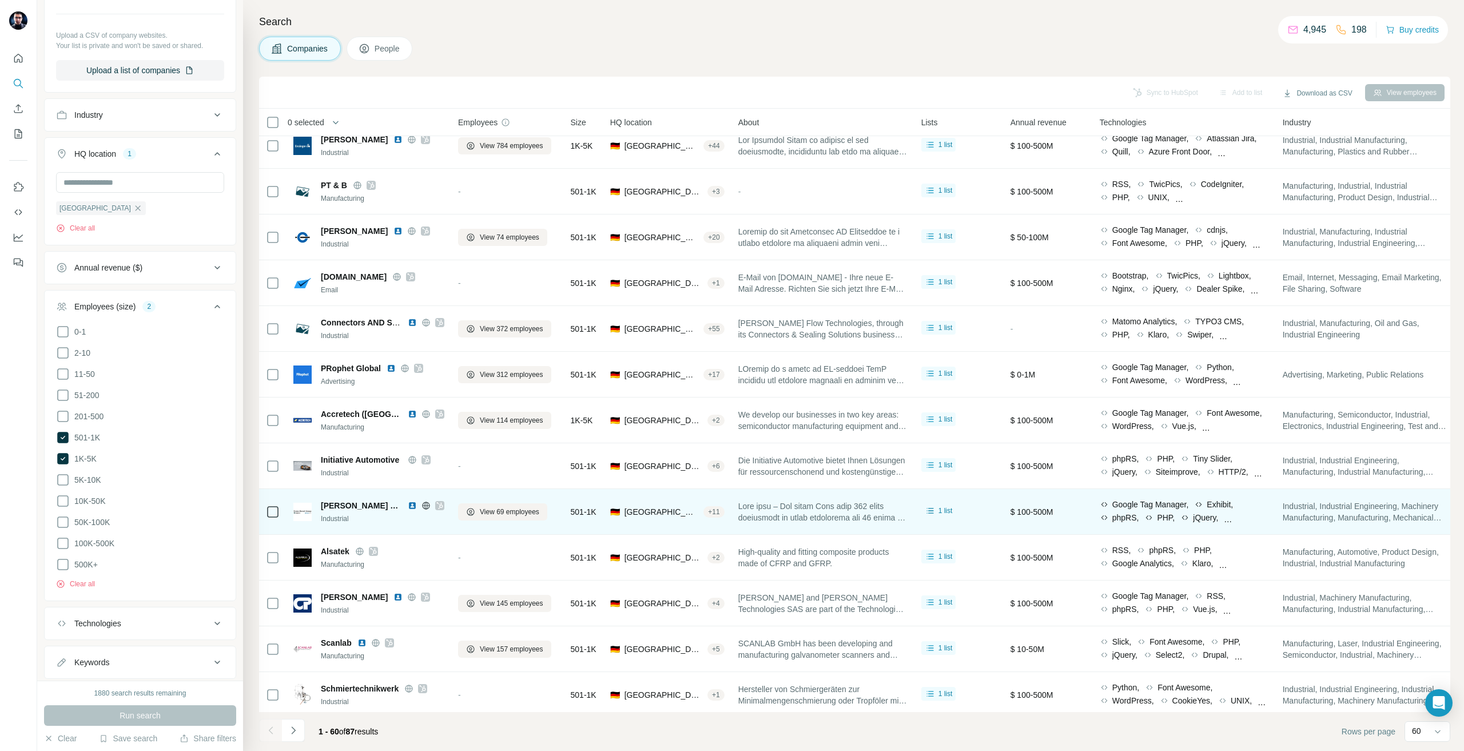
click at [436, 510] on icon at bounding box center [439, 505] width 7 height 9
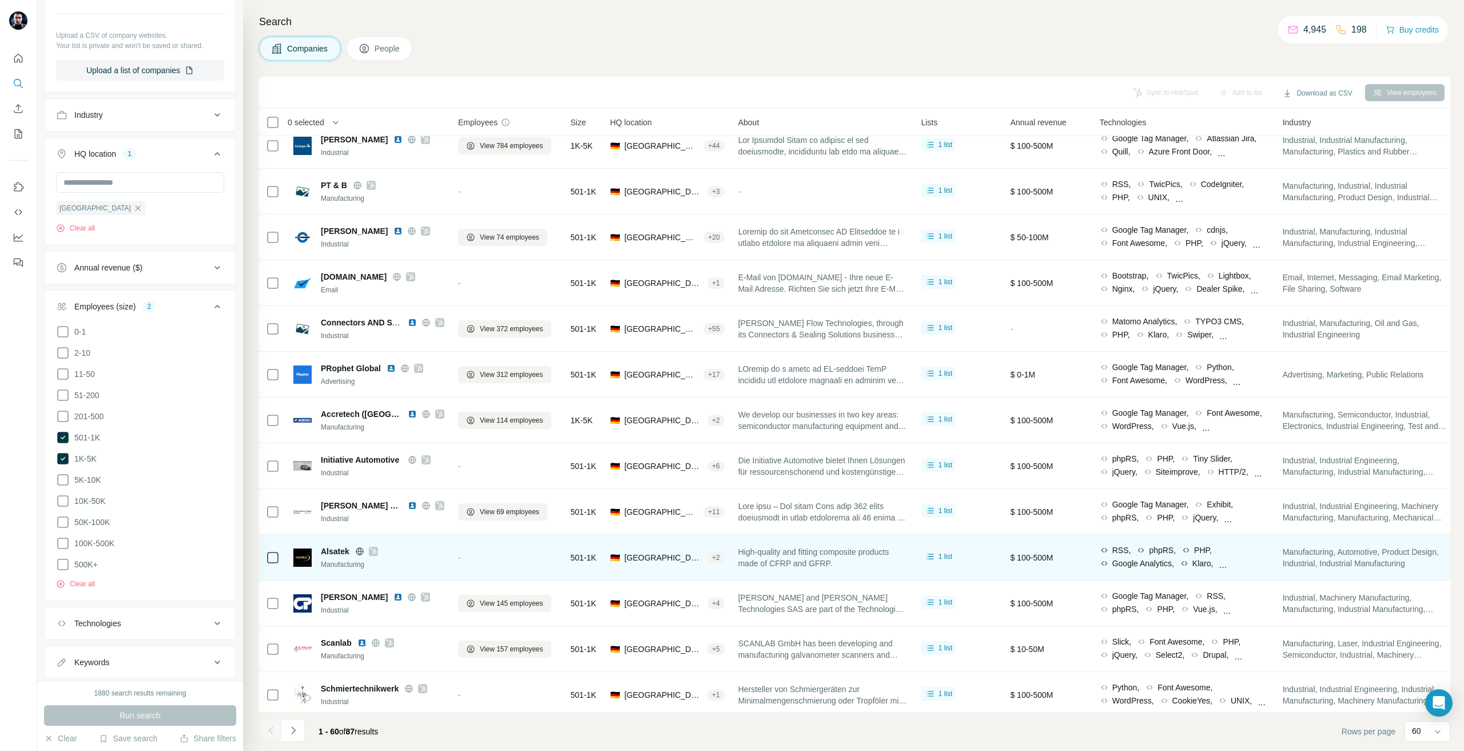
click at [376, 553] on icon at bounding box center [373, 551] width 6 height 7
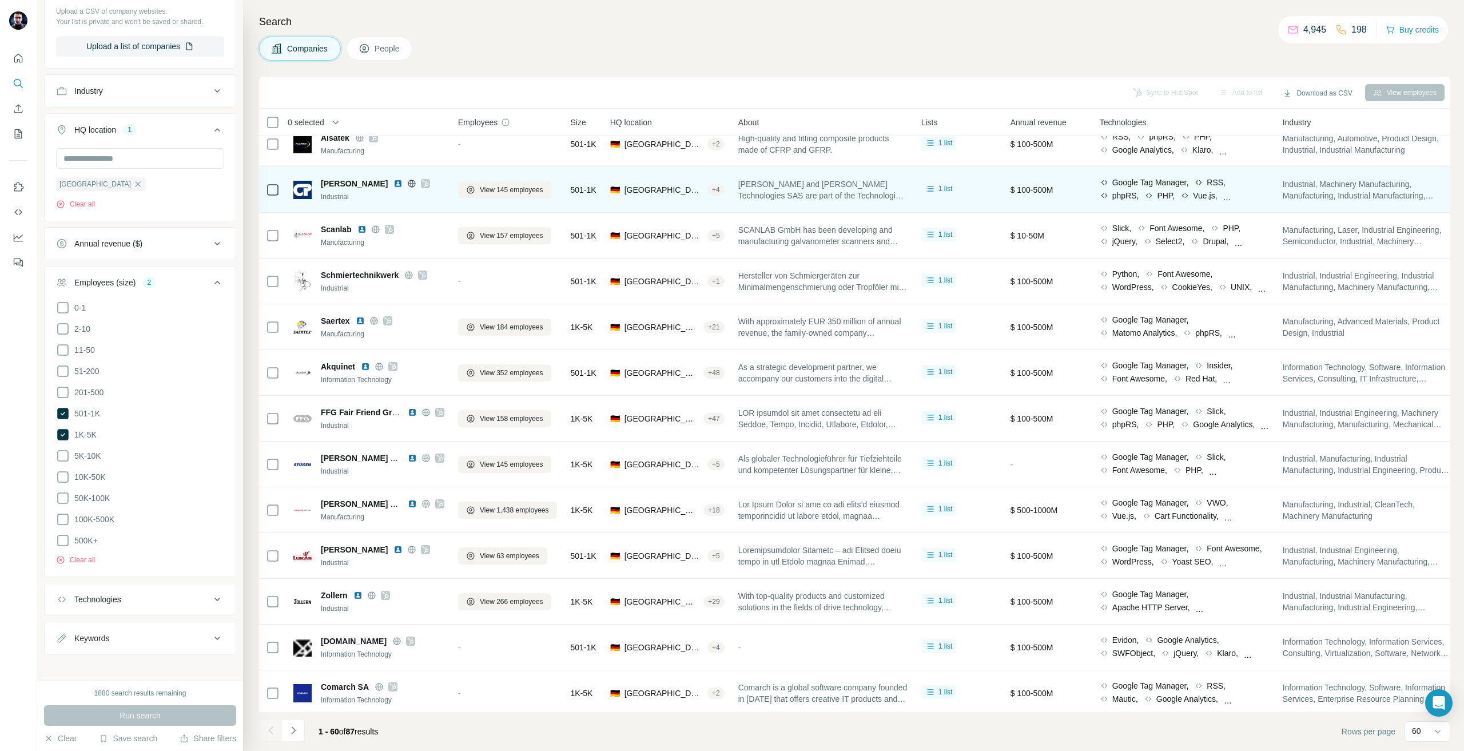
scroll to position [1832, 0]
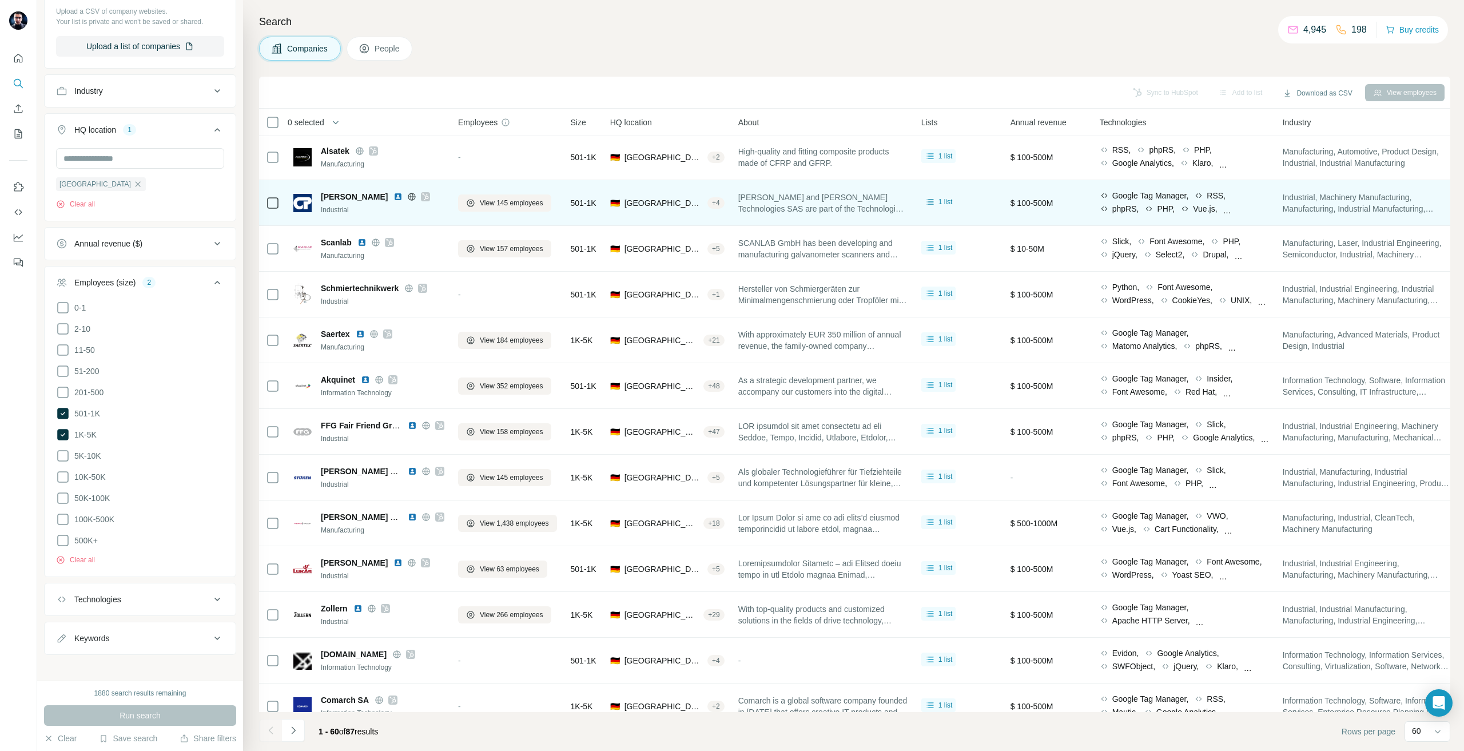
click at [422, 198] on icon at bounding box center [425, 196] width 7 height 9
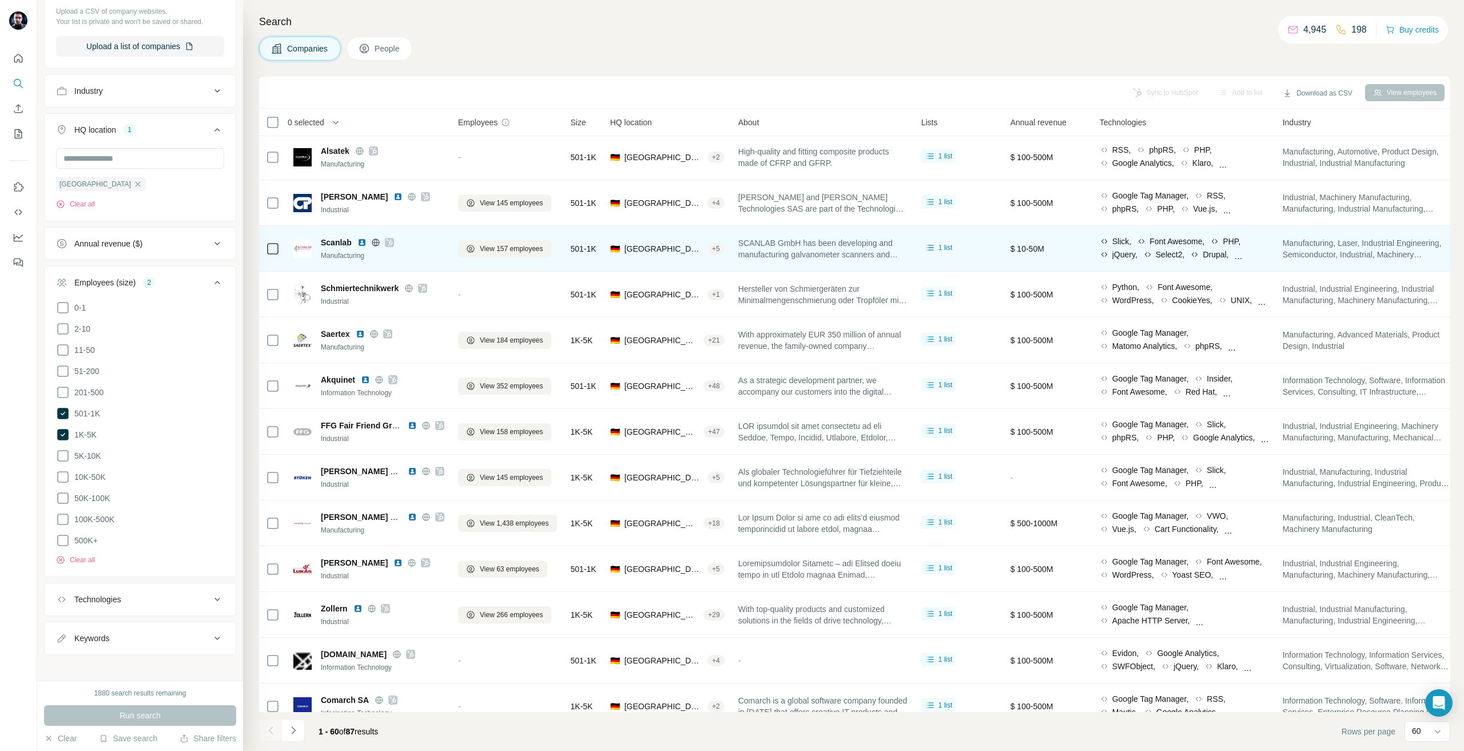
click at [388, 244] on icon at bounding box center [389, 242] width 7 height 9
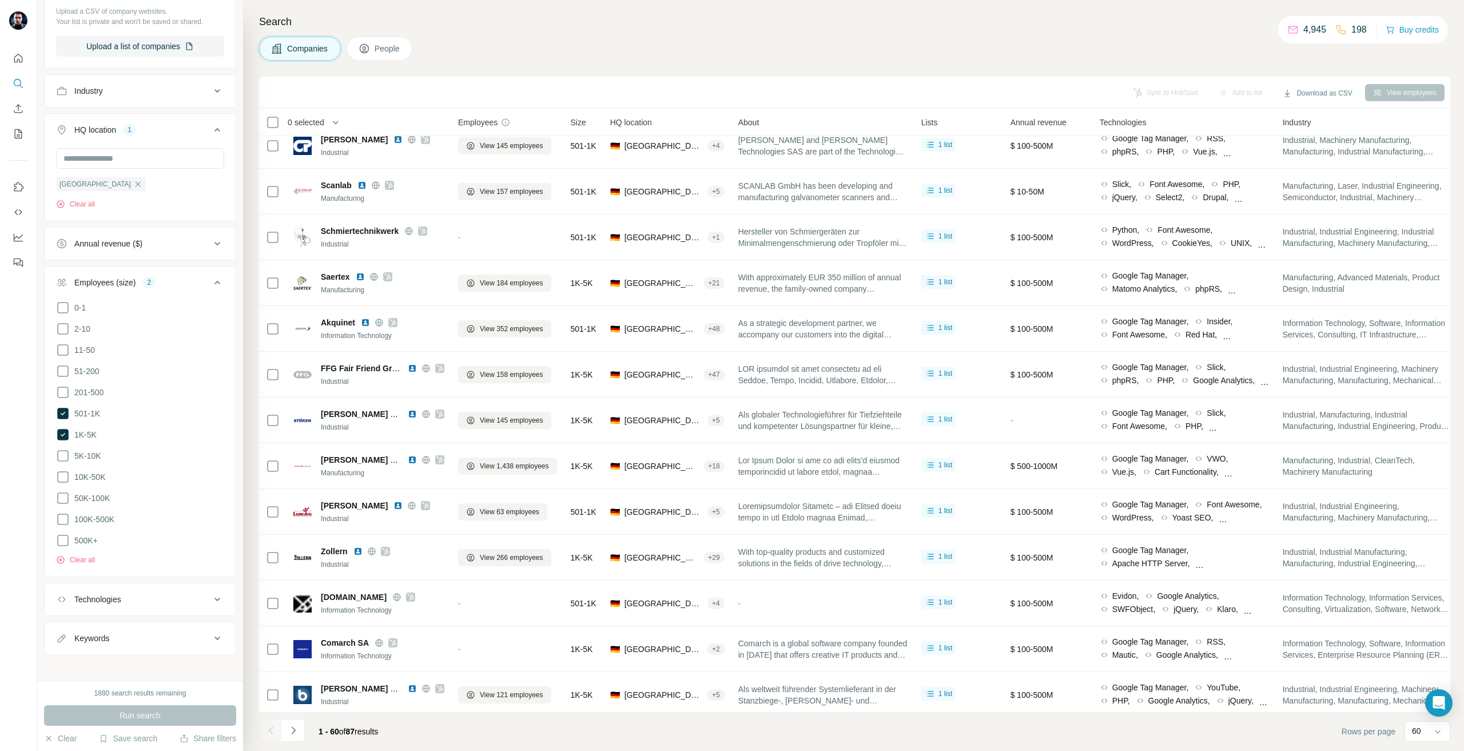
scroll to position [2175, 0]
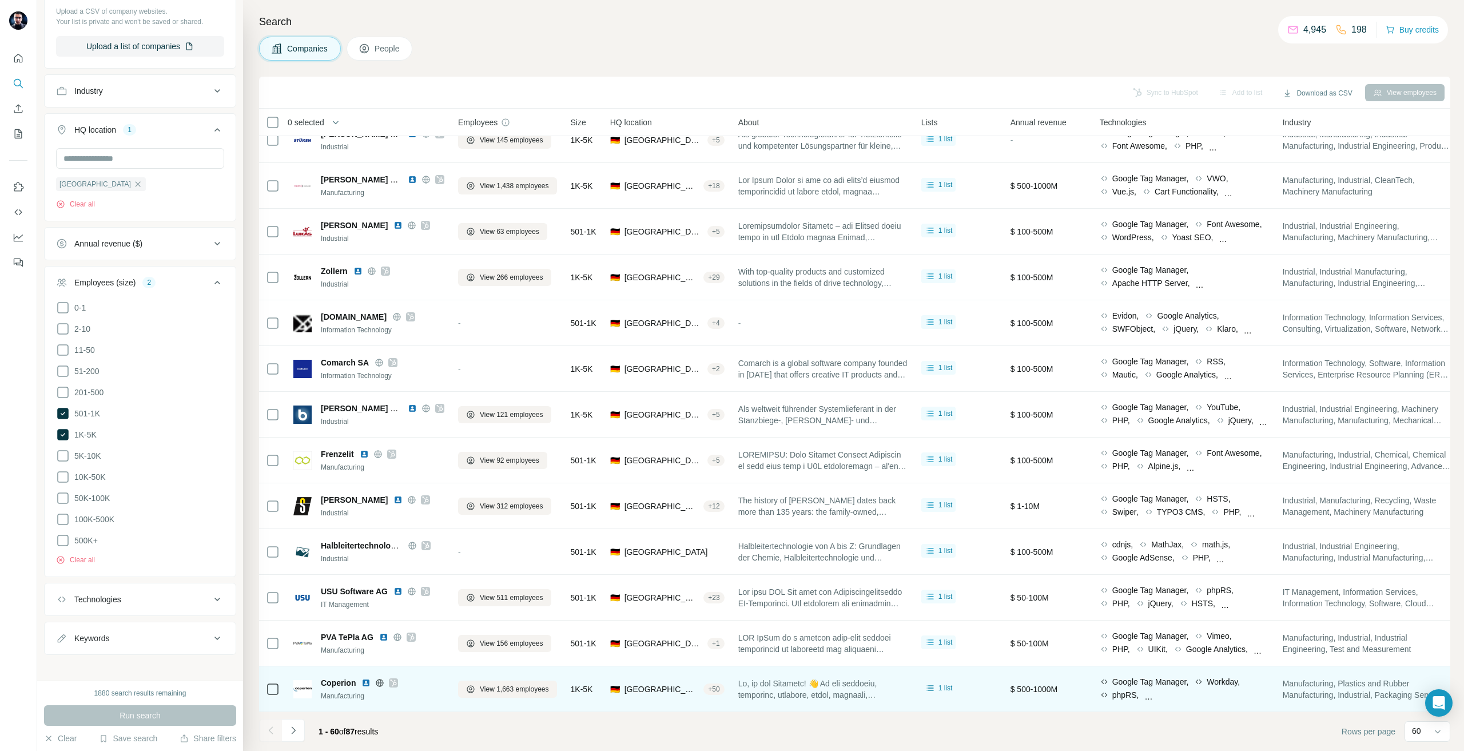
click at [398, 678] on div at bounding box center [393, 682] width 9 height 9
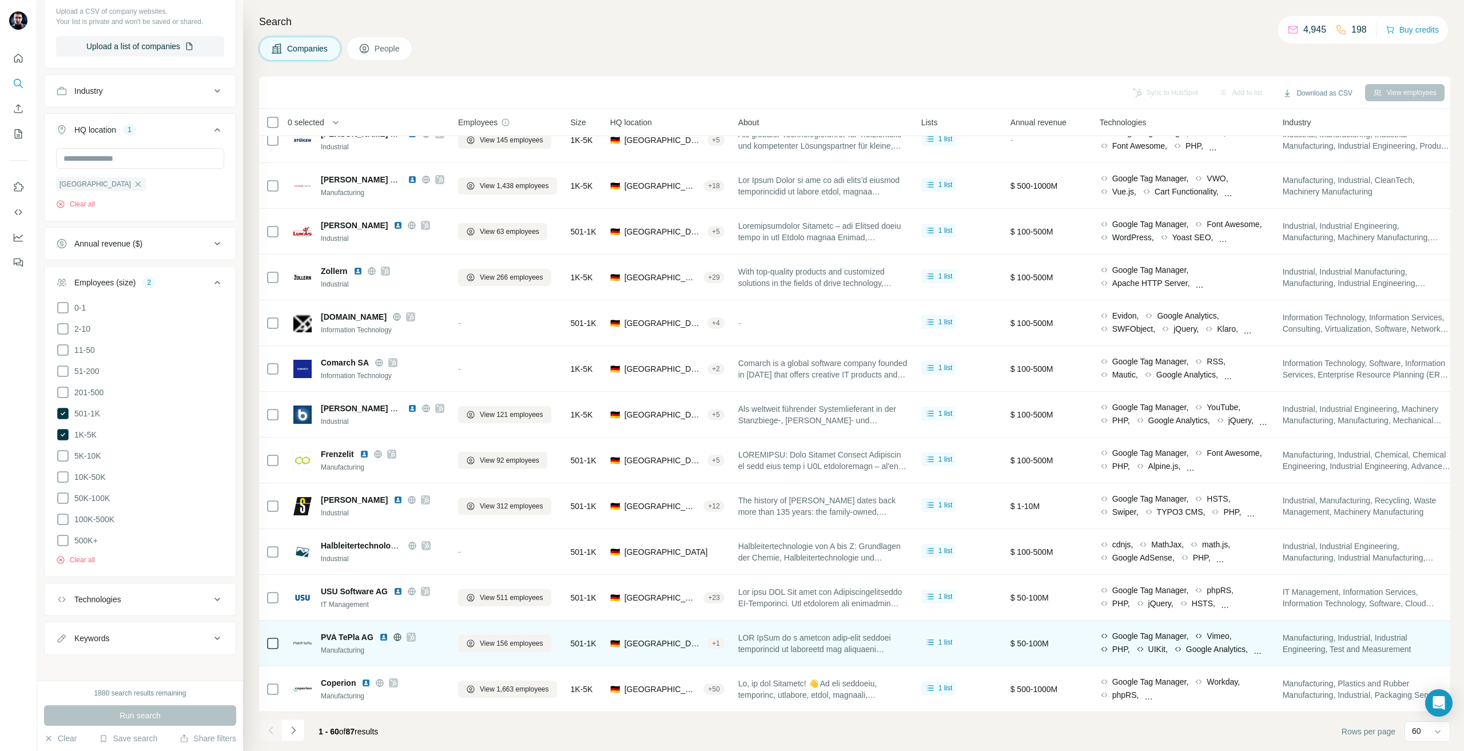
click at [412, 627] on div "PVA TePla AG Manufacturing" at bounding box center [368, 642] width 151 height 31
click at [409, 634] on icon at bounding box center [411, 637] width 7 height 9
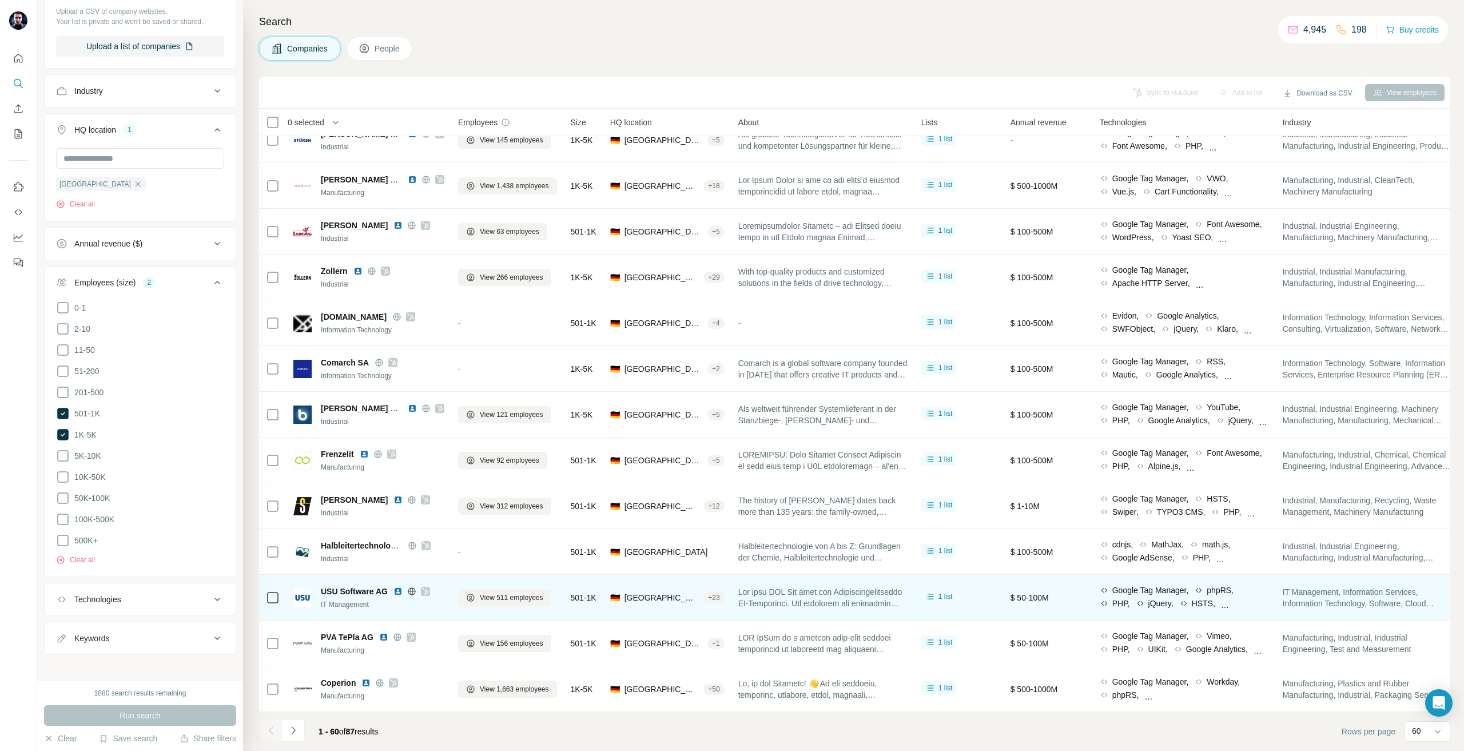
click at [423, 587] on icon at bounding box center [425, 591] width 7 height 9
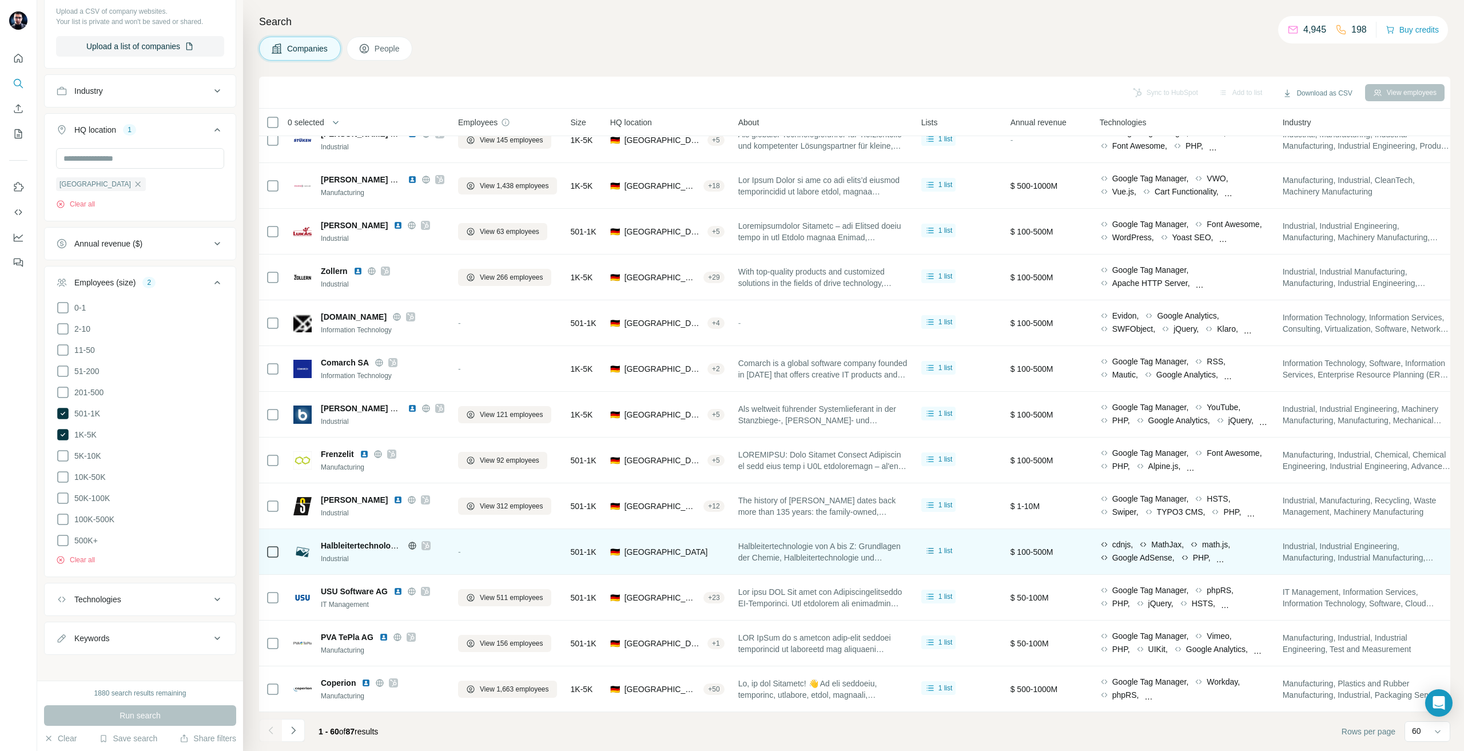
click at [430, 541] on div at bounding box center [426, 545] width 9 height 9
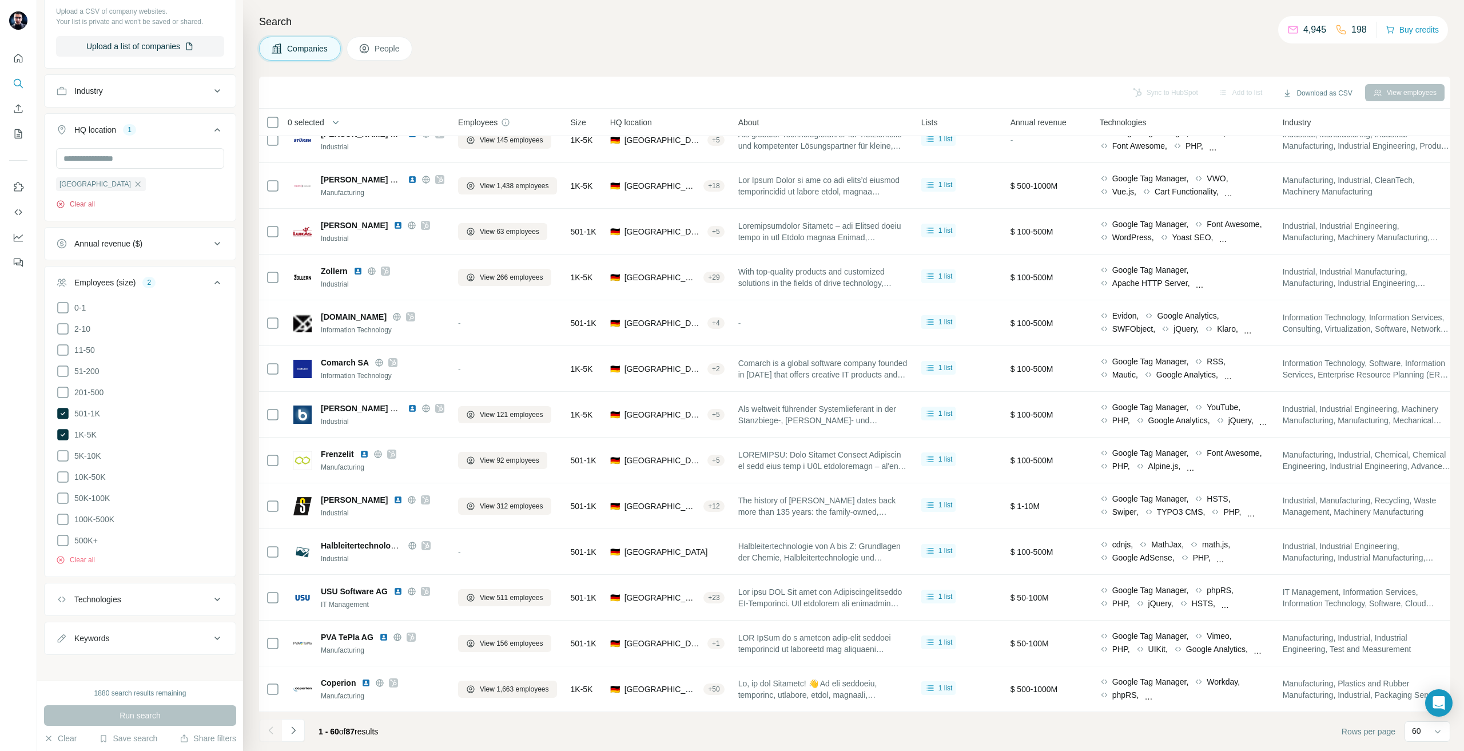
click at [422, 495] on icon at bounding box center [425, 499] width 7 height 9
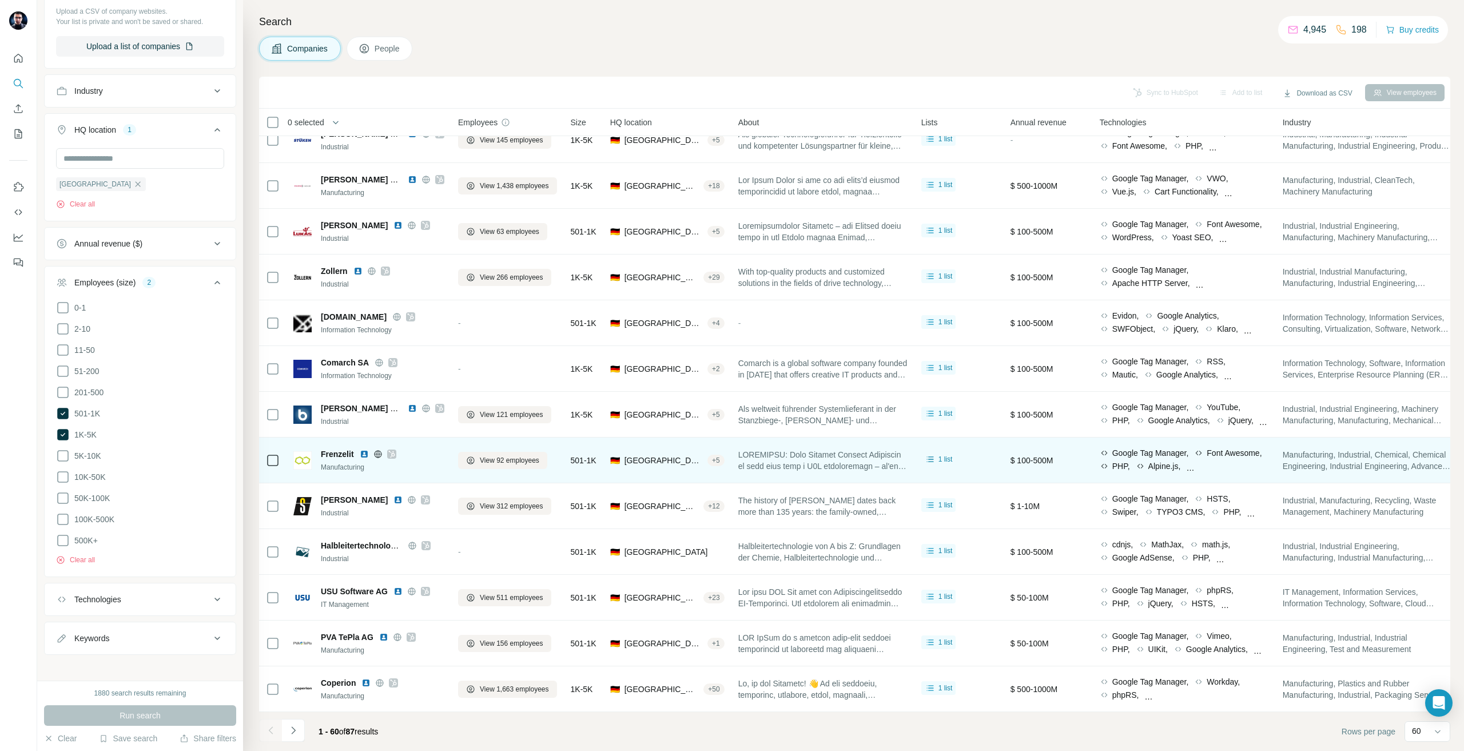
click at [391, 450] on icon at bounding box center [391, 454] width 7 height 9
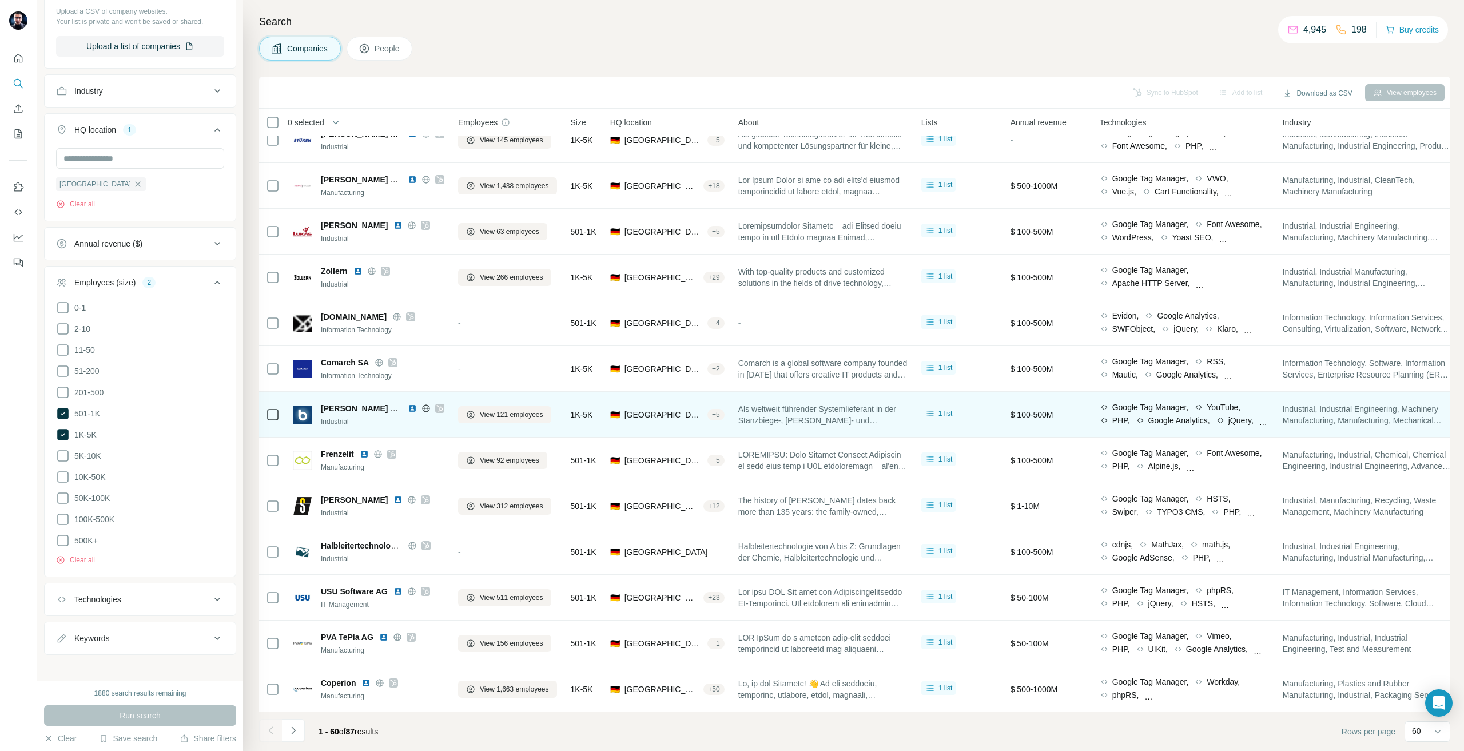
click at [443, 404] on icon at bounding box center [439, 408] width 7 height 9
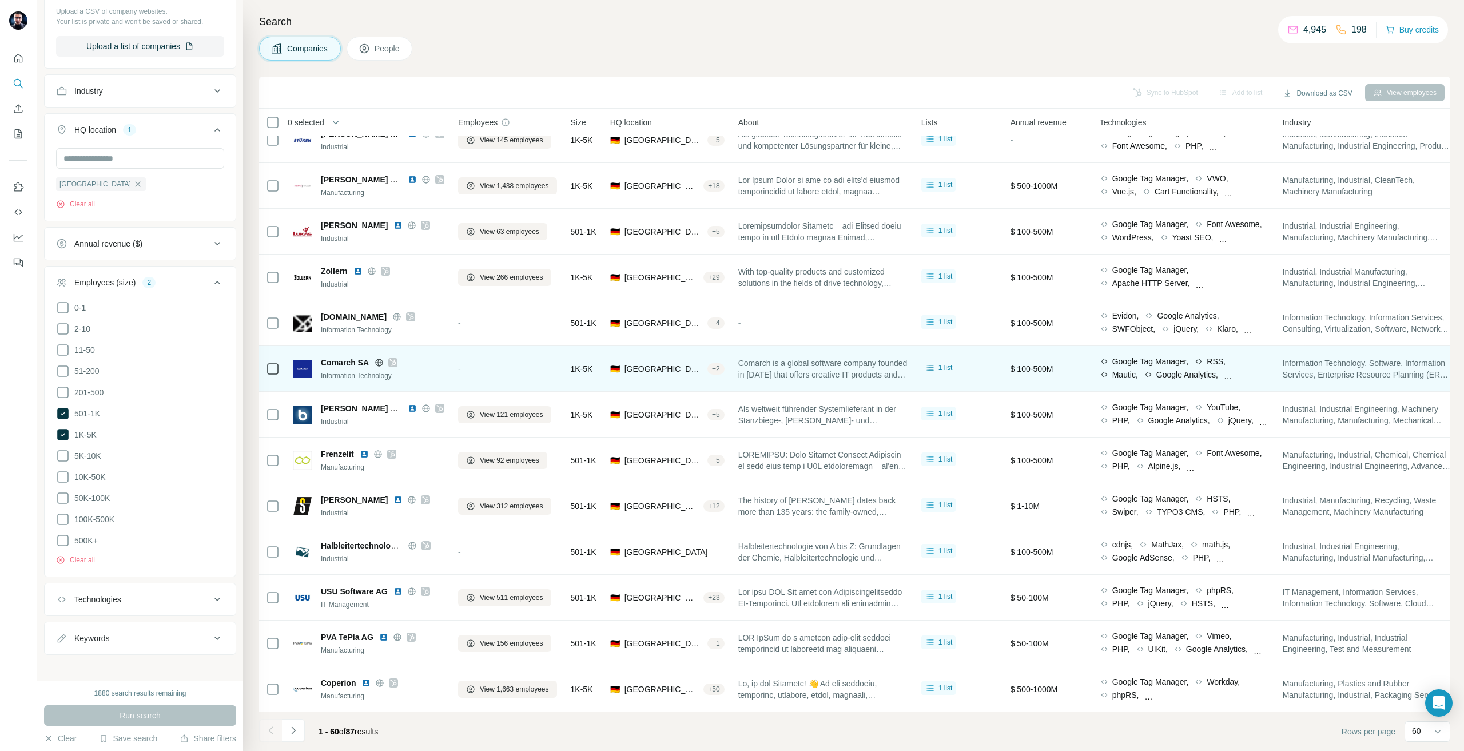
click at [396, 358] on div at bounding box center [392, 362] width 9 height 9
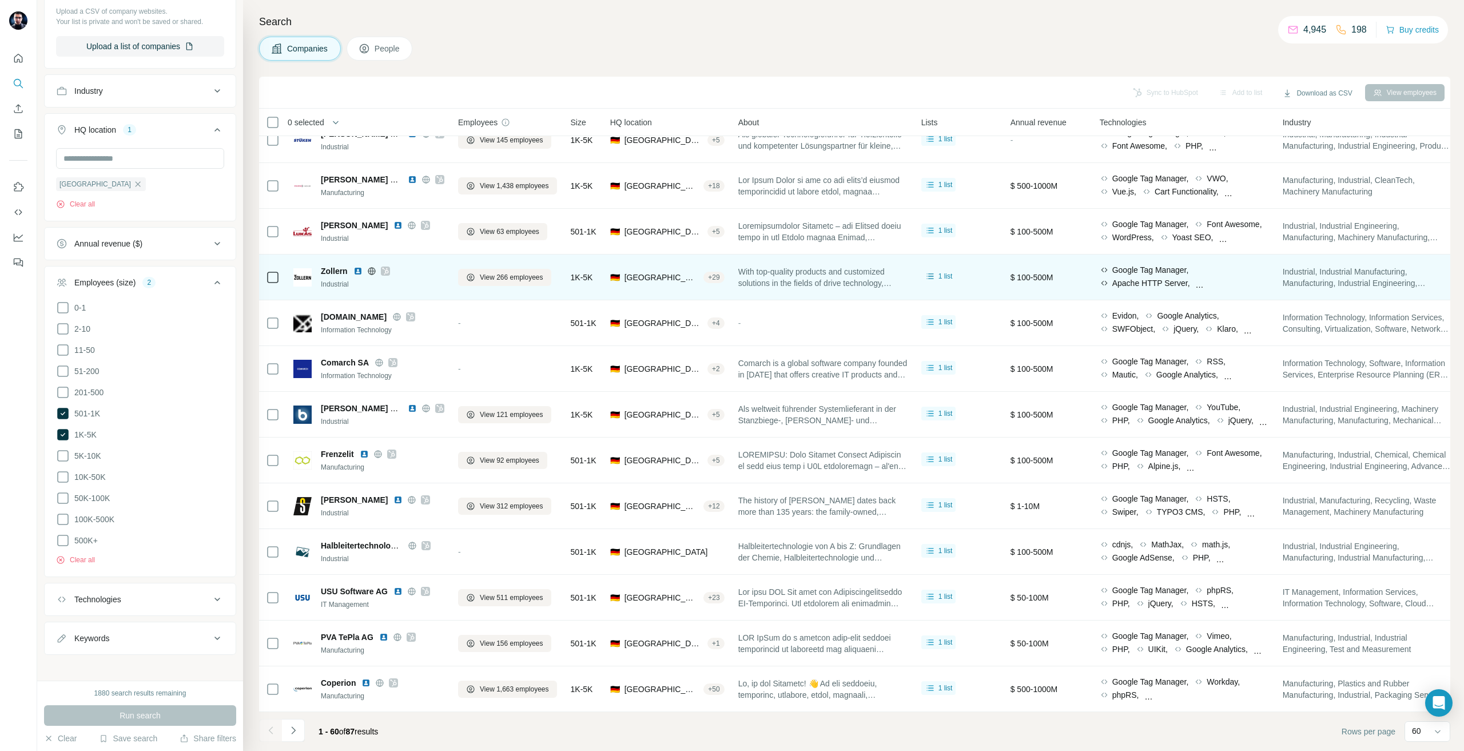
click at [382, 267] on div at bounding box center [385, 271] width 9 height 9
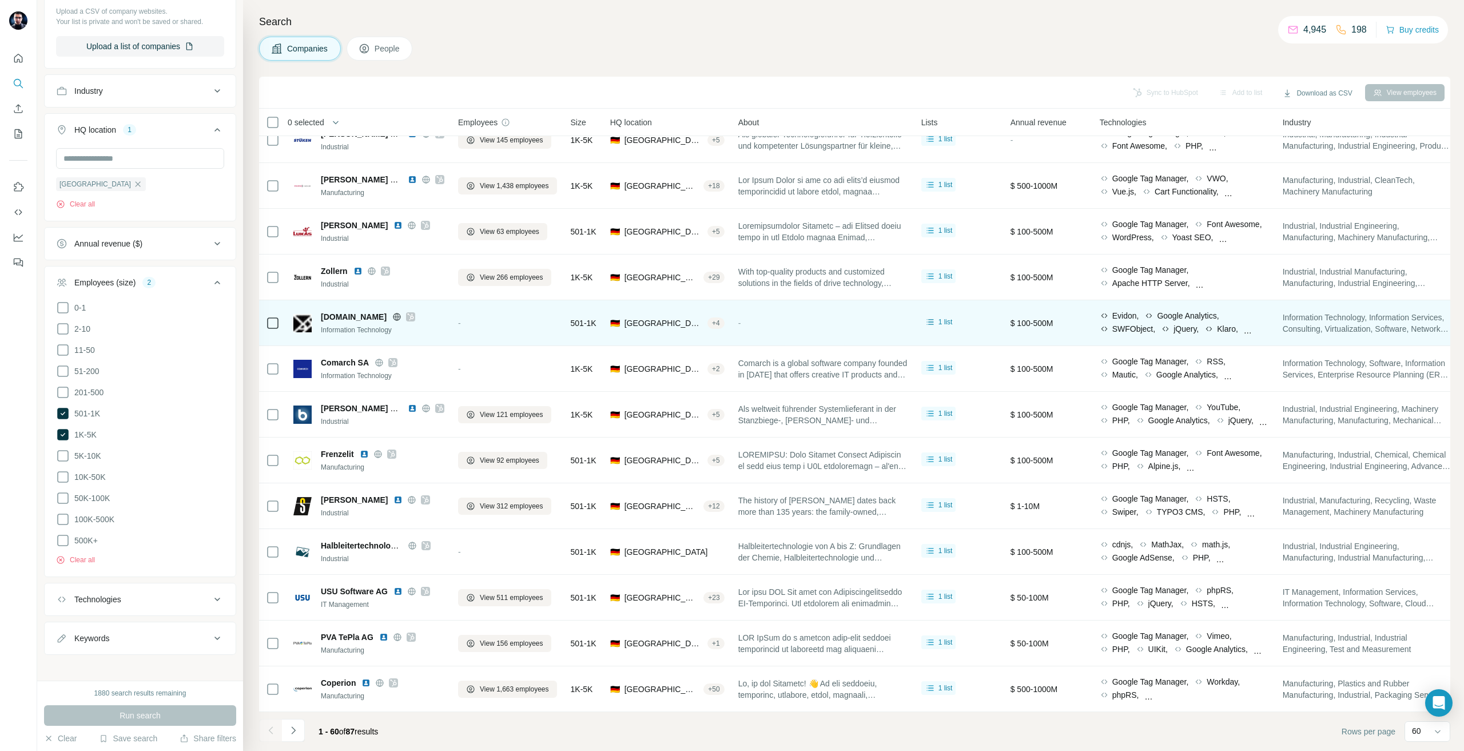
scroll to position [2004, 0]
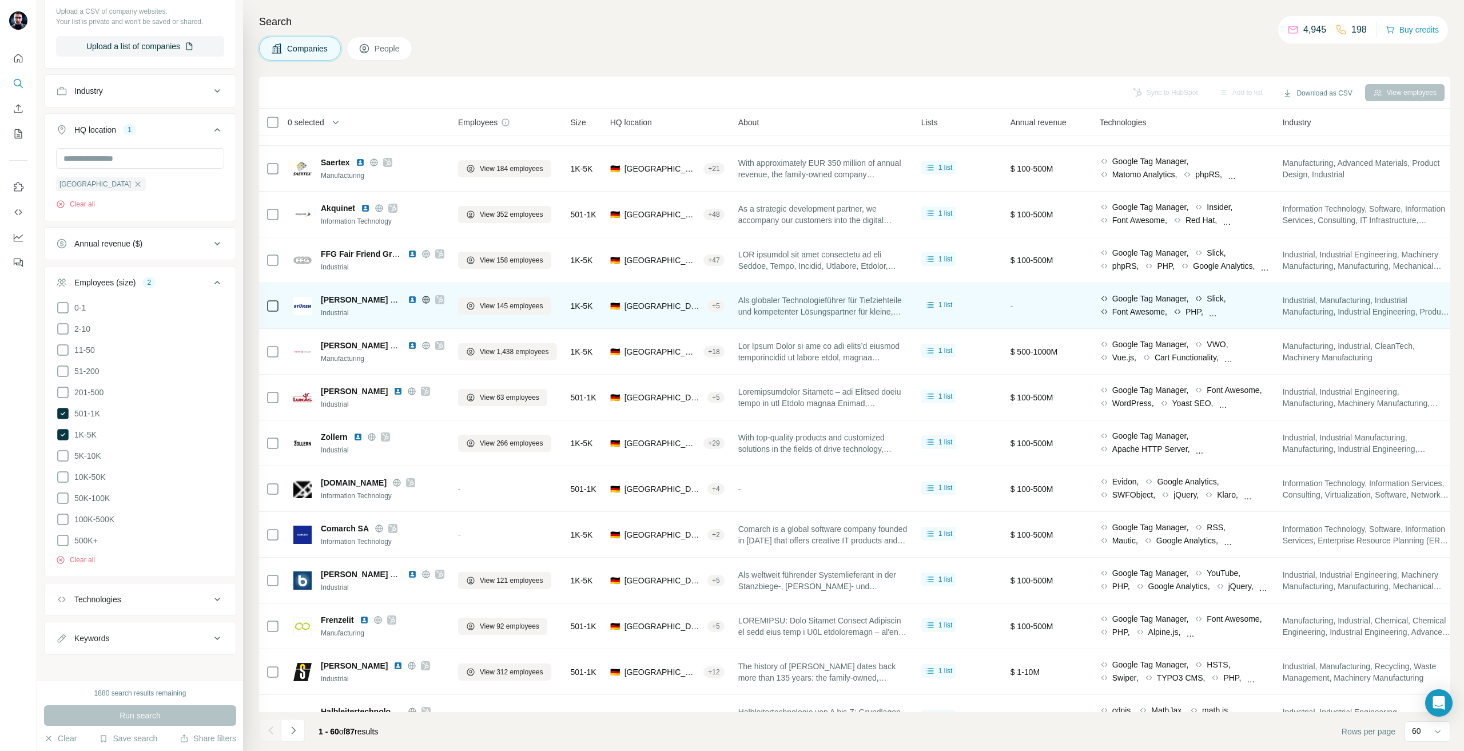
click at [438, 298] on icon at bounding box center [439, 299] width 7 height 9
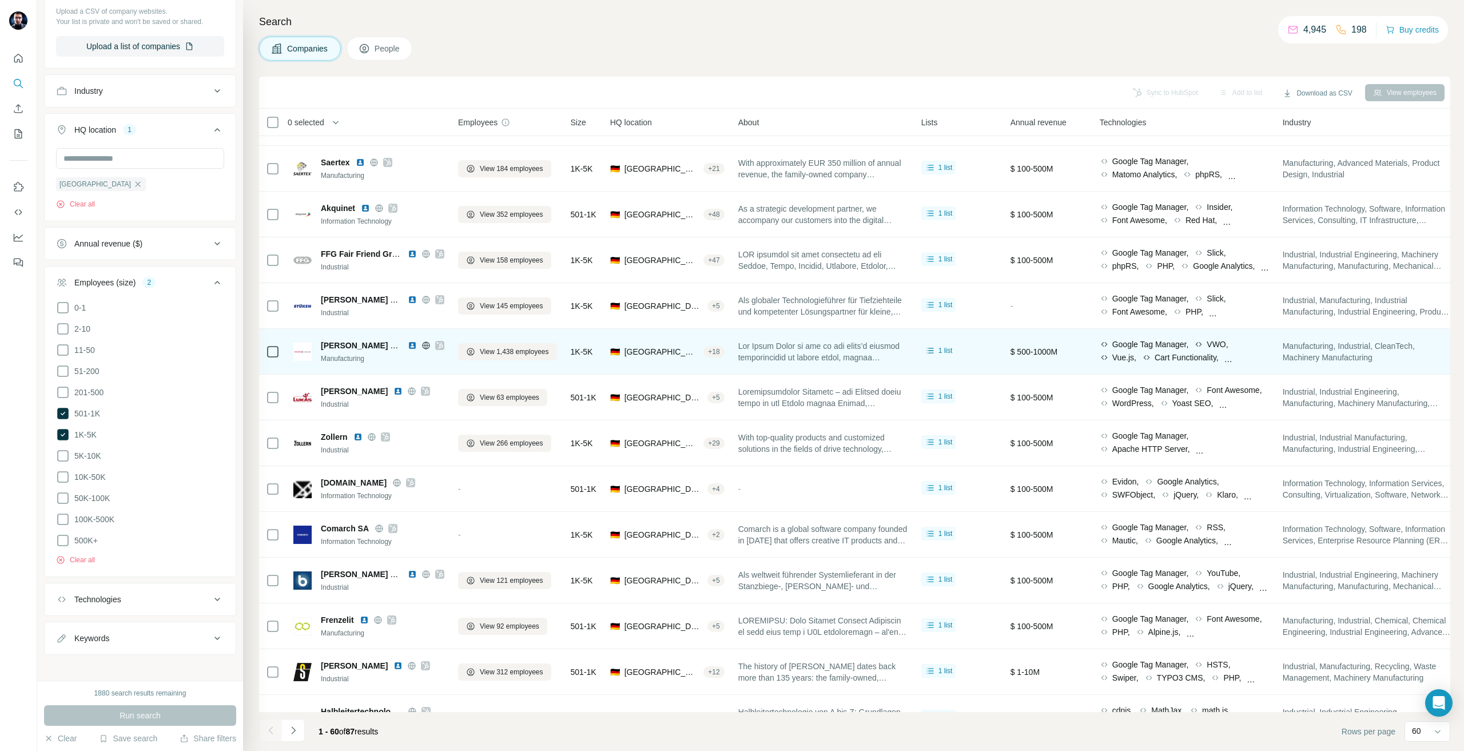
click at [440, 344] on icon at bounding box center [439, 345] width 7 height 9
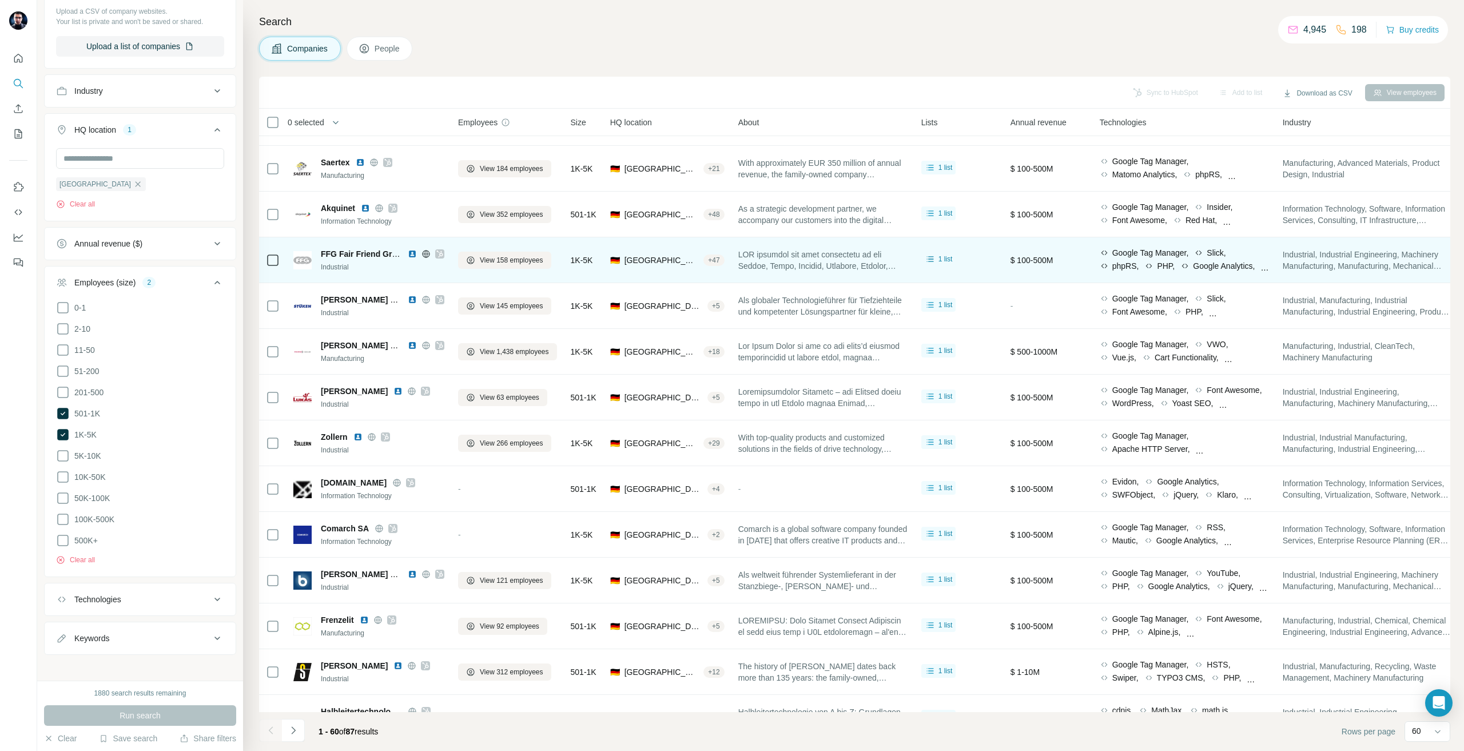
scroll to position [1946, 0]
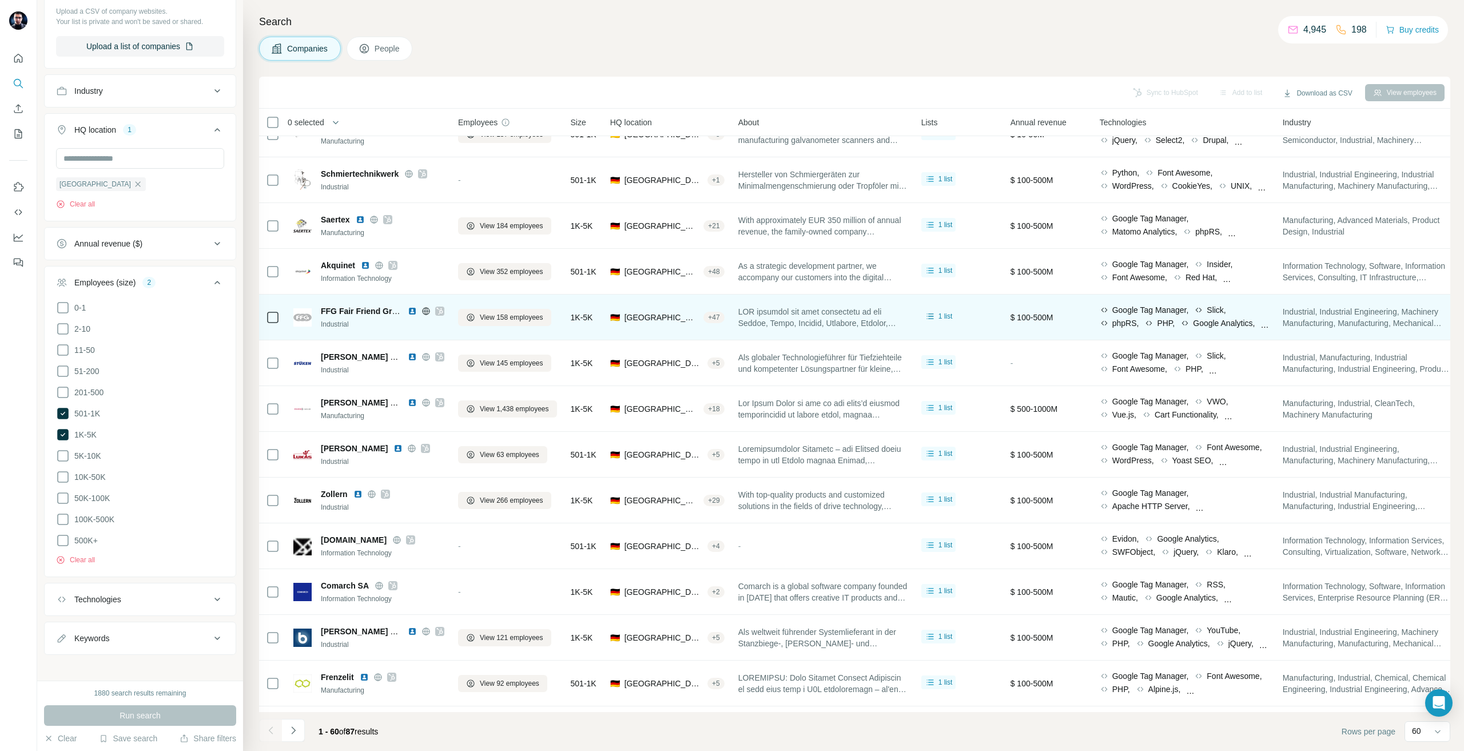
click at [436, 312] on div at bounding box center [439, 311] width 9 height 9
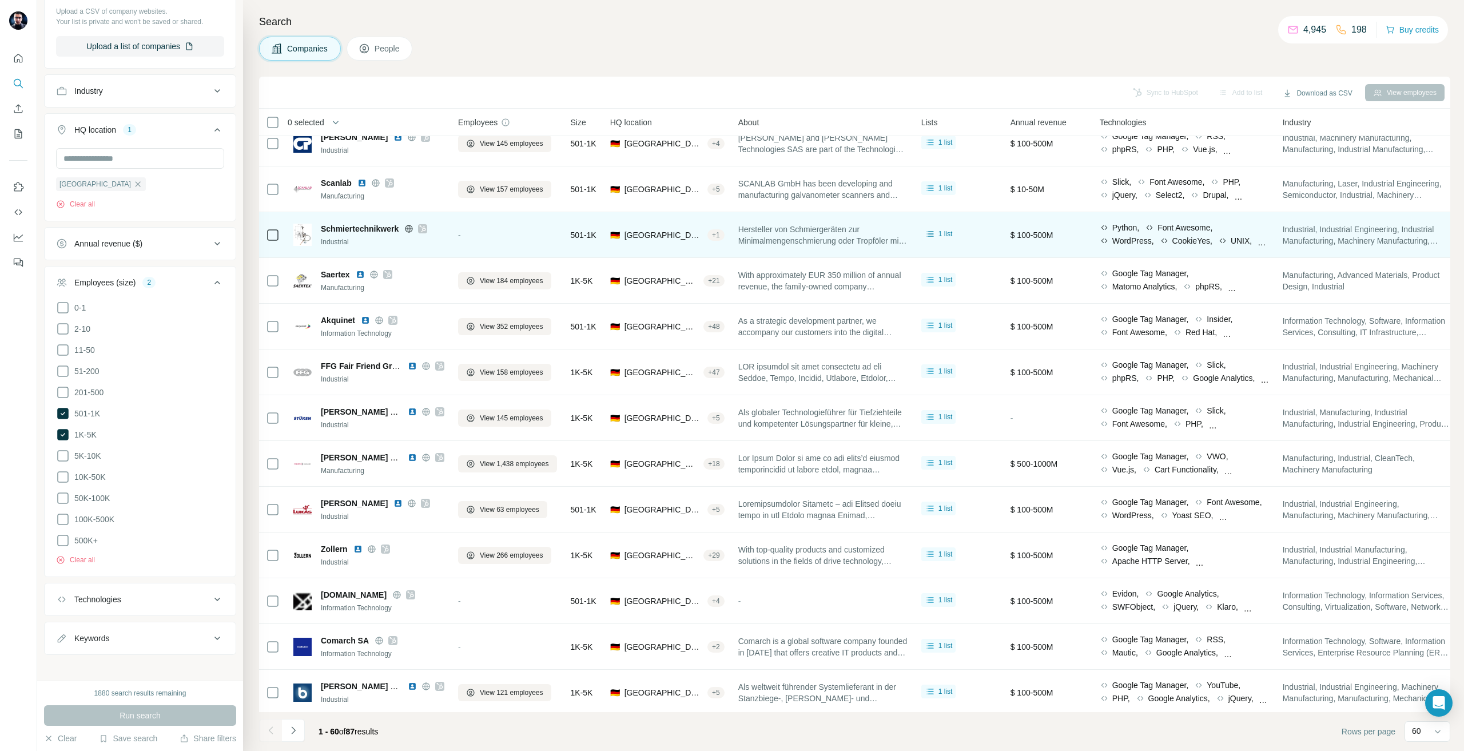
scroll to position [1832, 0]
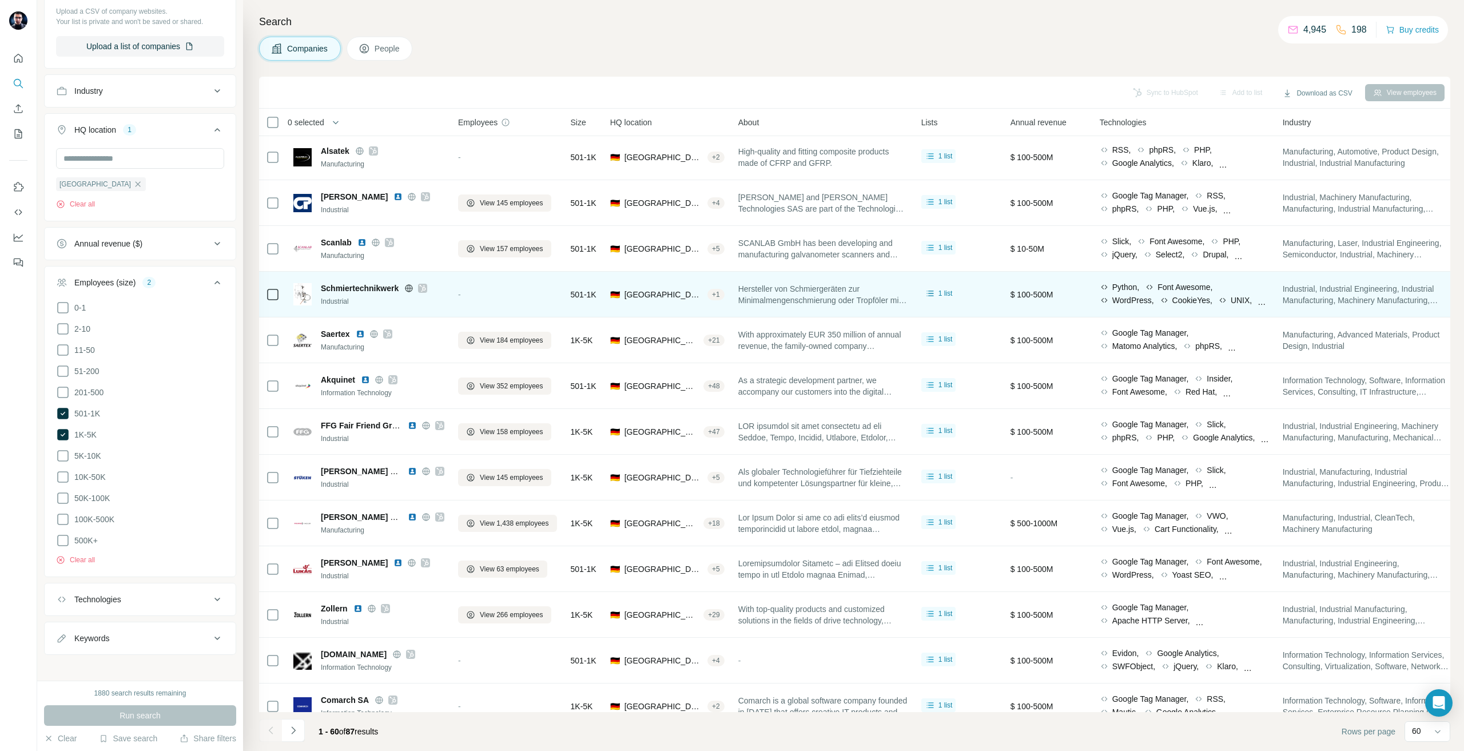
click at [427, 284] on div at bounding box center [422, 288] width 9 height 9
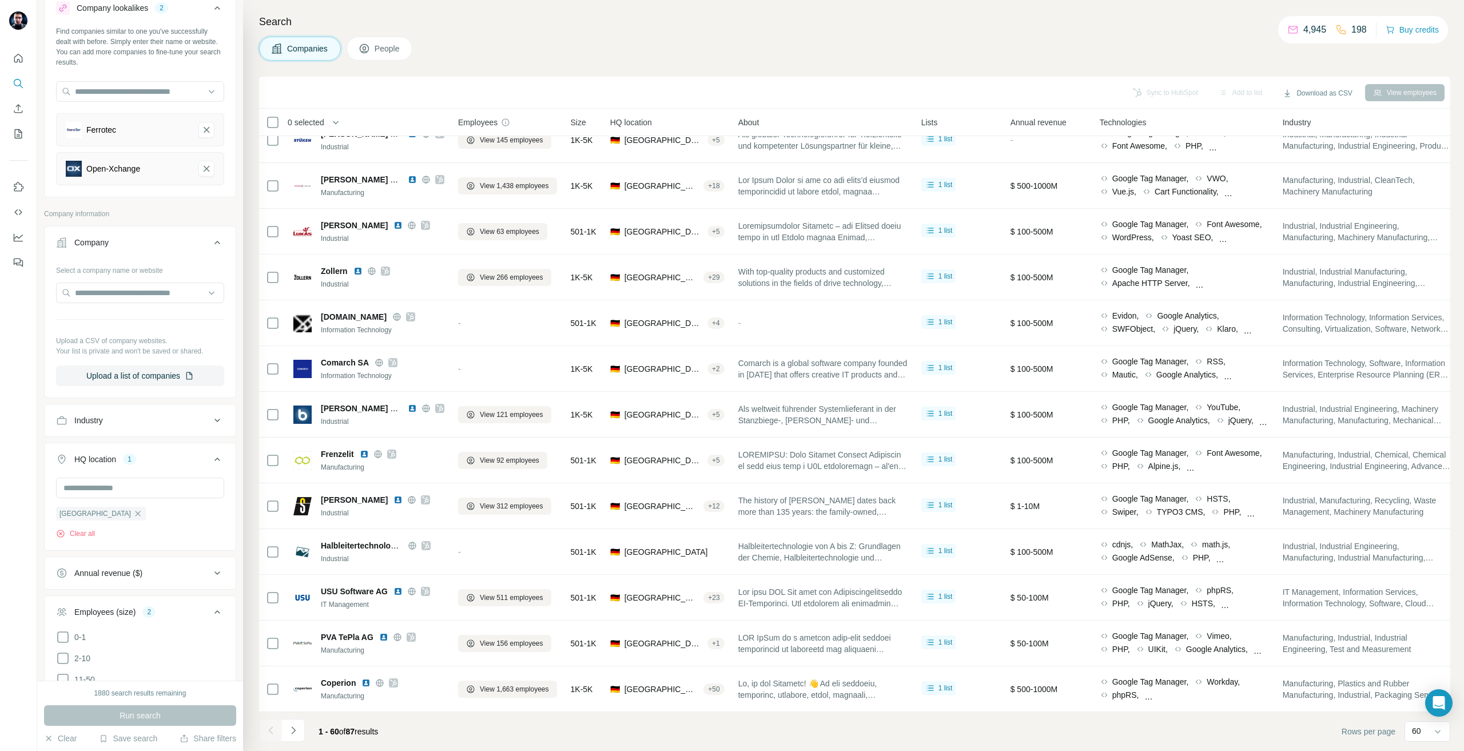
scroll to position [0, 0]
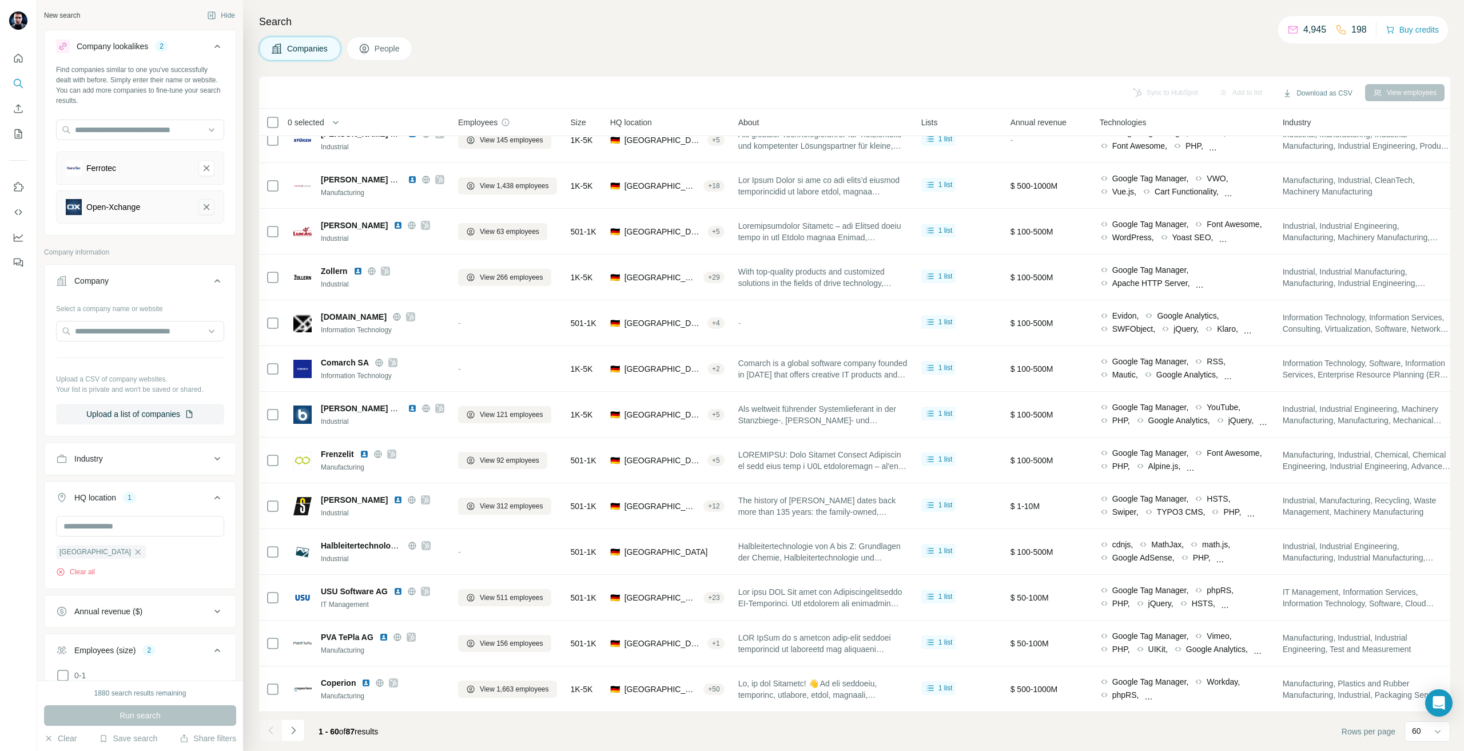
drag, startPoint x: 197, startPoint y: 166, endPoint x: 197, endPoint y: 172, distance: 6.3
click at [201, 164] on icon "Ferrotec-remove-button" at bounding box center [206, 167] width 10 height 11
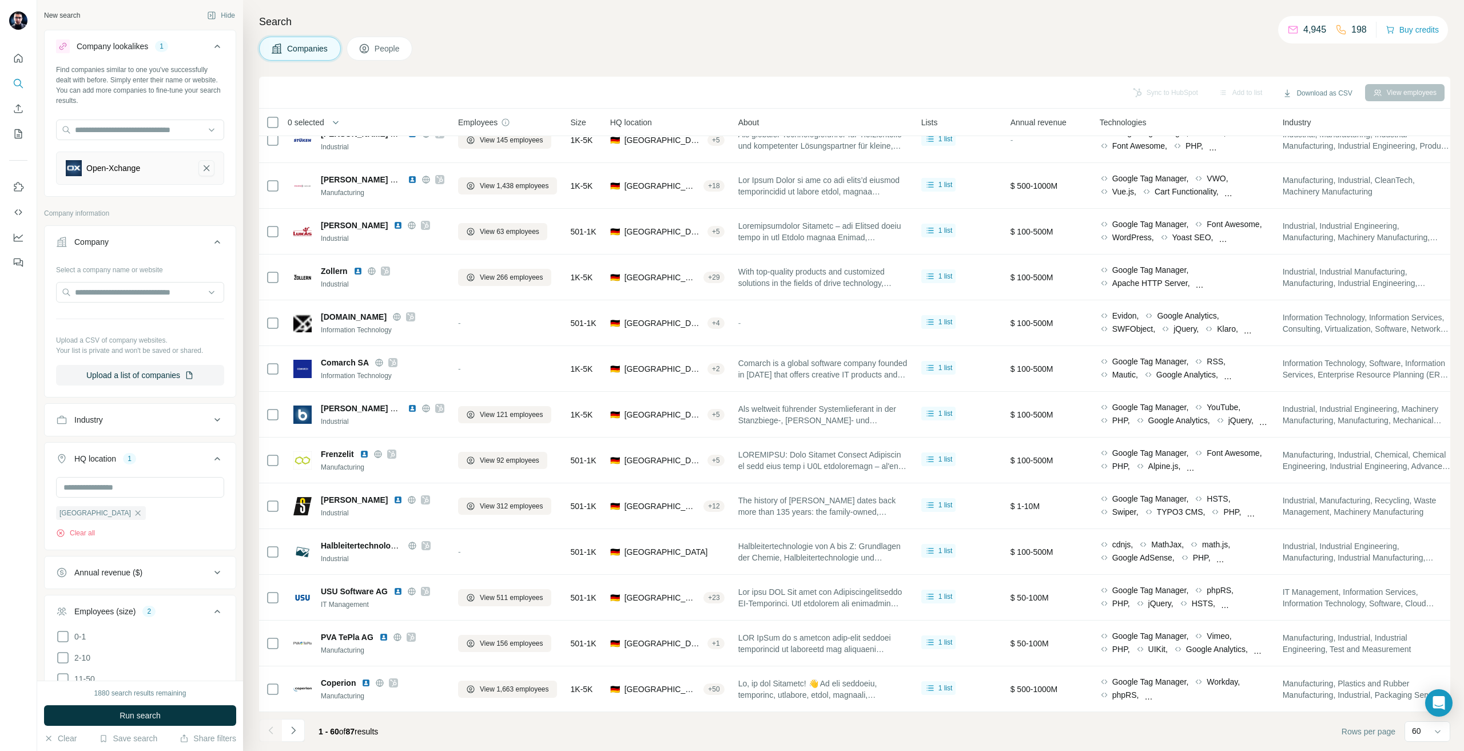
click at [201, 169] on icon "Open-Xchange-remove-button" at bounding box center [206, 167] width 10 height 11
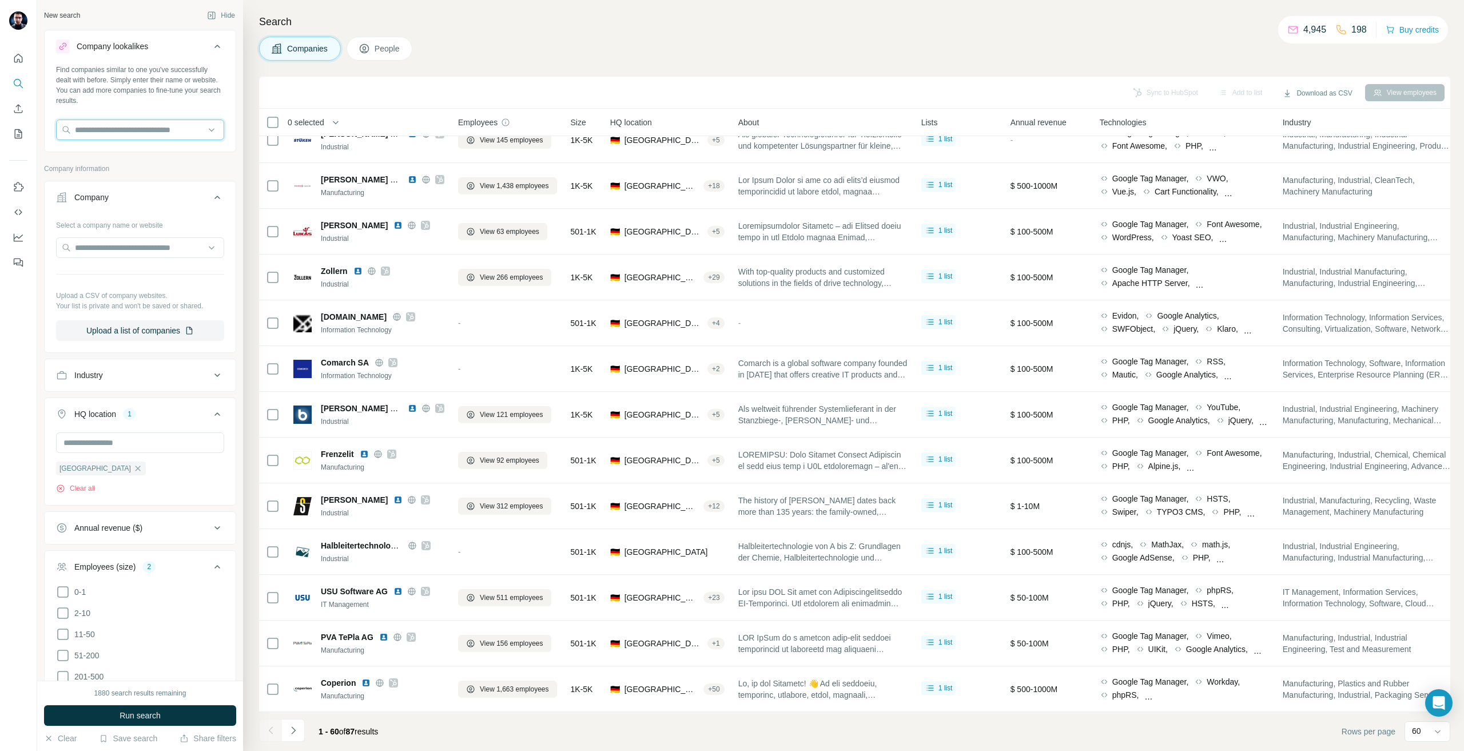
click at [139, 138] on input "text" at bounding box center [140, 130] width 168 height 21
paste input "**********"
type input "**********"
click at [152, 169] on p "[DOMAIN_NAME]" at bounding box center [126, 166] width 74 height 10
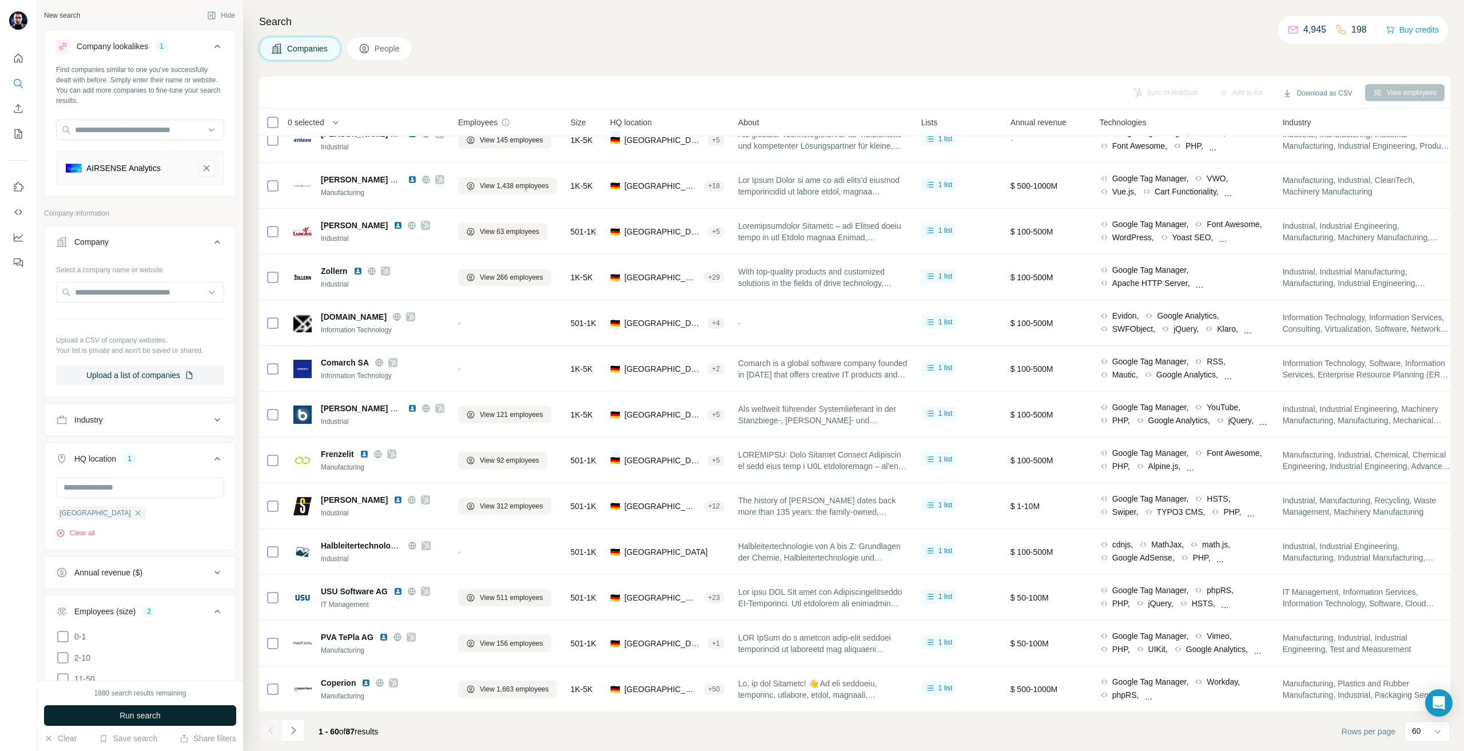
click at [200, 710] on button "Run search" at bounding box center [140, 715] width 192 height 21
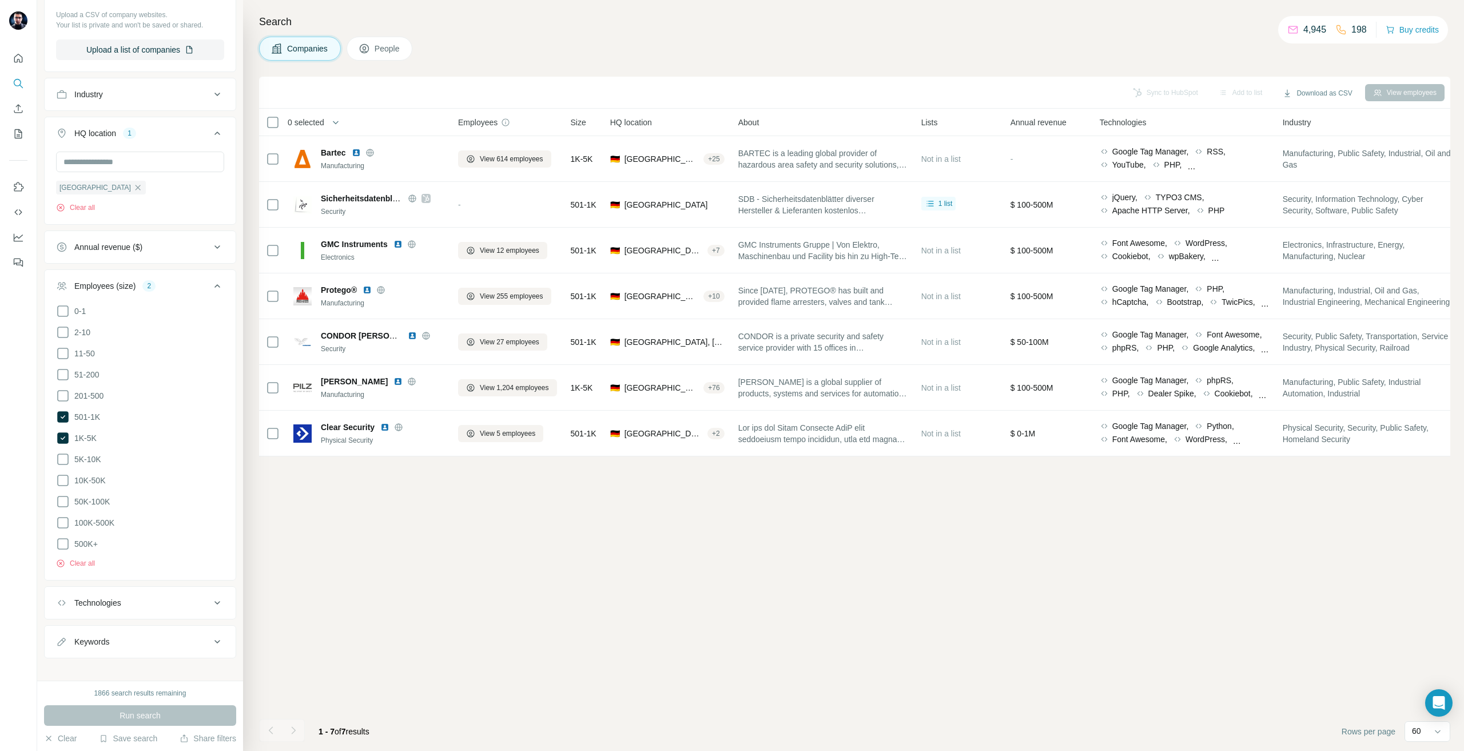
scroll to position [329, 0]
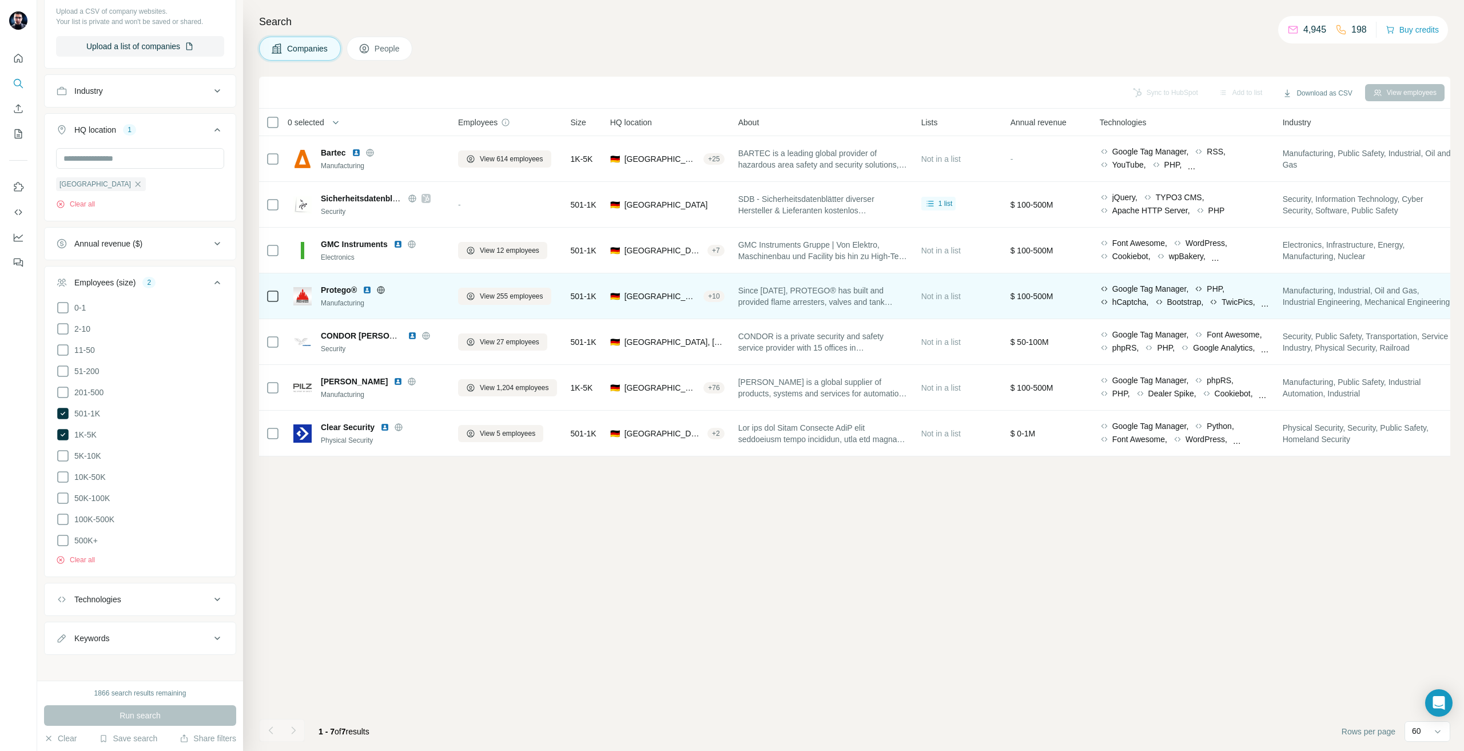
click at [363, 292] on img at bounding box center [367, 289] width 9 height 9
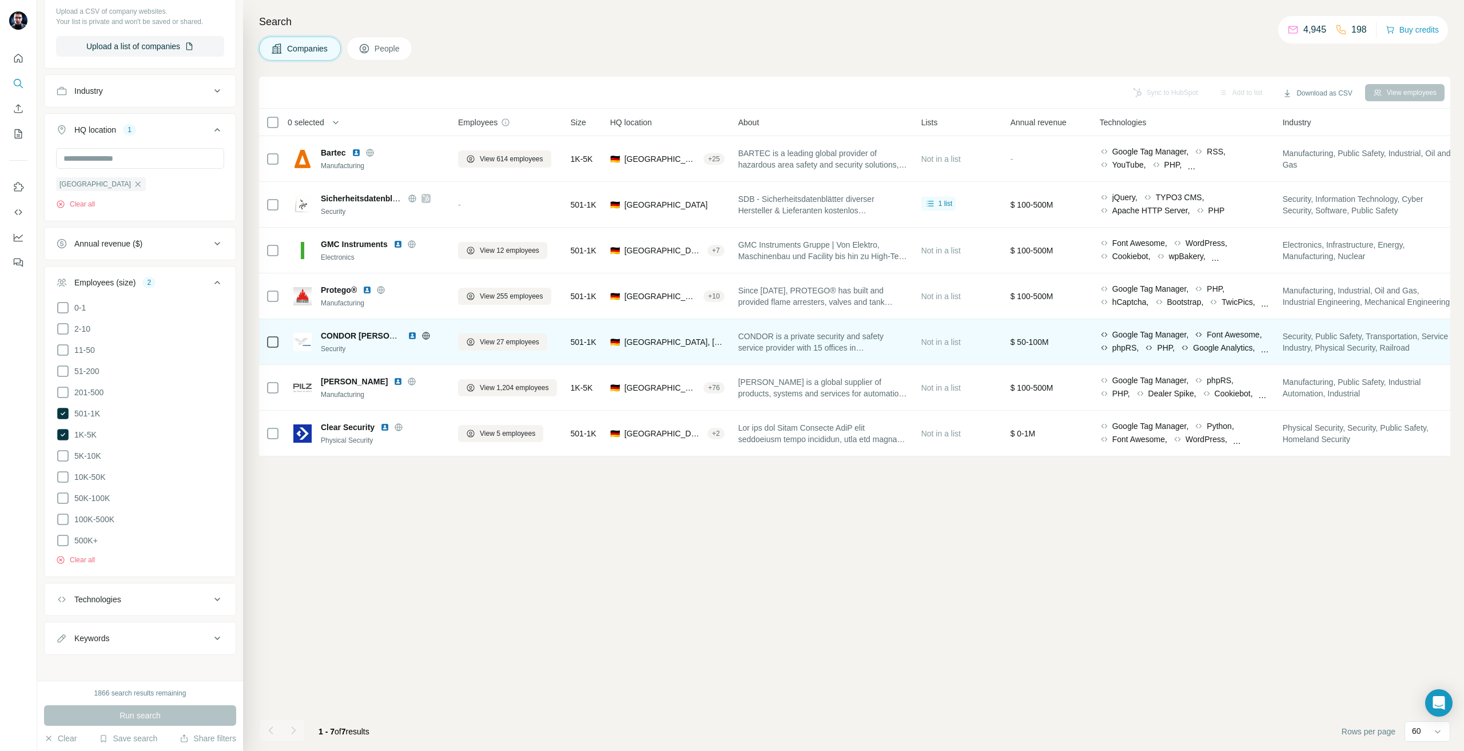
click at [410, 335] on img at bounding box center [412, 335] width 9 height 9
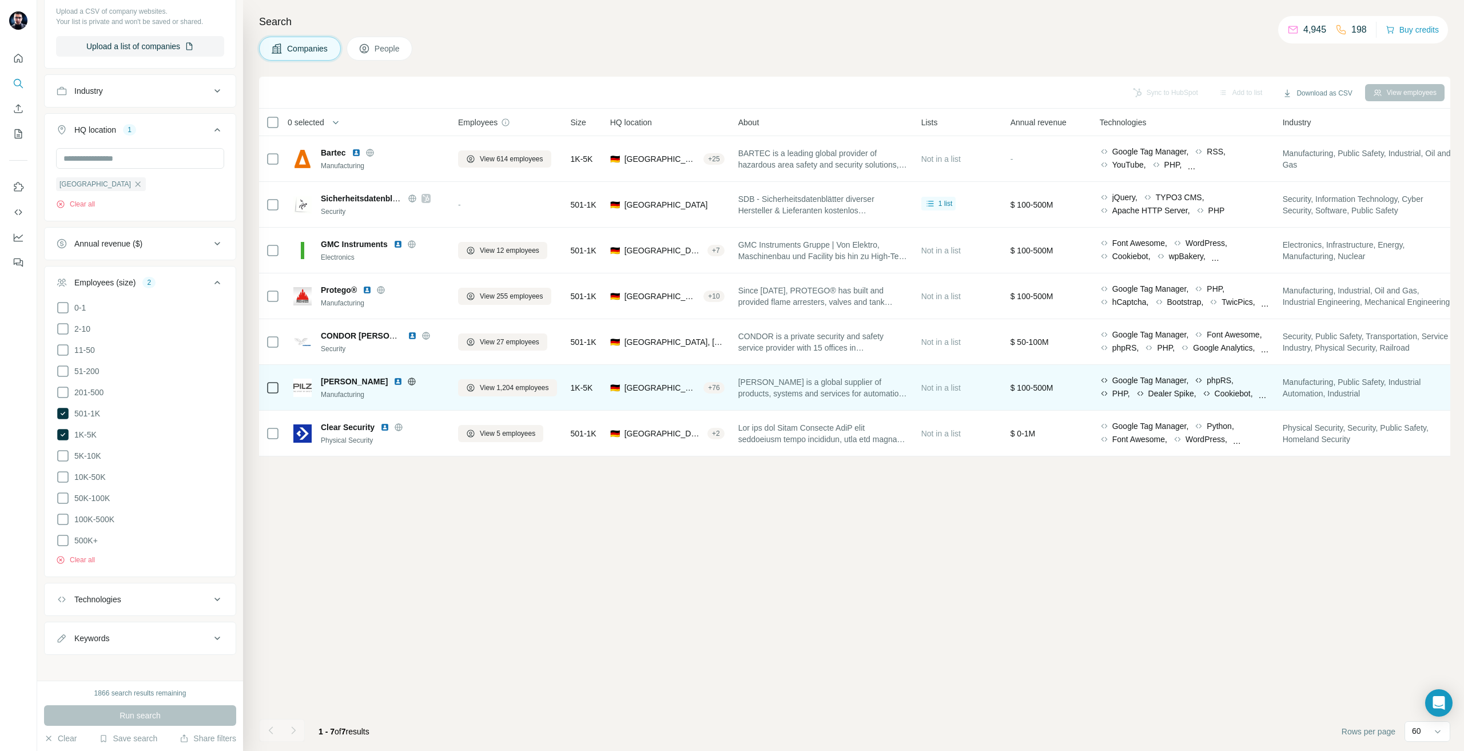
click at [394, 385] on img at bounding box center [398, 381] width 9 height 9
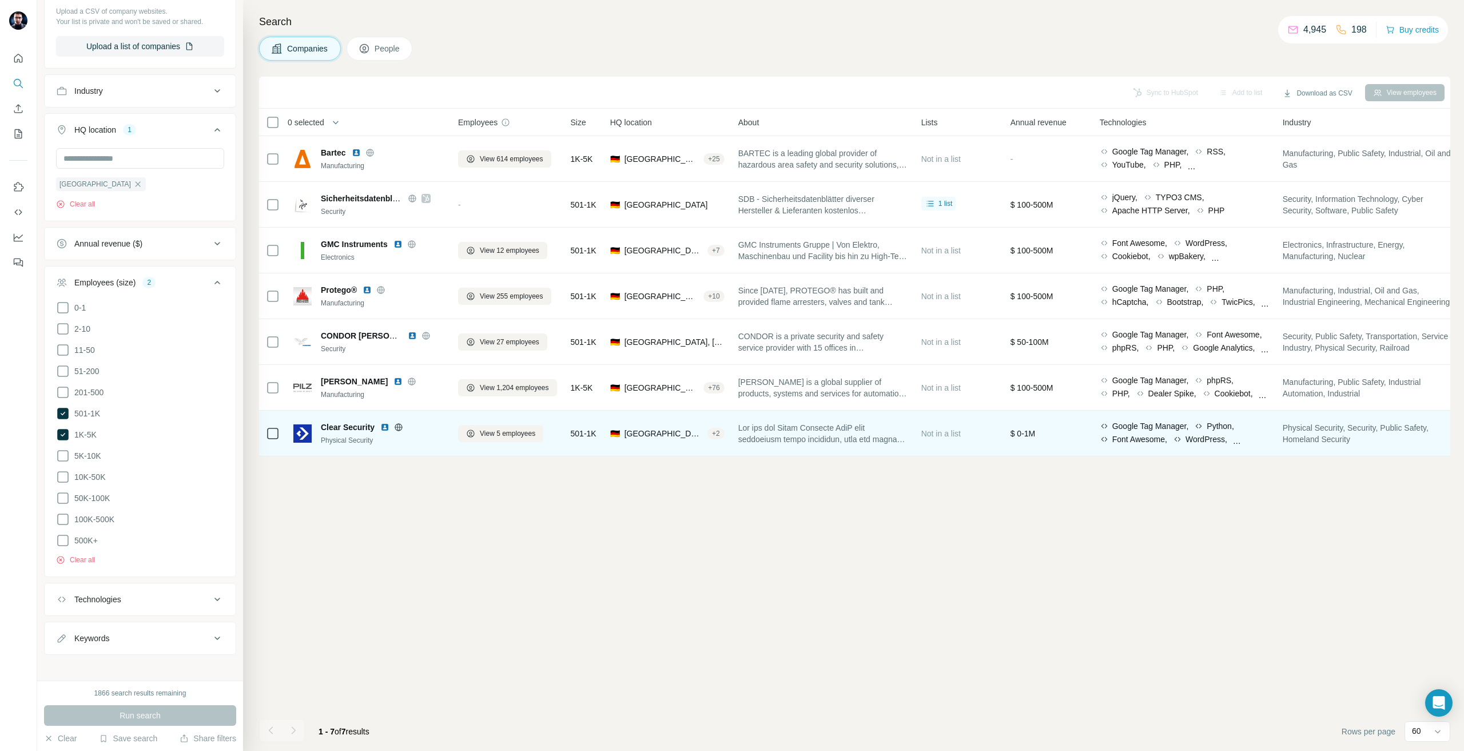
click at [388, 423] on img at bounding box center [384, 427] width 9 height 9
